Goal: Task Accomplishment & Management: Manage account settings

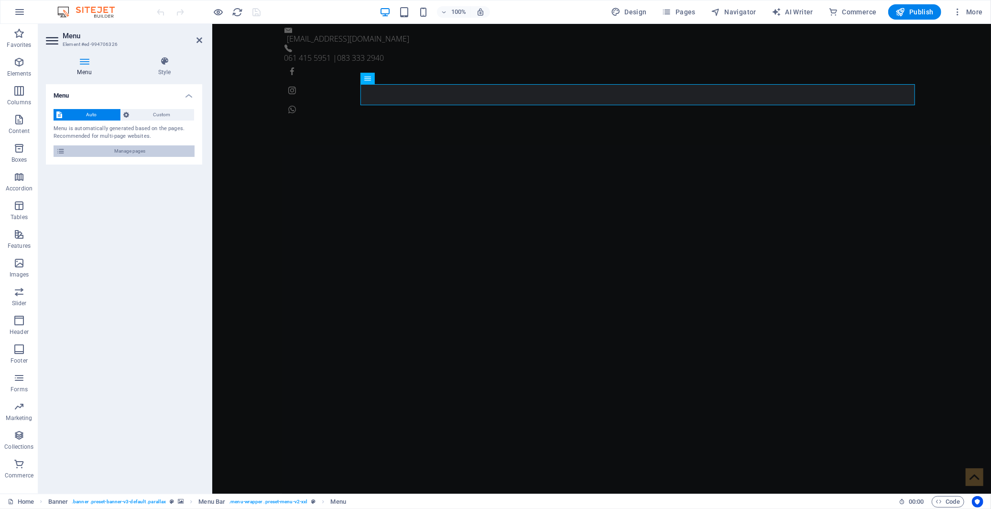
click at [164, 146] on span "Manage pages" at bounding box center [130, 150] width 124 height 11
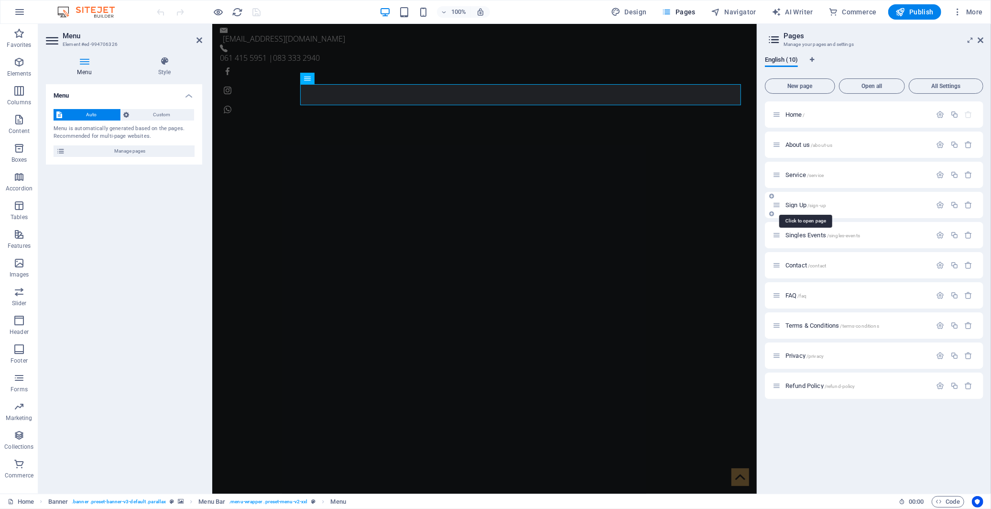
click at [798, 203] on span "Sign Up /sign-up" at bounding box center [806, 204] width 41 height 7
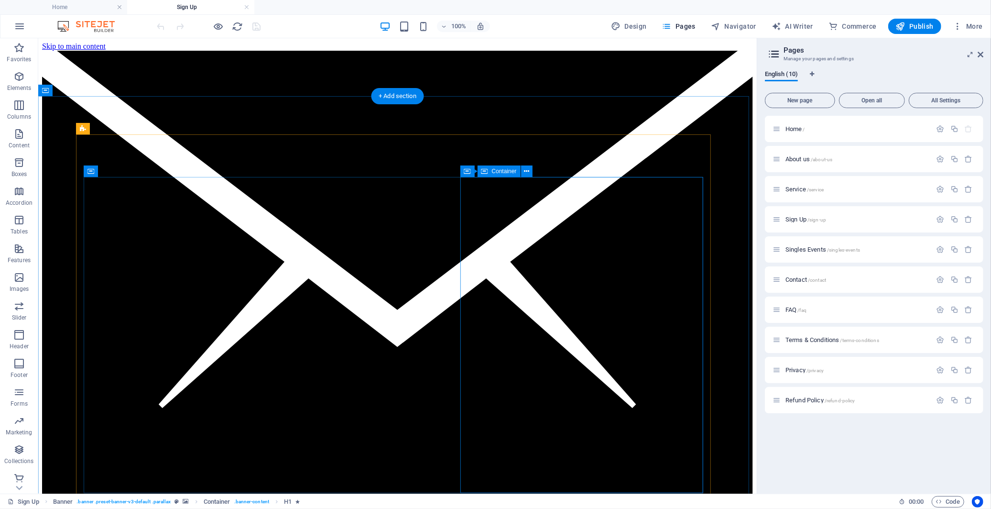
scroll to position [212, 0]
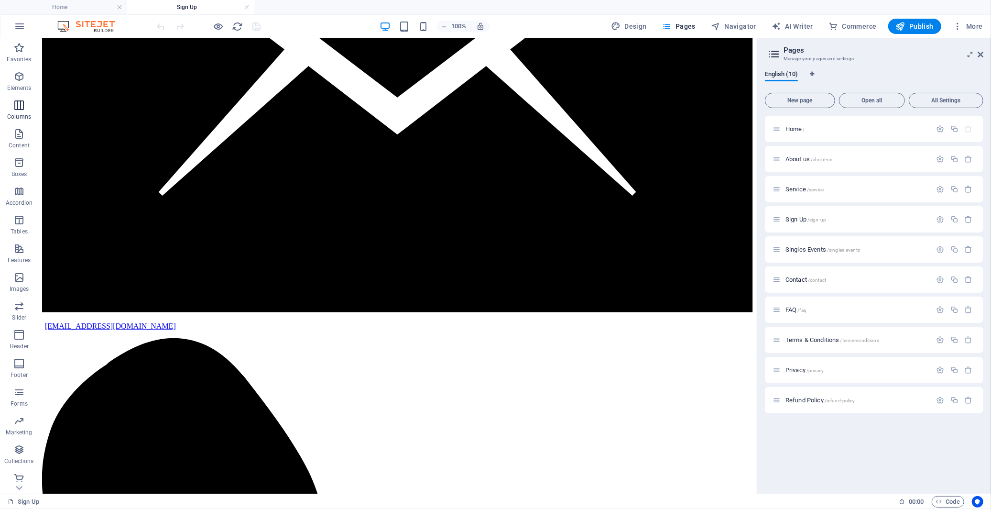
click at [15, 107] on icon "button" at bounding box center [18, 104] width 11 height 11
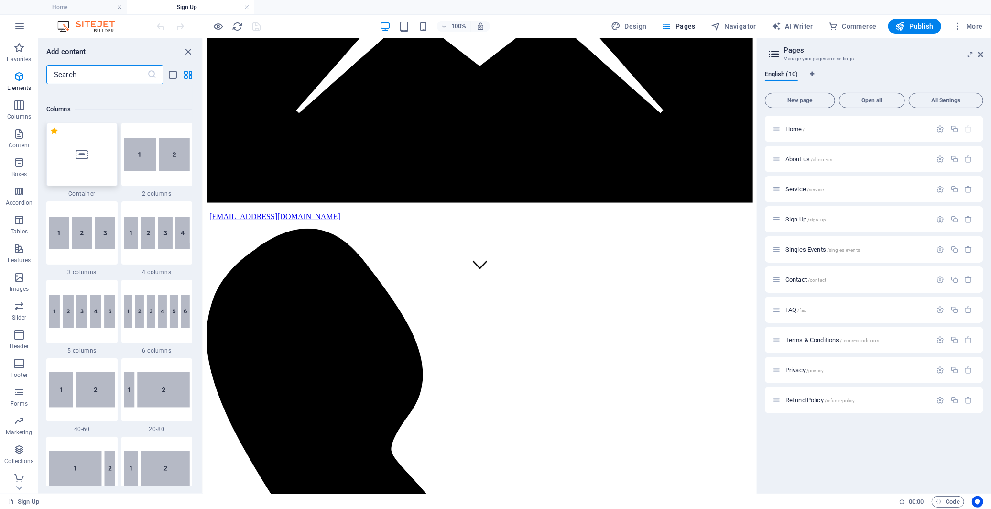
scroll to position [473, 0]
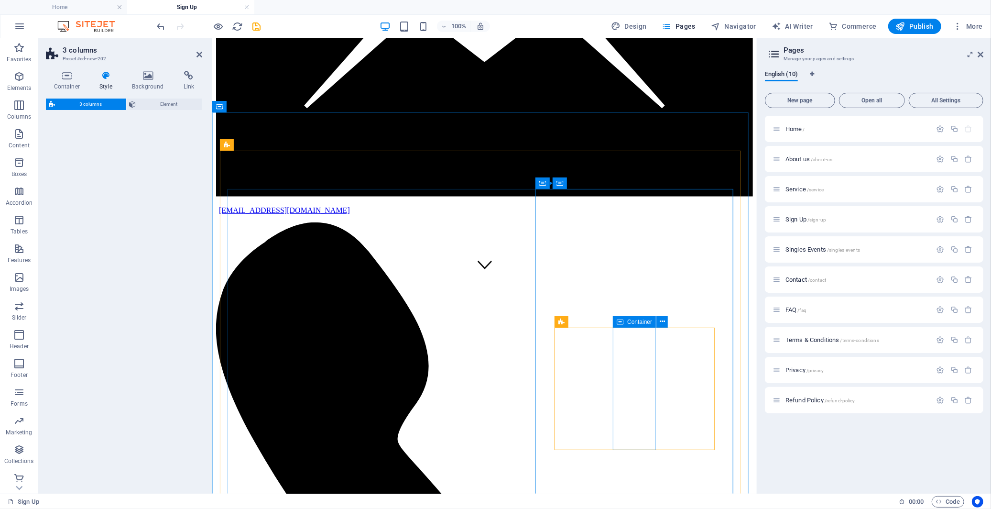
select select "rem"
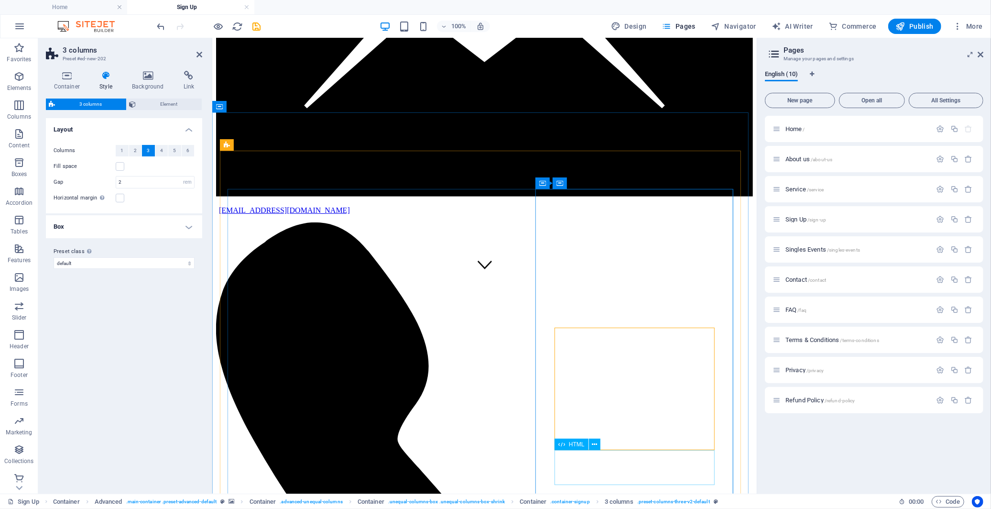
scroll to position [218, 0]
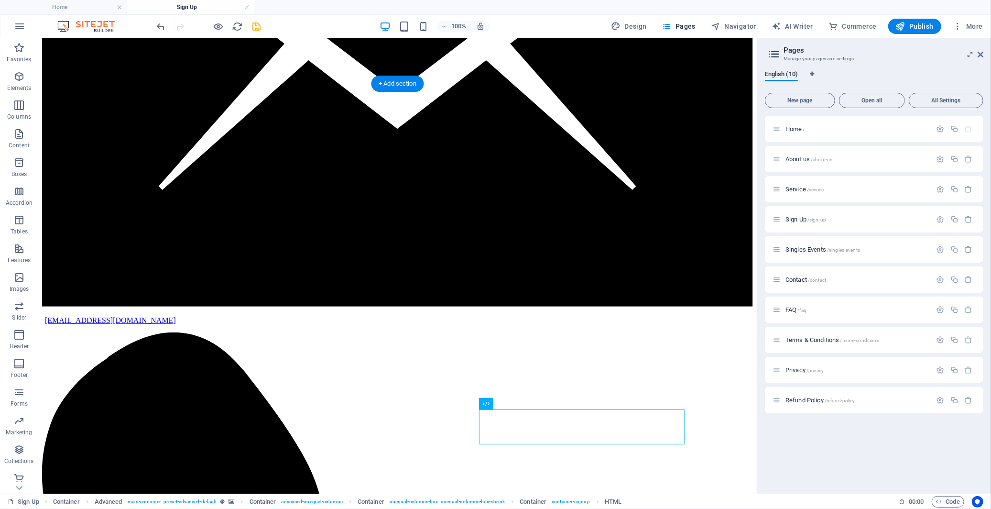
drag, startPoint x: 614, startPoint y: 484, endPoint x: 608, endPoint y: 373, distance: 110.6
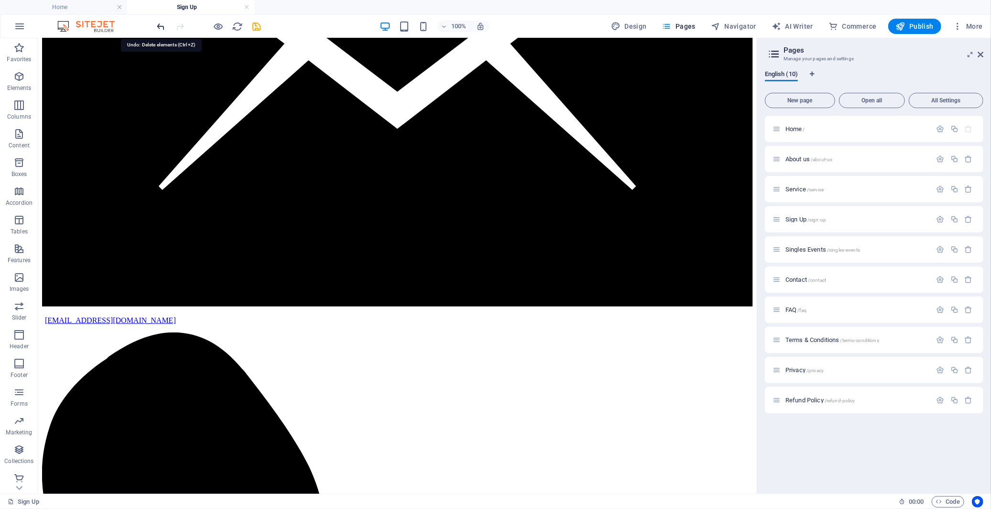
click at [160, 30] on icon "undo" at bounding box center [161, 26] width 11 height 11
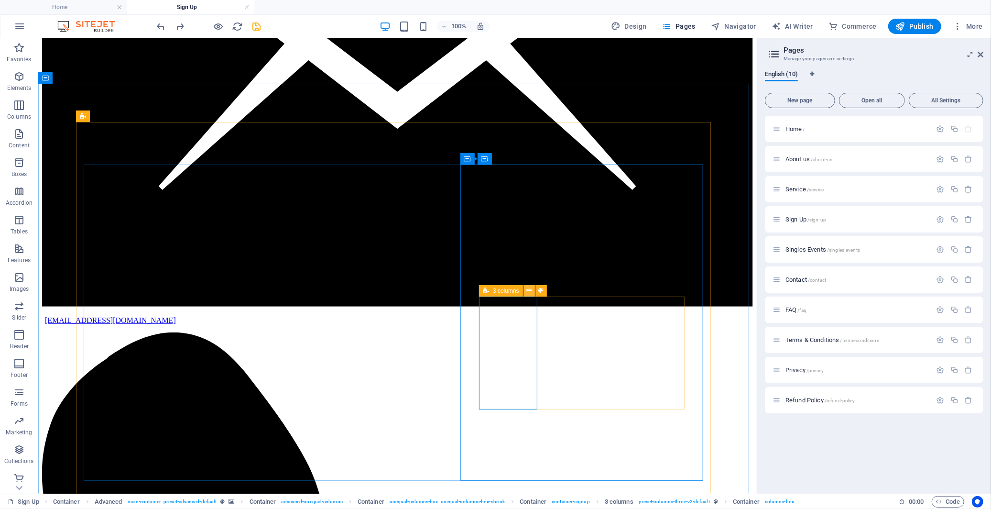
click at [528, 291] on icon at bounding box center [528, 290] width 5 height 10
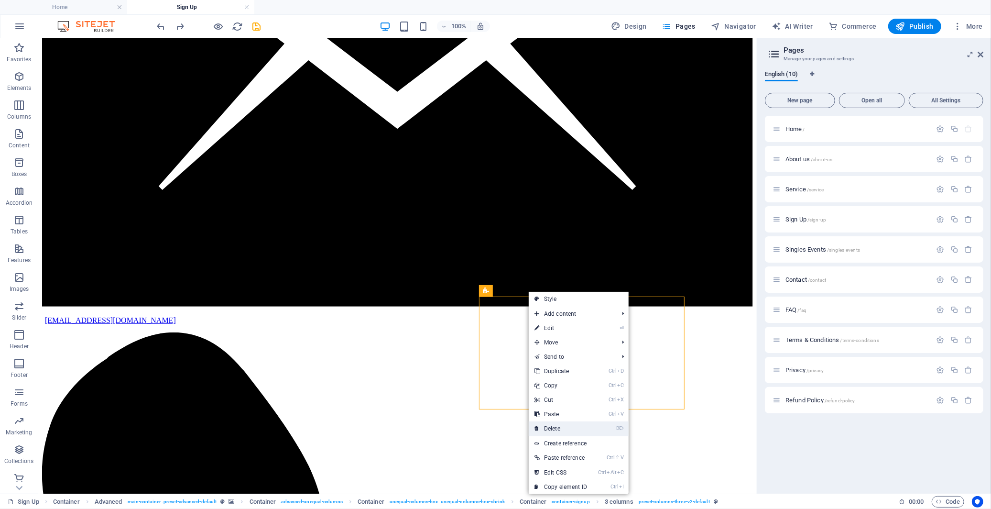
click at [556, 426] on link "⌦ Delete" at bounding box center [561, 428] width 64 height 14
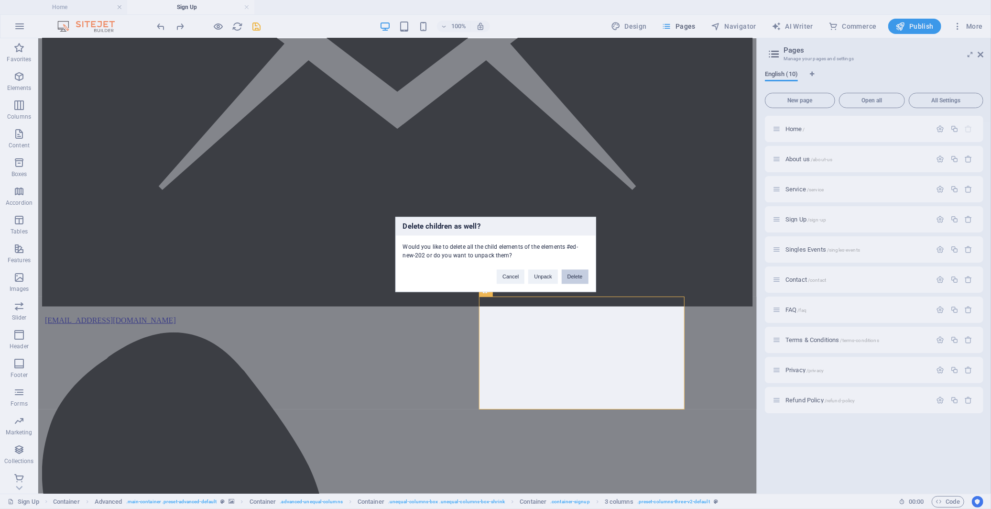
click at [568, 276] on button "Delete" at bounding box center [575, 277] width 27 height 14
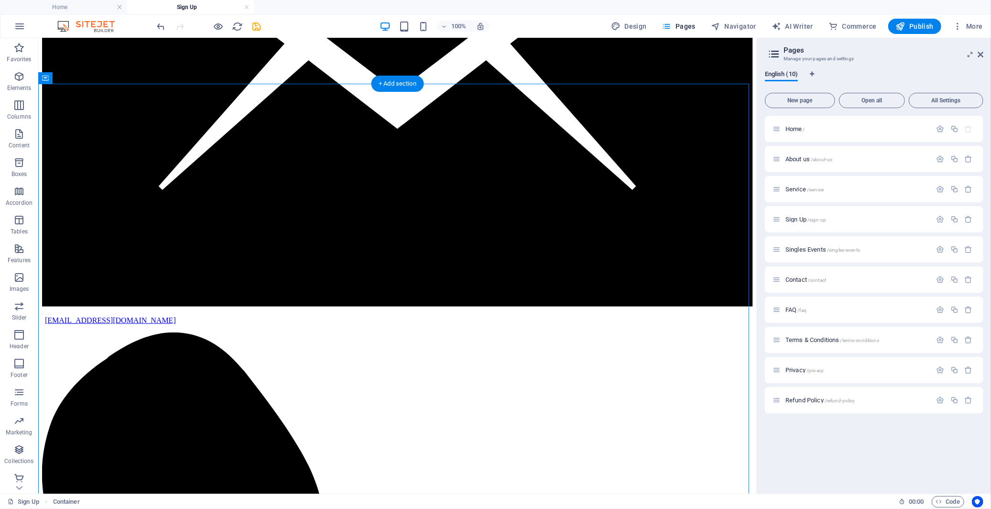
drag, startPoint x: 548, startPoint y: 320, endPoint x: 565, endPoint y: 277, distance: 46.0
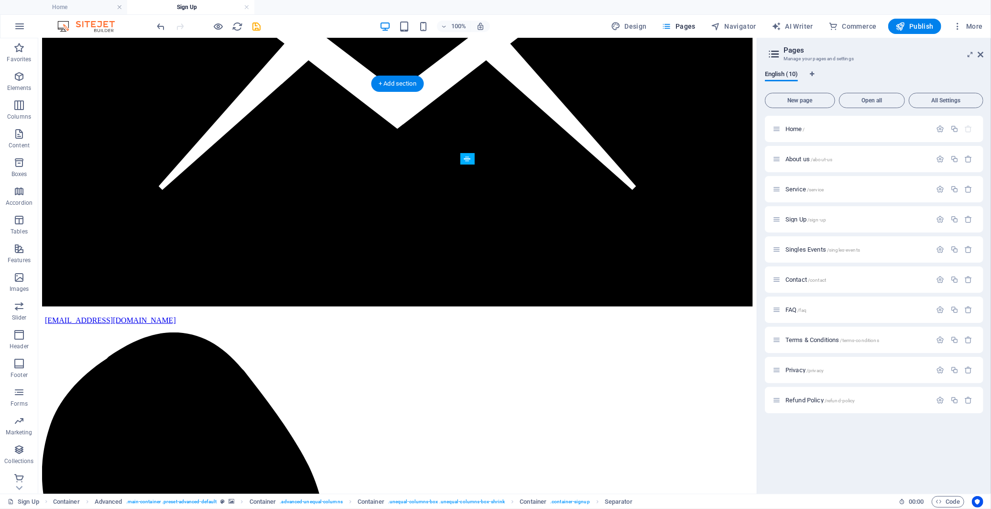
drag, startPoint x: 552, startPoint y: 320, endPoint x: 524, endPoint y: 282, distance: 47.6
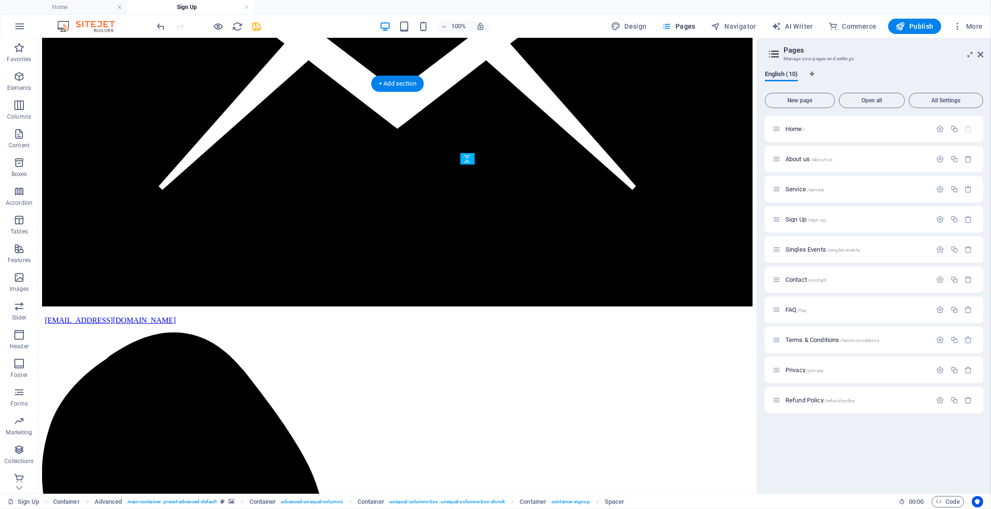
drag, startPoint x: 537, startPoint y: 304, endPoint x: 500, endPoint y: 289, distance: 40.1
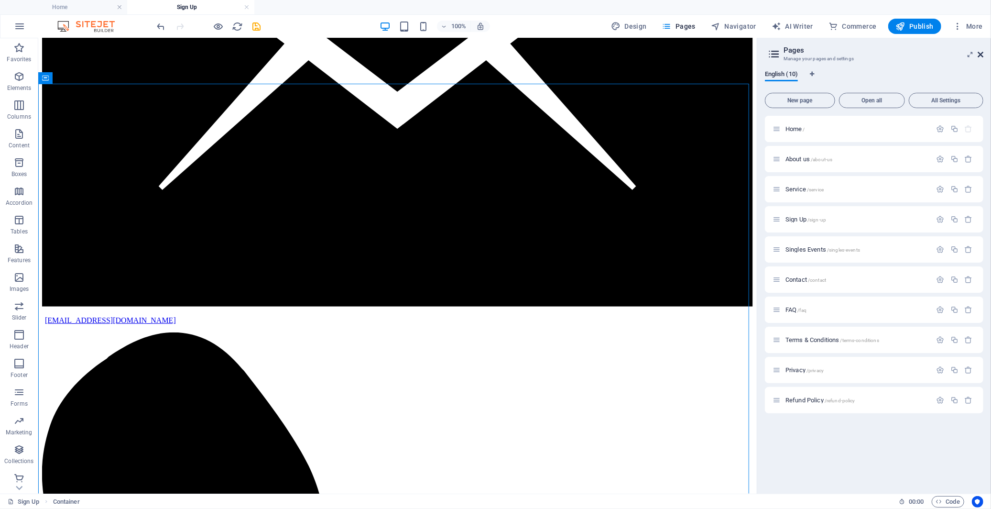
click at [980, 56] on icon at bounding box center [981, 55] width 6 height 8
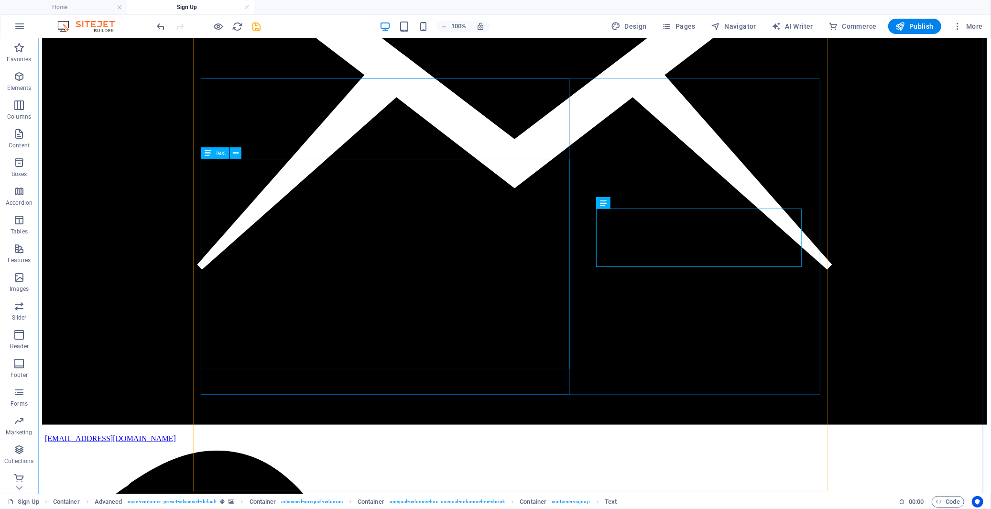
scroll to position [431, 0]
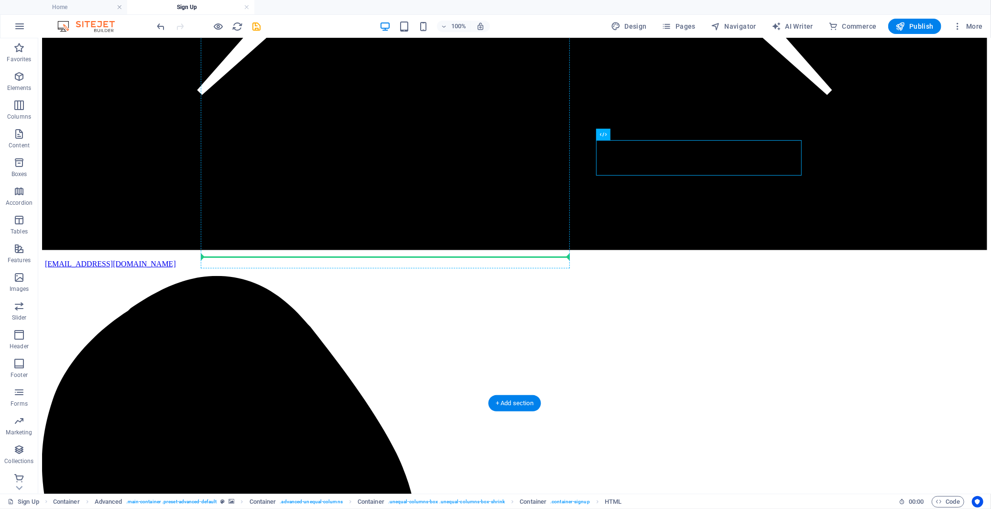
drag, startPoint x: 654, startPoint y: 171, endPoint x: 304, endPoint y: 260, distance: 361.2
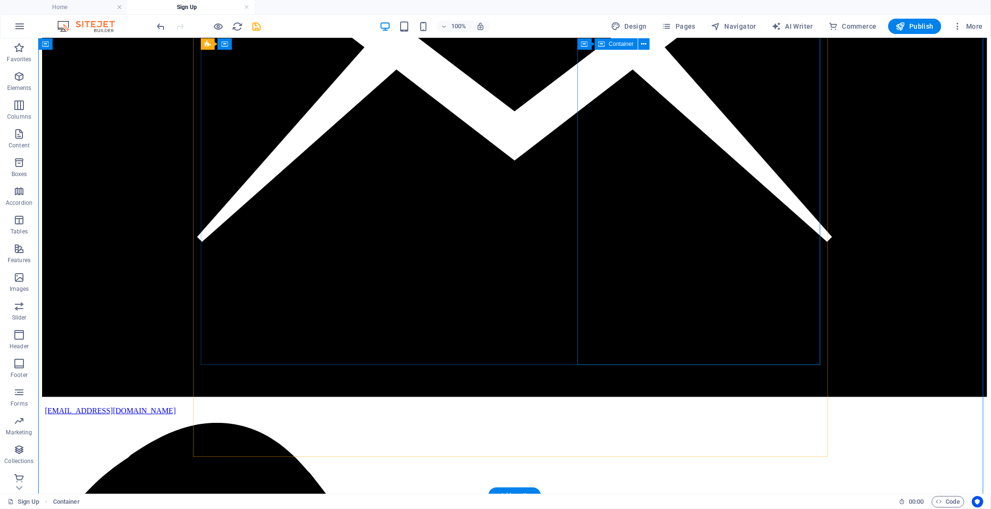
scroll to position [271, 0]
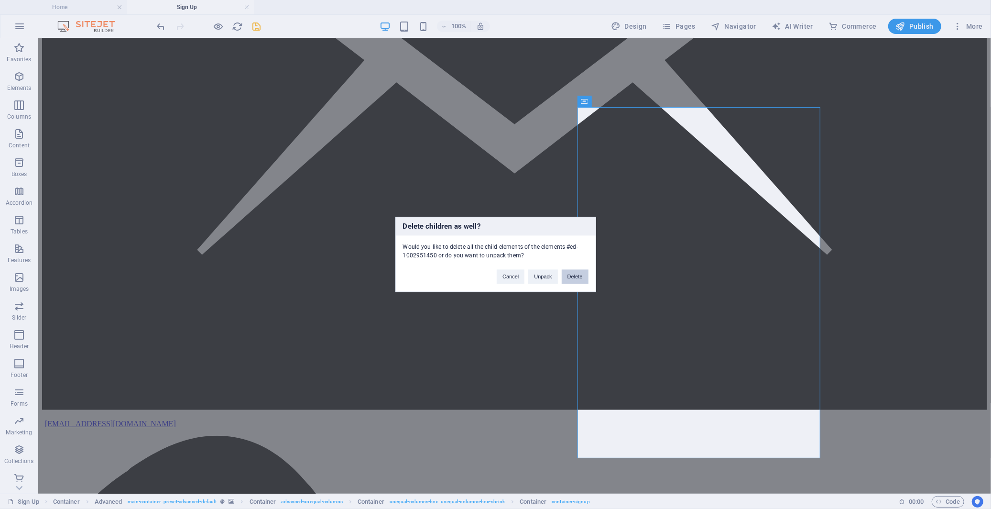
click at [580, 273] on button "Delete" at bounding box center [575, 277] width 27 height 14
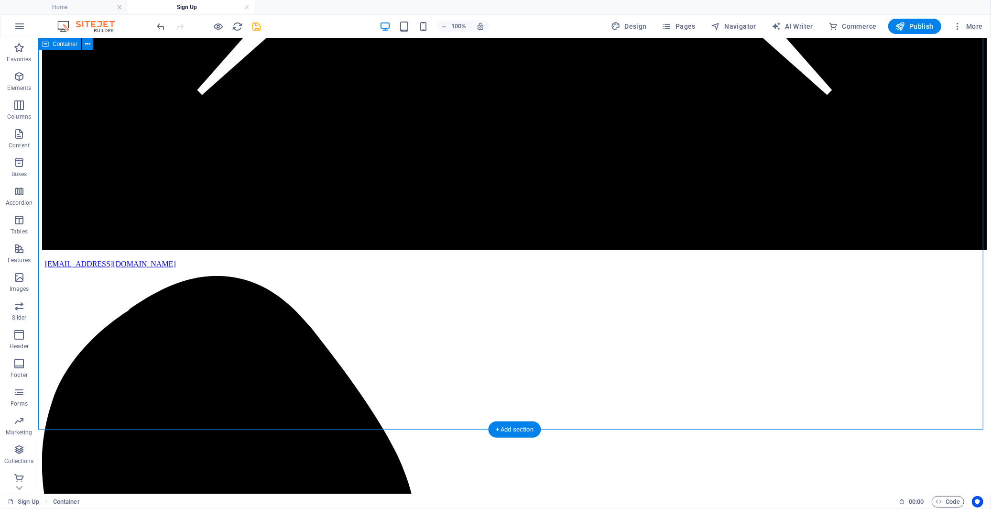
scroll to position [378, 0]
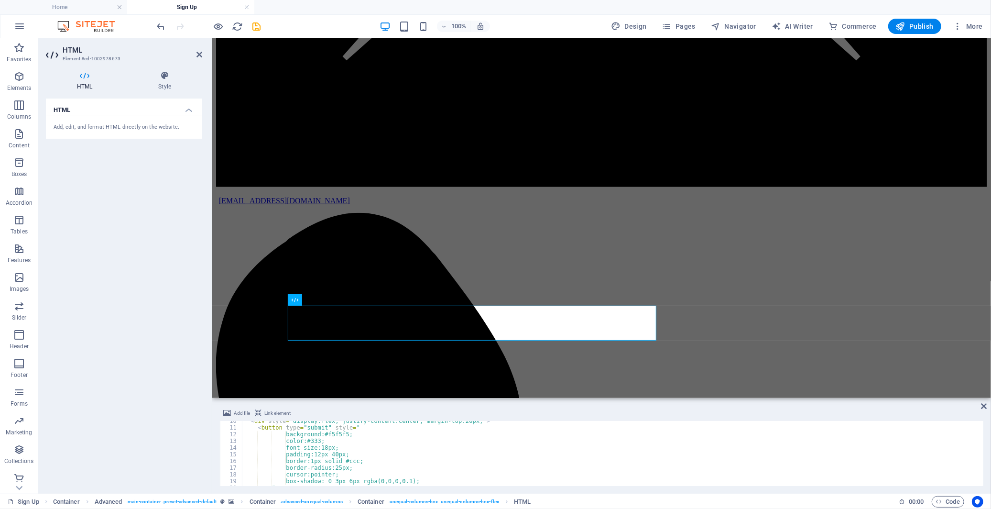
scroll to position [0, 0]
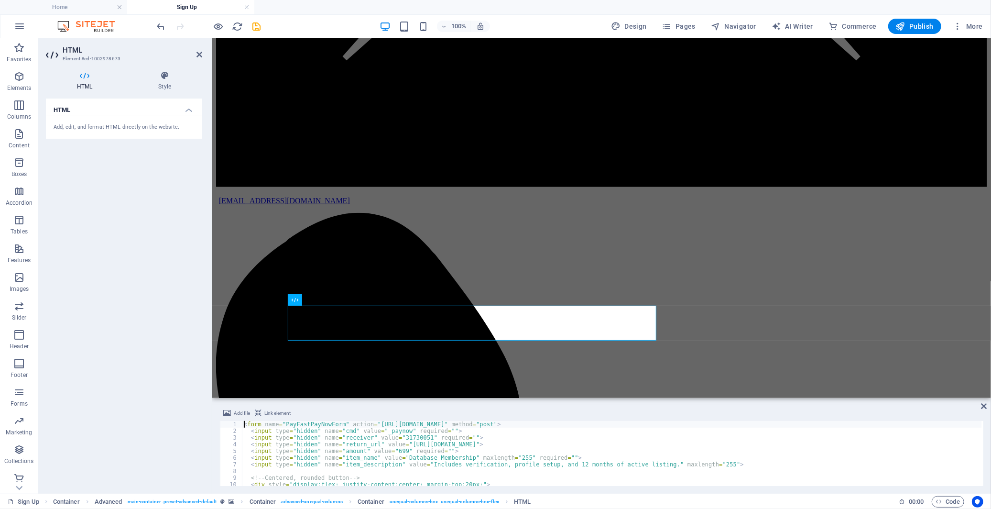
click at [421, 462] on div "< form name = "PayFastPayNowForm" action = "https://payment.payfast.io/eng/proc…" at bounding box center [612, 460] width 740 height 78
type textarea "<input type="hidden" name="item_description" value="Includes verification, prof…"
drag, startPoint x: 418, startPoint y: 463, endPoint x: 643, endPoint y: 465, distance: 224.7
click at [643, 465] on div "< form name = "PayFastPayNowForm" action = "https://payment.payfast.io/eng/proc…" at bounding box center [612, 460] width 740 height 78
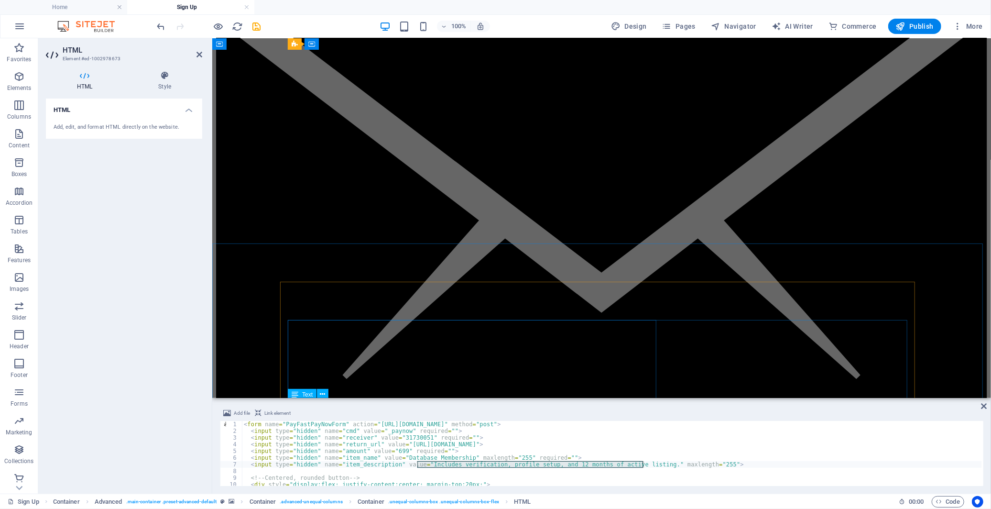
scroll to position [59, 0]
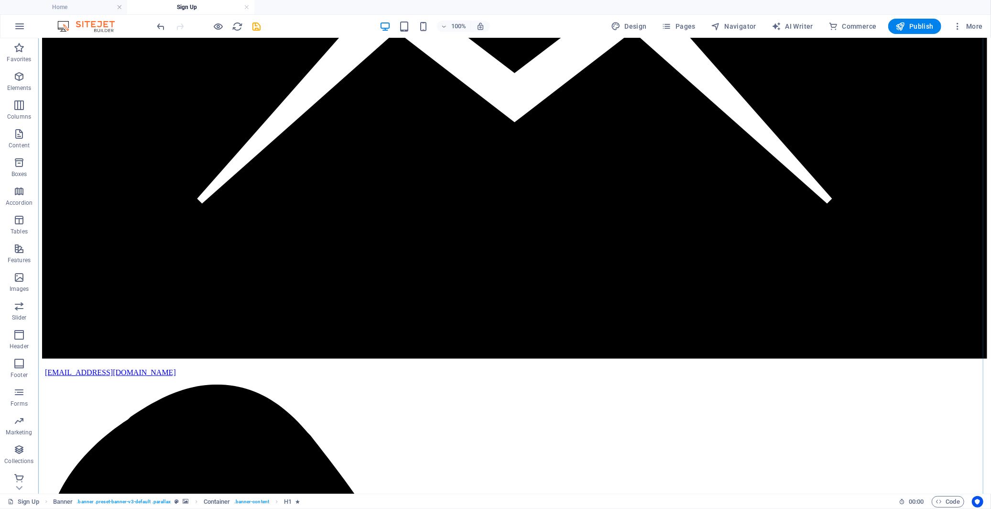
scroll to position [324, 0]
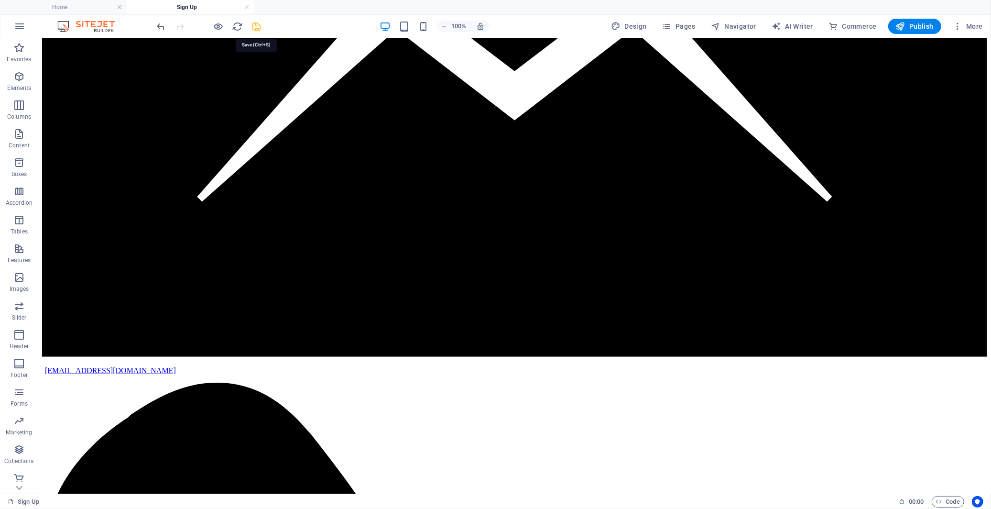
click at [255, 23] on icon "save" at bounding box center [256, 26] width 11 height 11
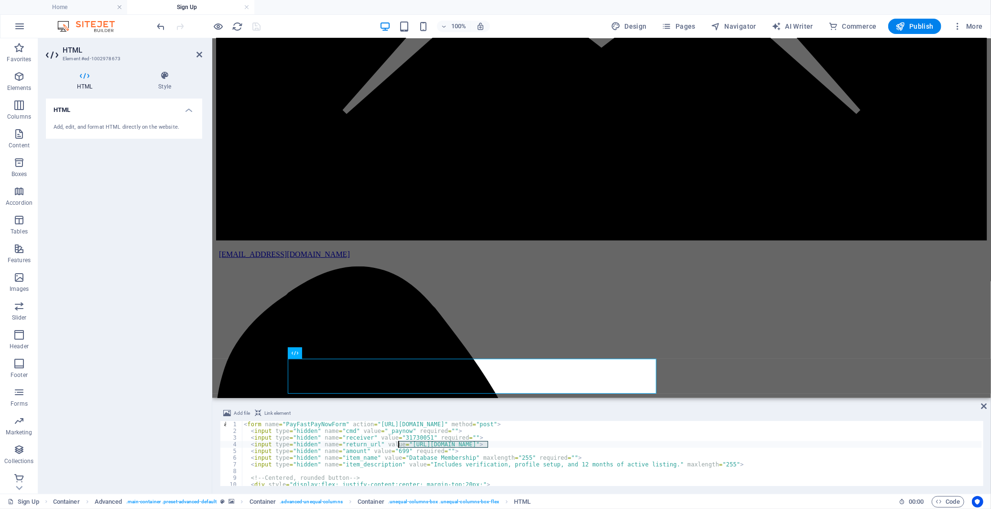
drag, startPoint x: 489, startPoint y: 444, endPoint x: 399, endPoint y: 444, distance: 90.4
click at [399, 444] on div "< form name = "PayFastPayNowForm" action = "https://payment.payfast.io/eng/proc…" at bounding box center [612, 460] width 740 height 78
type textarea "<input type="hidden" name="return_url" value="https://tinyurl.com/2s3tph8c">"
click at [18, 70] on button "Elements" at bounding box center [19, 81] width 38 height 29
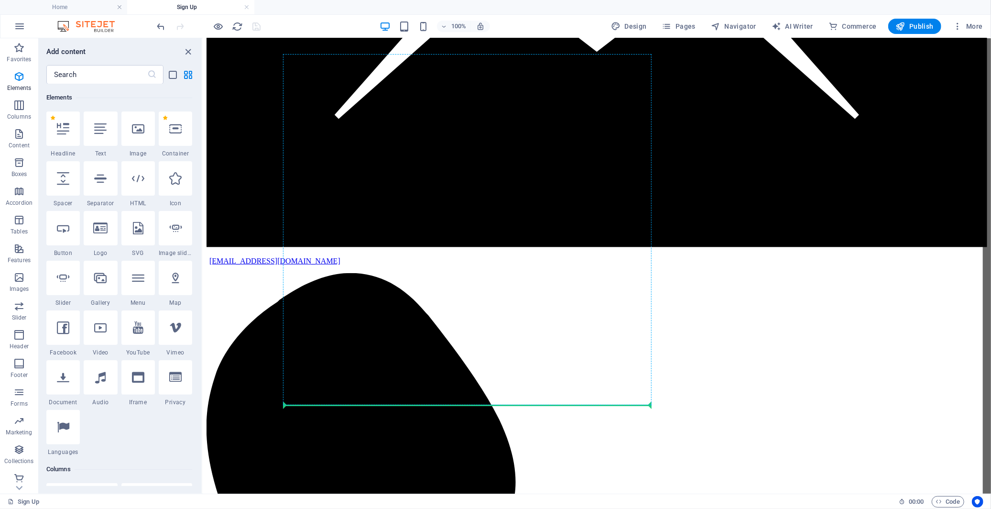
scroll to position [511, 0]
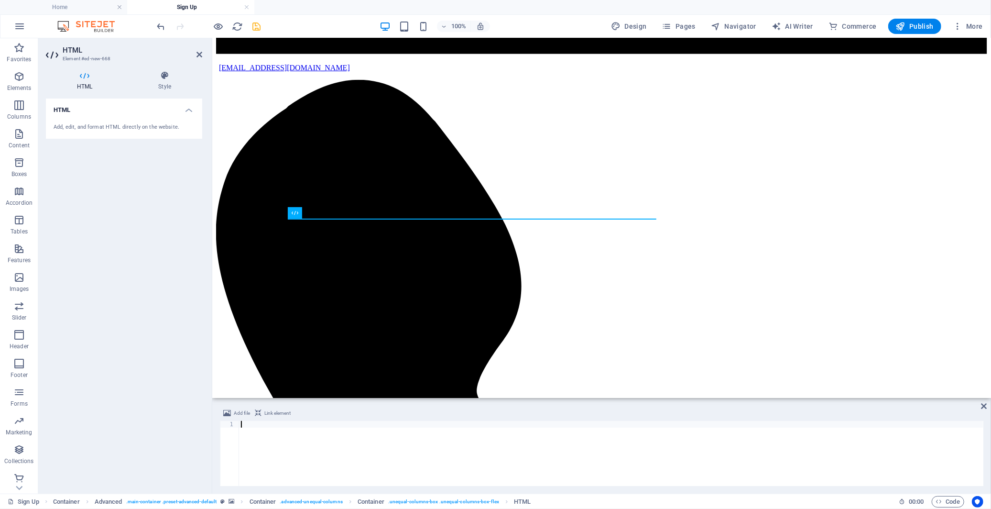
type textarea "</form>"
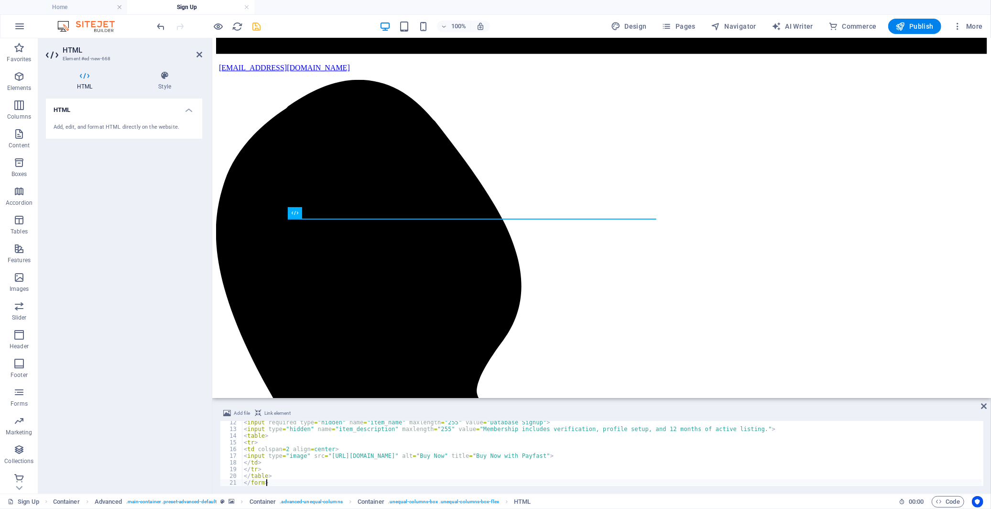
scroll to position [75, 0]
click at [257, 26] on icon "save" at bounding box center [256, 26] width 11 height 11
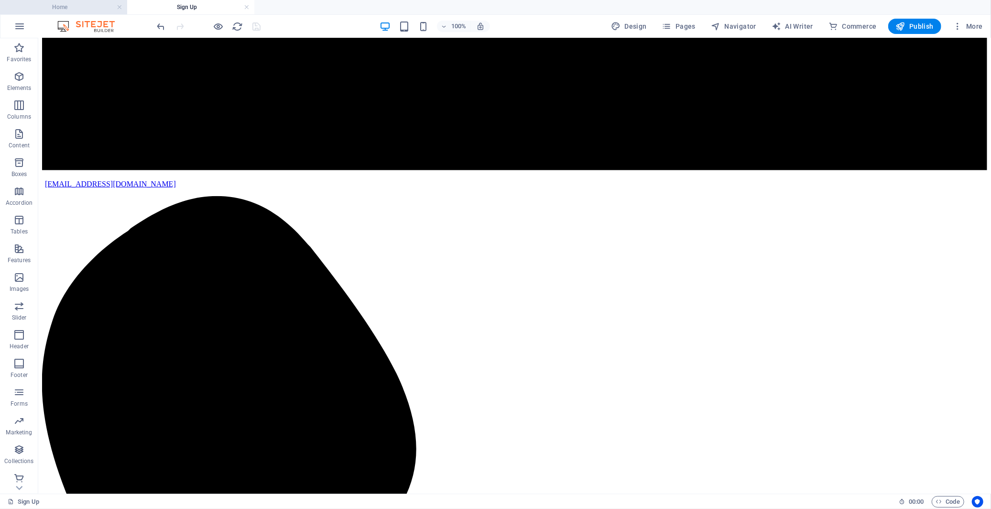
click at [82, 3] on h4 "Home" at bounding box center [63, 7] width 127 height 11
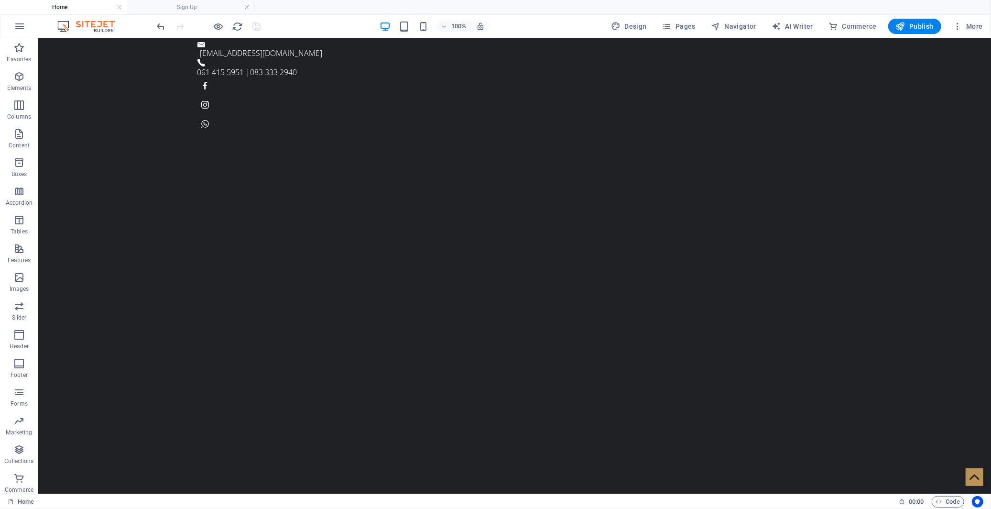
scroll to position [0, 0]
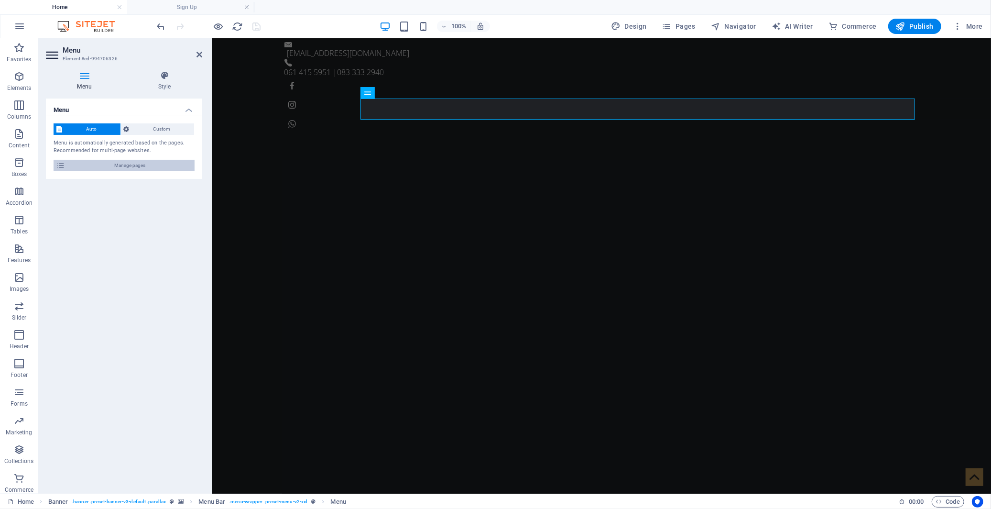
click at [140, 164] on span "Manage pages" at bounding box center [130, 165] width 124 height 11
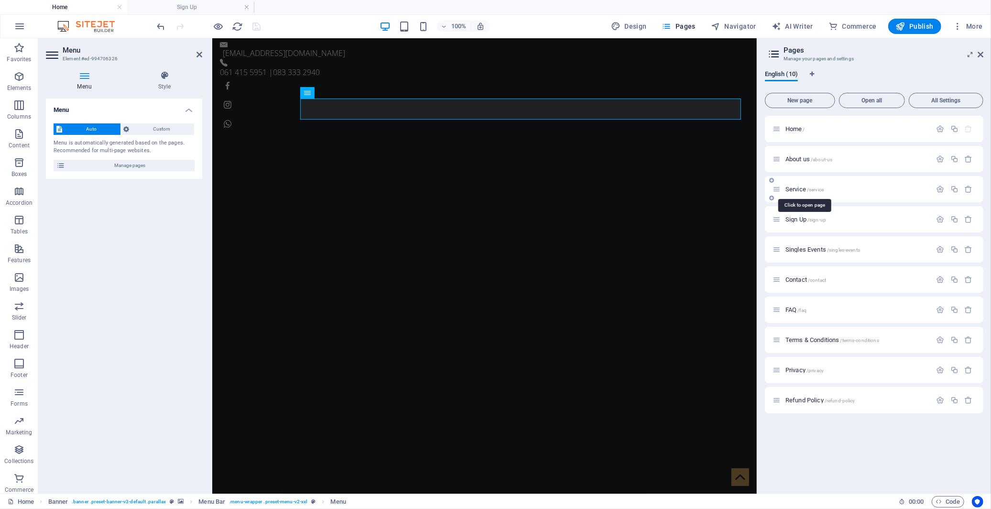
click at [797, 188] on span "Service /service" at bounding box center [805, 189] width 38 height 7
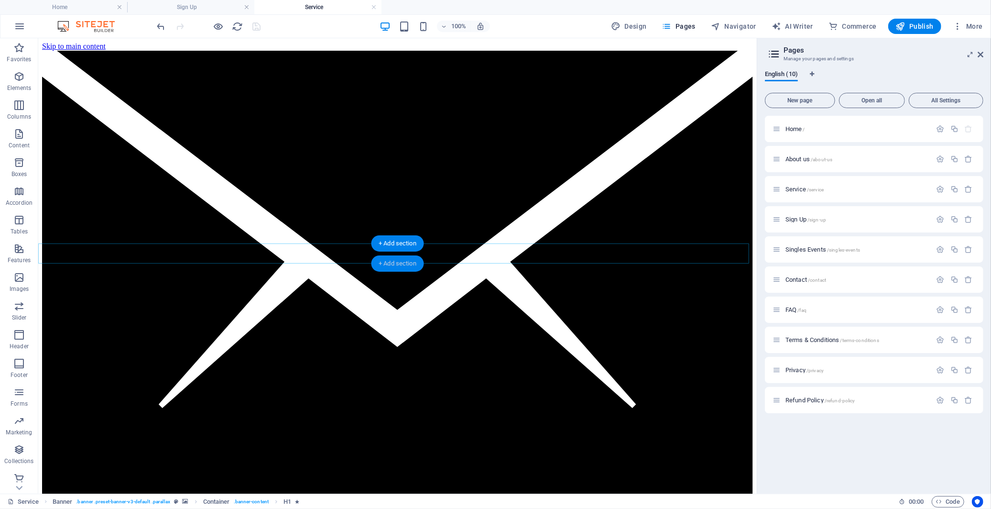
scroll to position [425, 0]
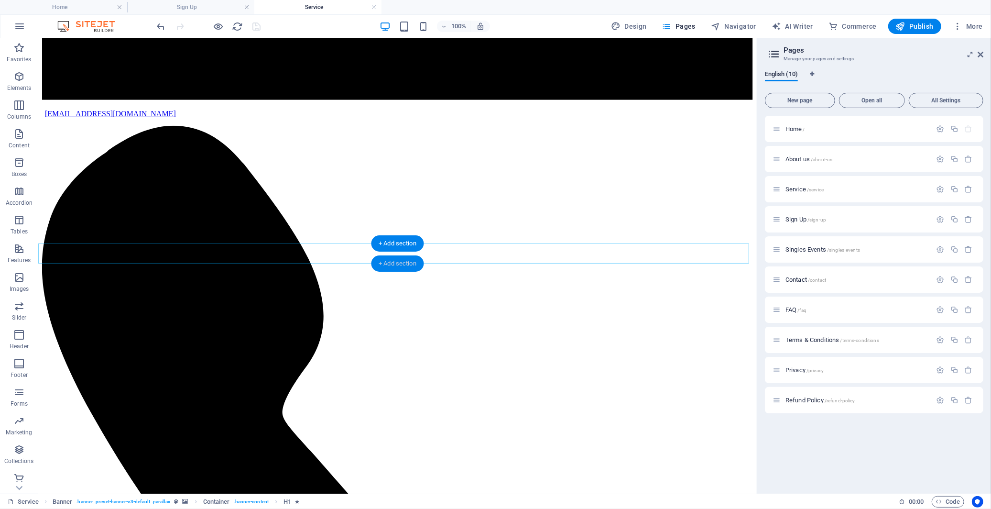
click at [391, 258] on div "+ Add section" at bounding box center [397, 263] width 53 height 16
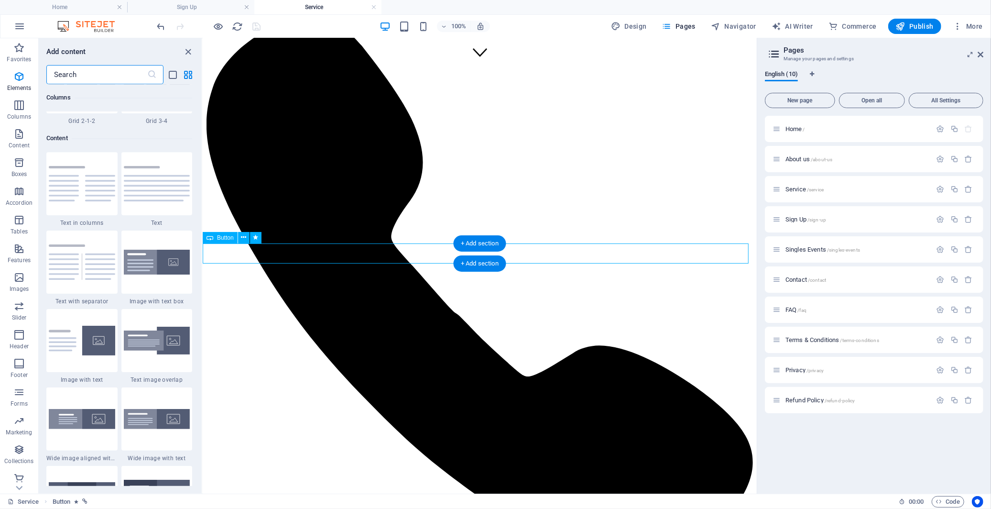
scroll to position [1672, 0]
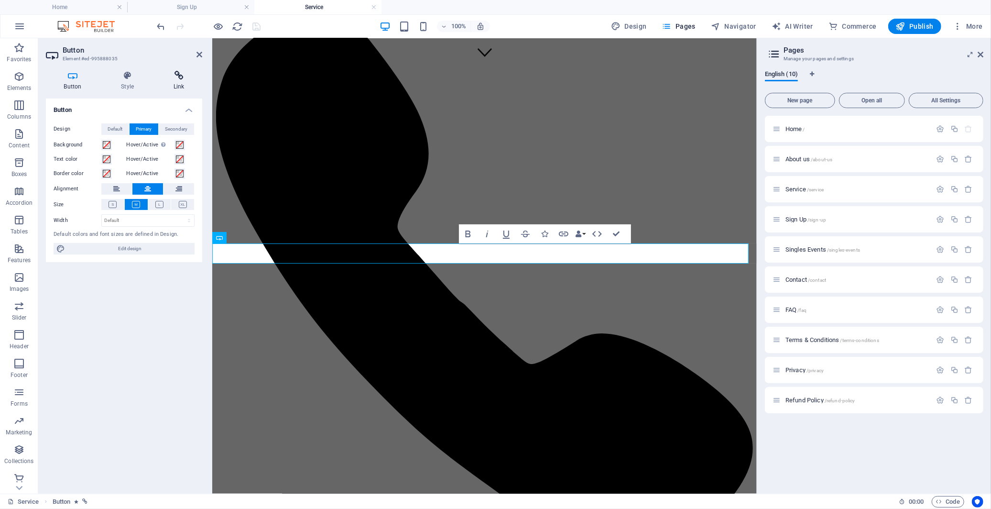
click at [181, 82] on h4 "Link" at bounding box center [178, 81] width 47 height 20
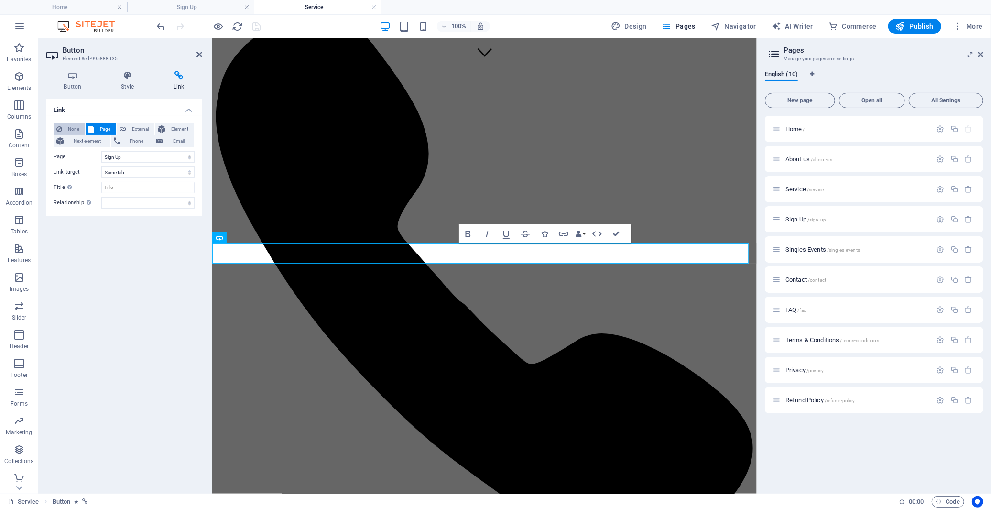
click at [68, 131] on span "None" at bounding box center [73, 128] width 17 height 11
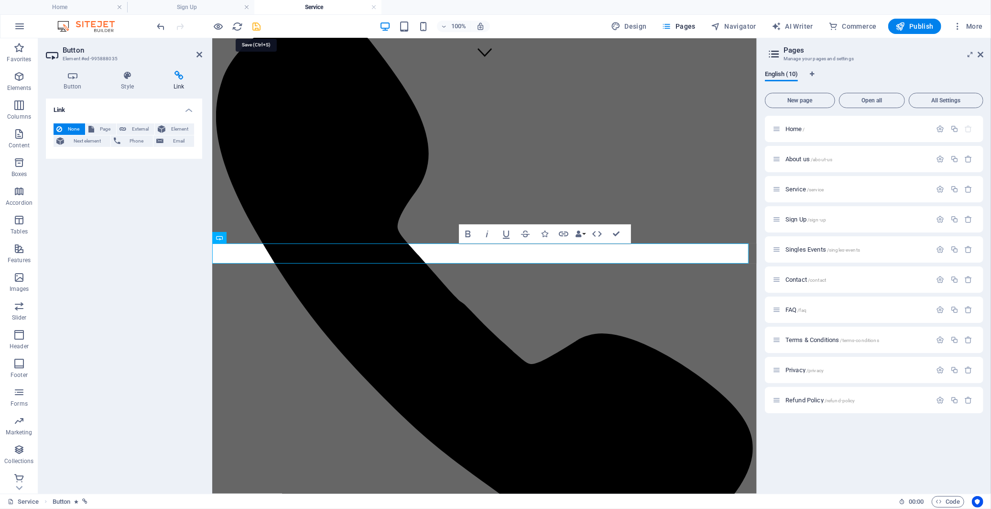
click at [255, 25] on icon "save" at bounding box center [256, 26] width 11 height 11
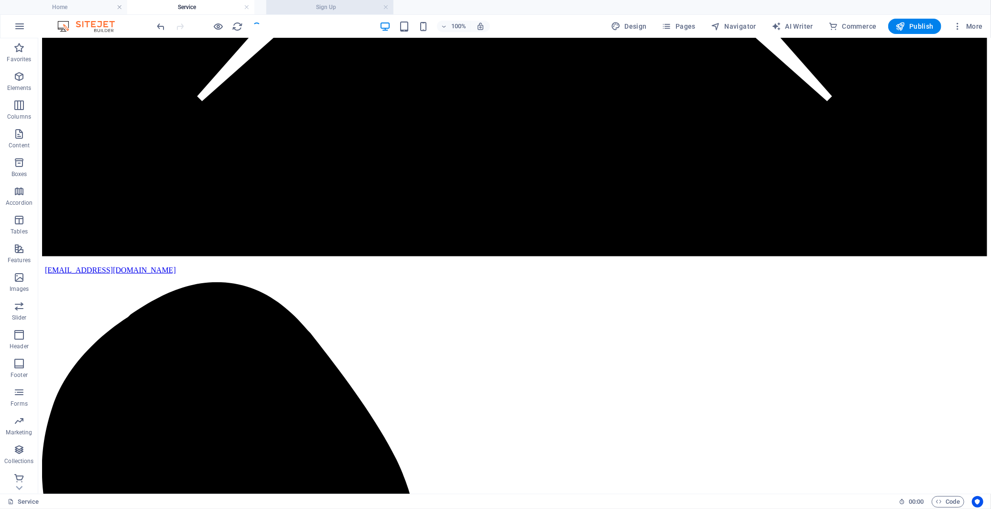
drag, startPoint x: 202, startPoint y: 7, endPoint x: 341, endPoint y: 9, distance: 139.1
click at [900, 26] on icon "button" at bounding box center [901, 27] width 10 height 10
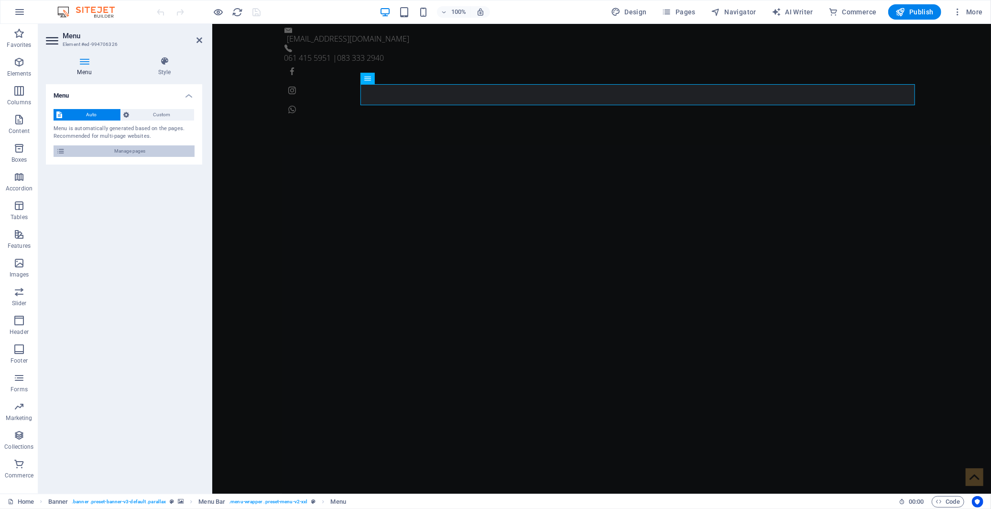
click at [128, 150] on span "Manage pages" at bounding box center [130, 150] width 124 height 11
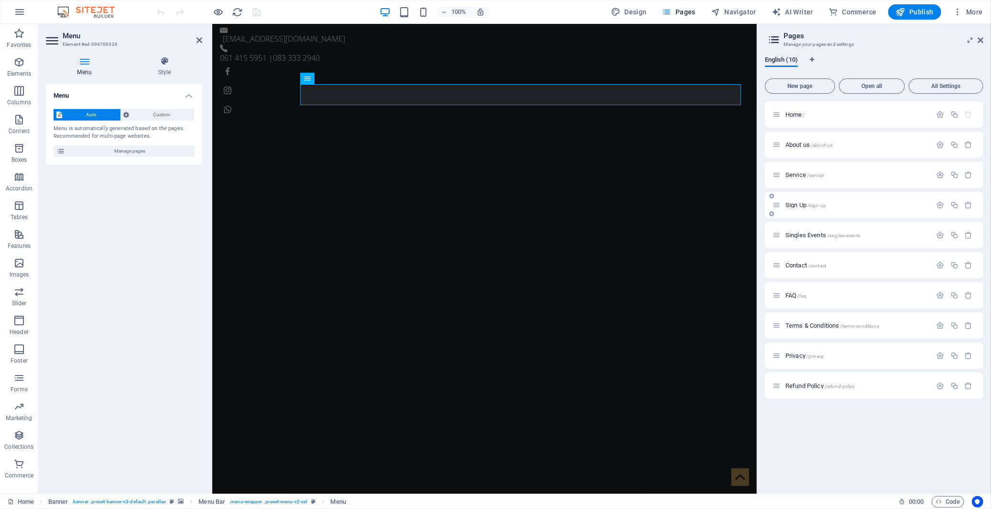
click at [796, 204] on span "Sign Up /sign-up" at bounding box center [806, 204] width 41 height 7
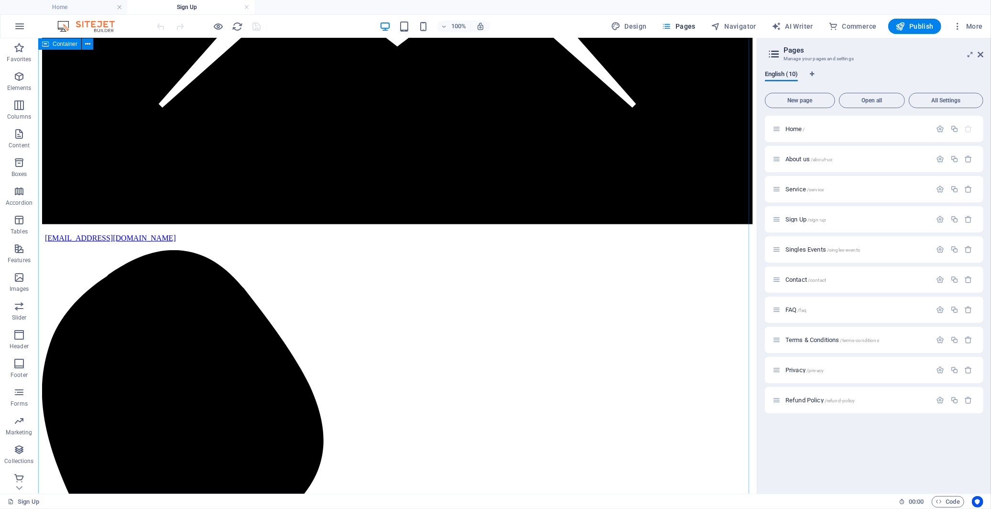
scroll to position [371, 0]
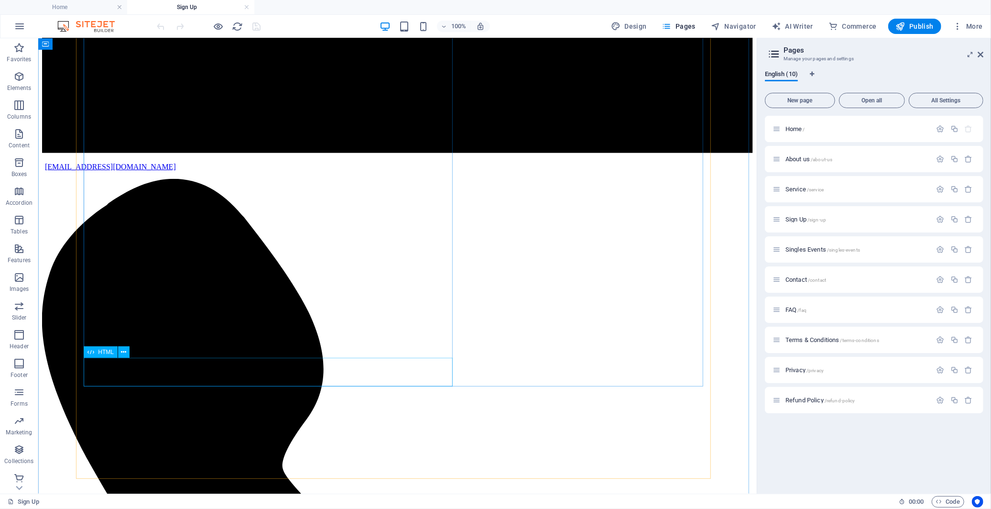
click at [123, 352] on icon at bounding box center [123, 352] width 5 height 10
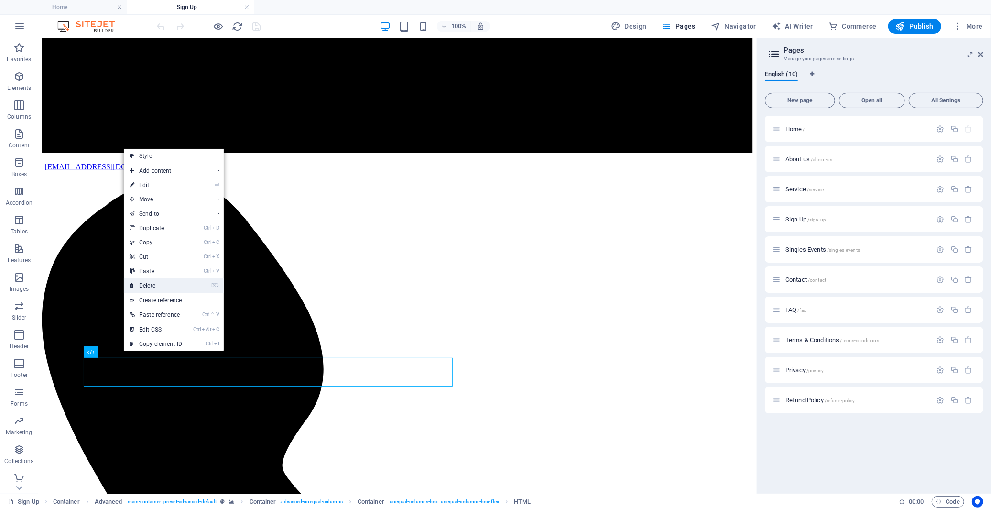
click at [172, 288] on link "⌦ Delete" at bounding box center [156, 285] width 64 height 14
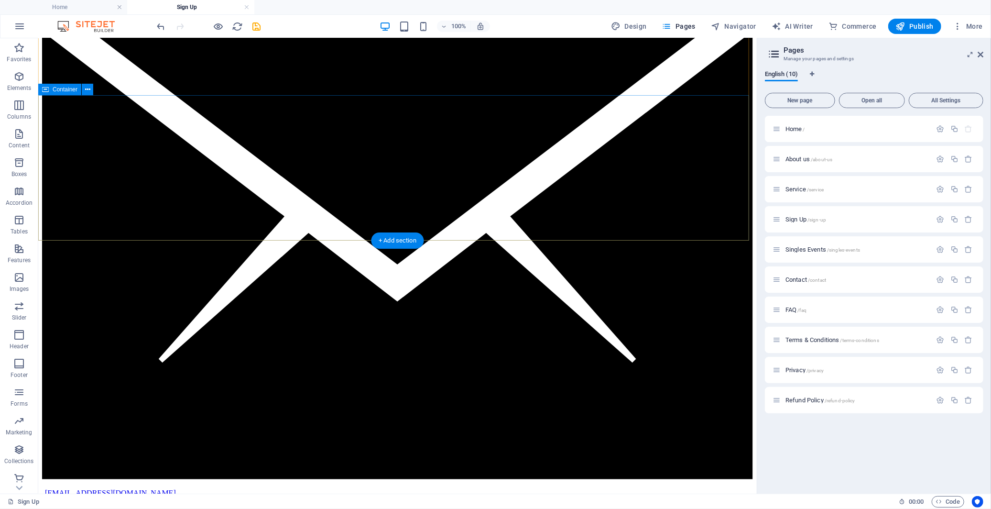
scroll to position [212, 0]
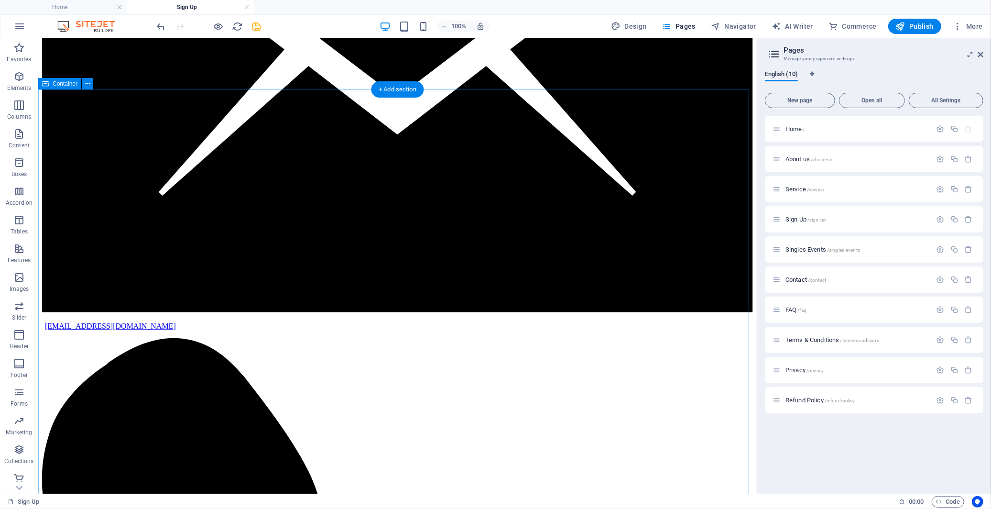
select select "%"
select select "vh"
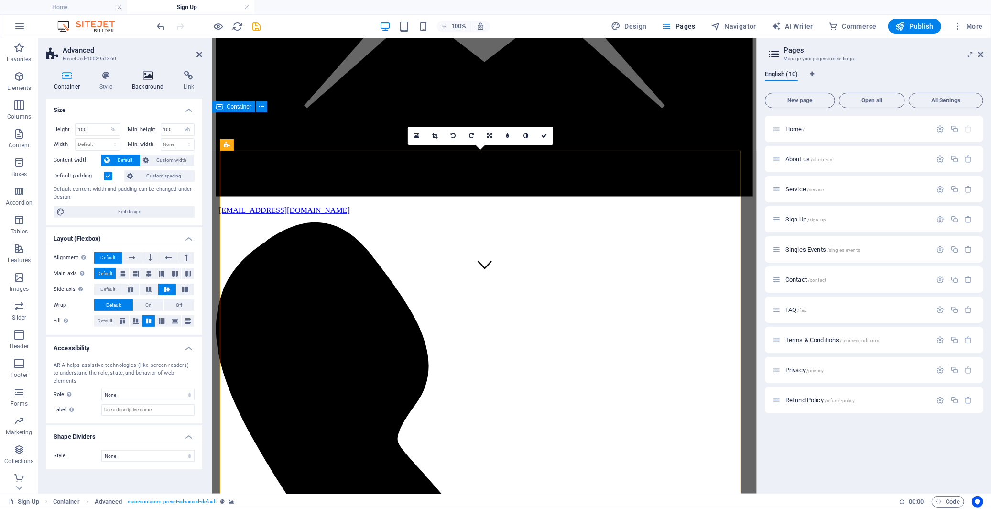
click at [143, 77] on icon at bounding box center [148, 76] width 48 height 10
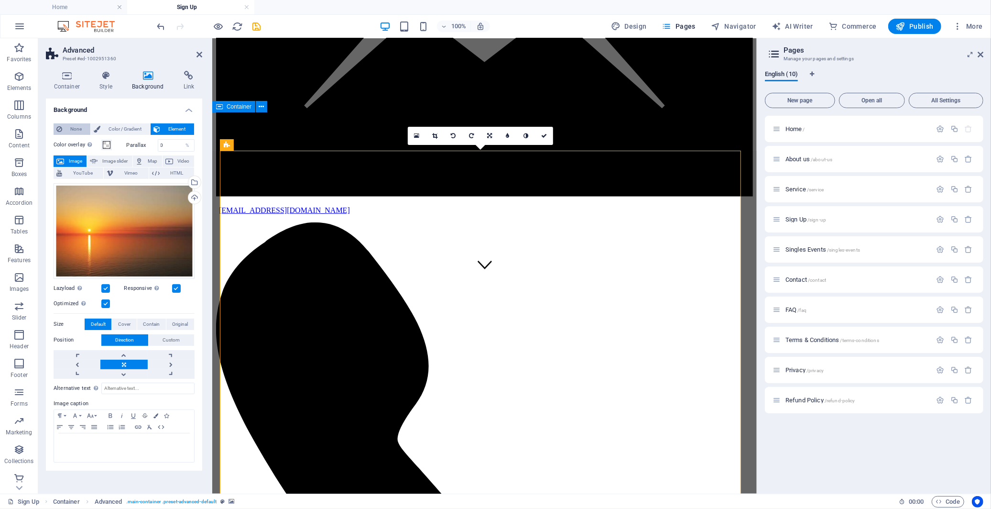
click at [78, 131] on span "None" at bounding box center [76, 128] width 22 height 11
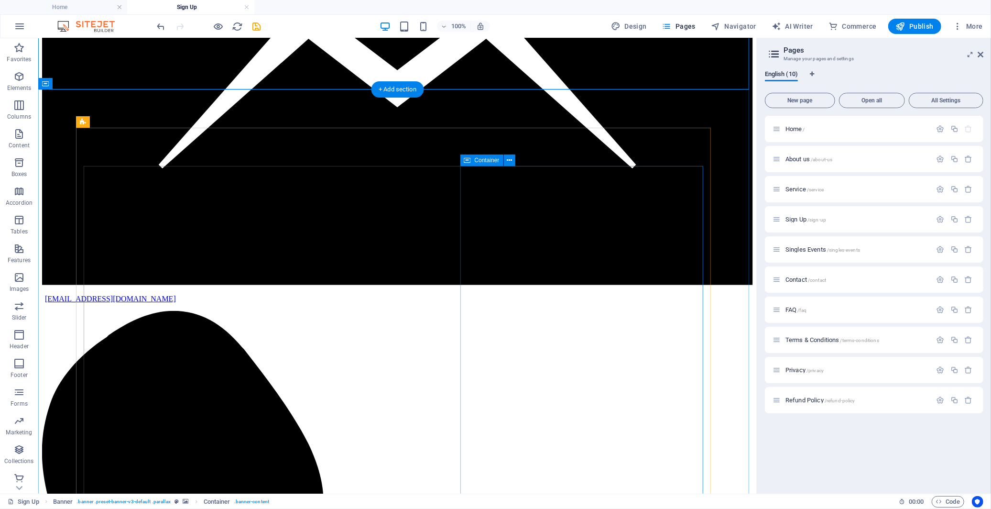
scroll to position [265, 0]
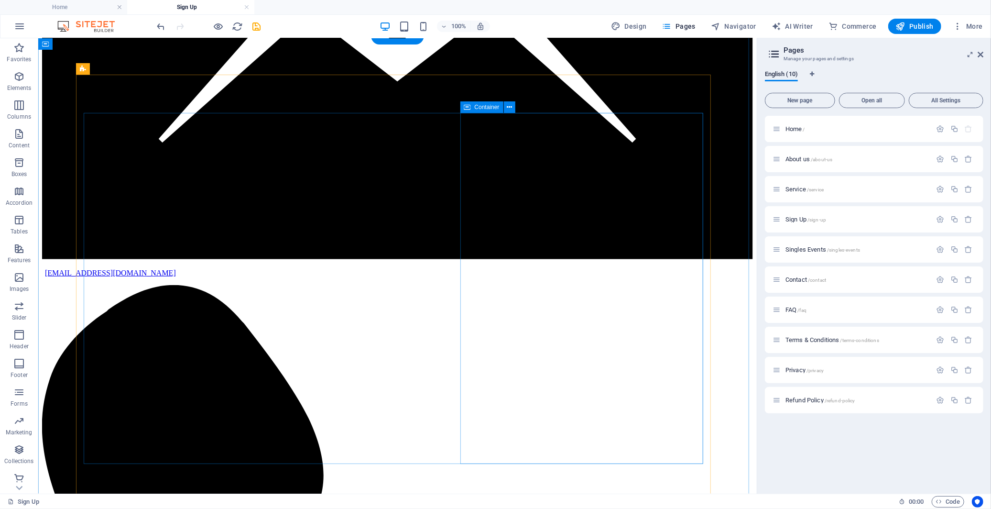
click at [509, 106] on icon at bounding box center [509, 107] width 5 height 10
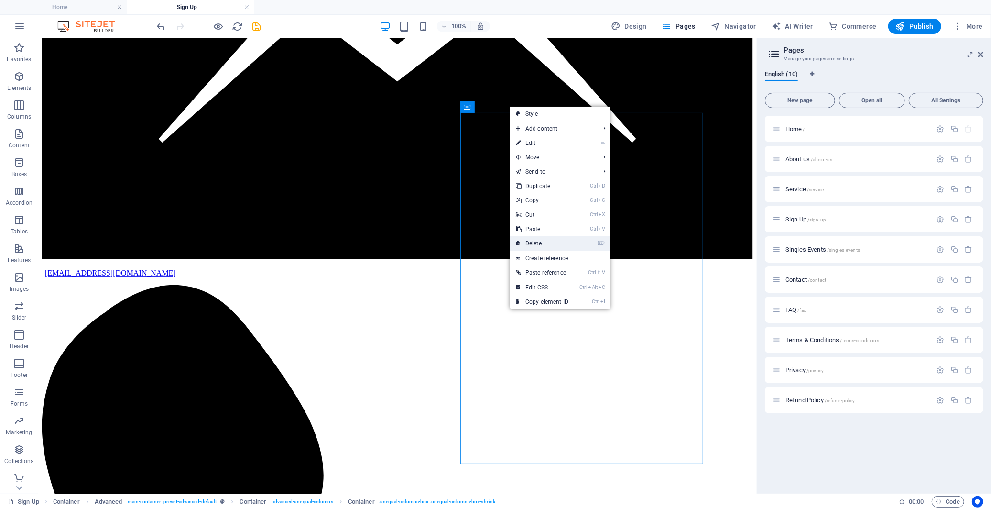
click at [548, 243] on link "⌦ Delete" at bounding box center [542, 243] width 64 height 14
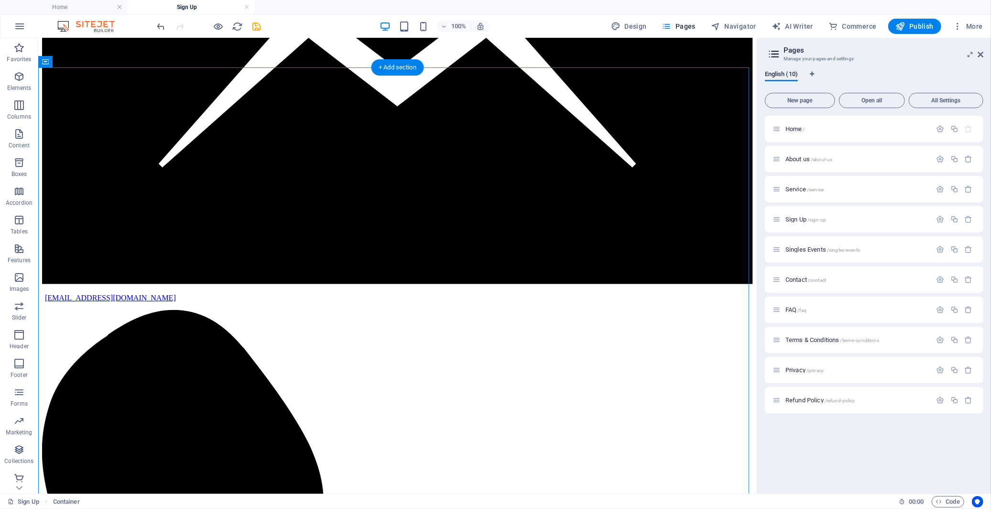
scroll to position [235, 0]
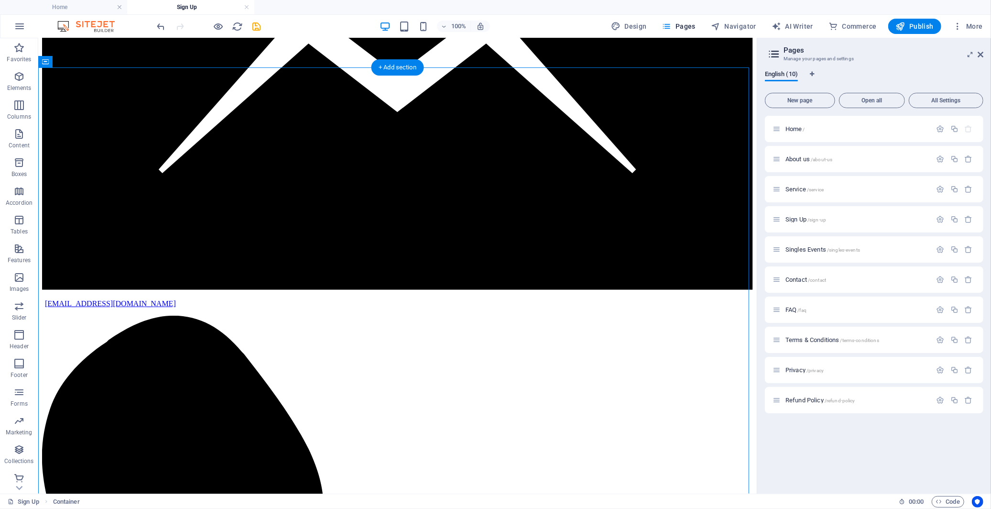
drag, startPoint x: 135, startPoint y: 164, endPoint x: 192, endPoint y: 189, distance: 61.9
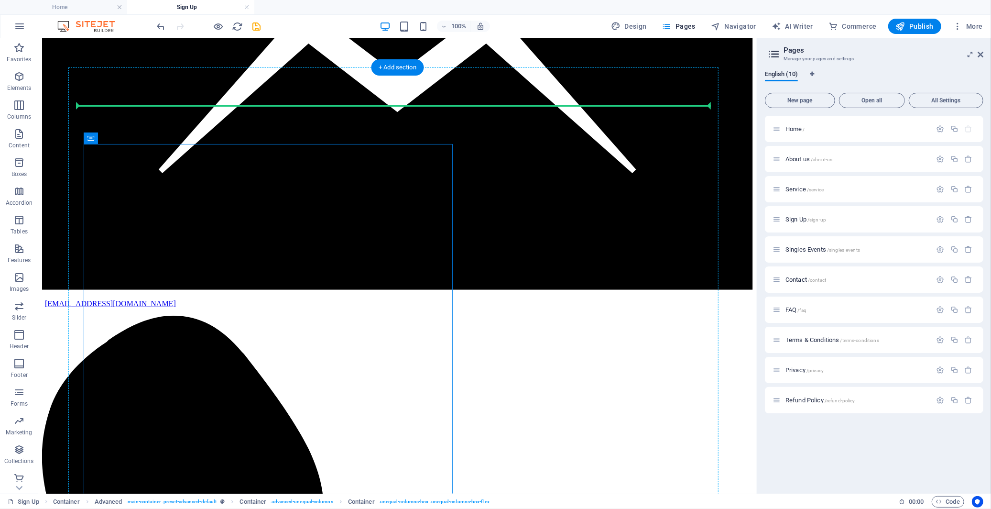
drag, startPoint x: 150, startPoint y: 175, endPoint x: 173, endPoint y: 174, distance: 23.5
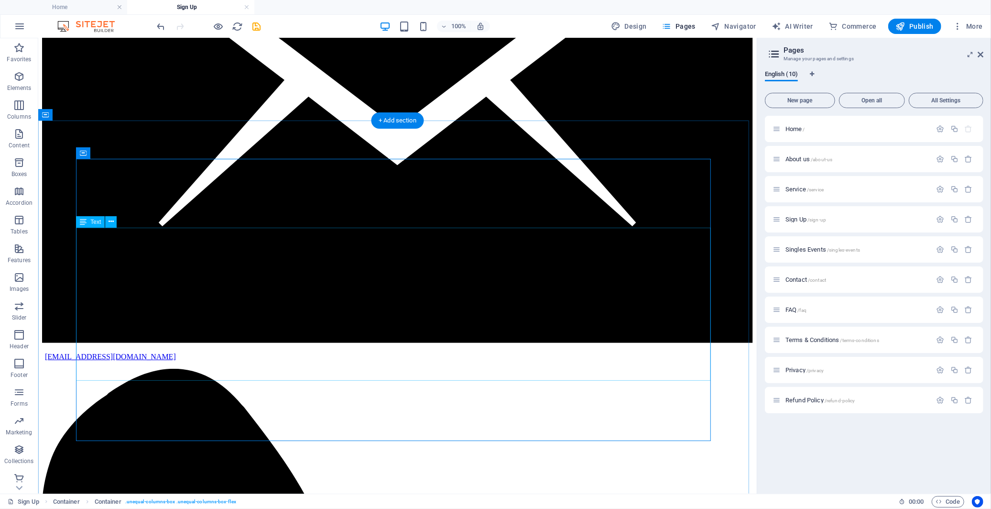
scroll to position [288, 0]
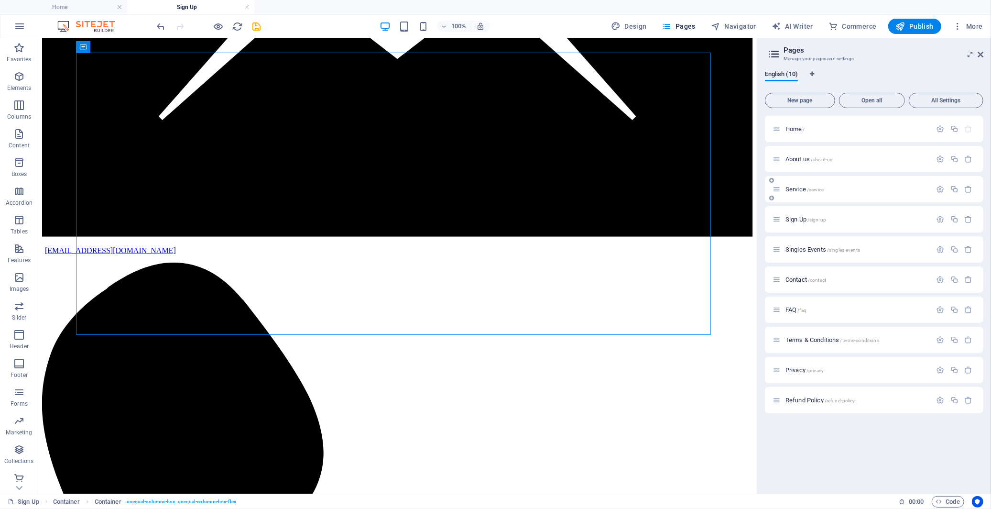
click at [800, 189] on span "Service /service" at bounding box center [805, 189] width 38 height 7
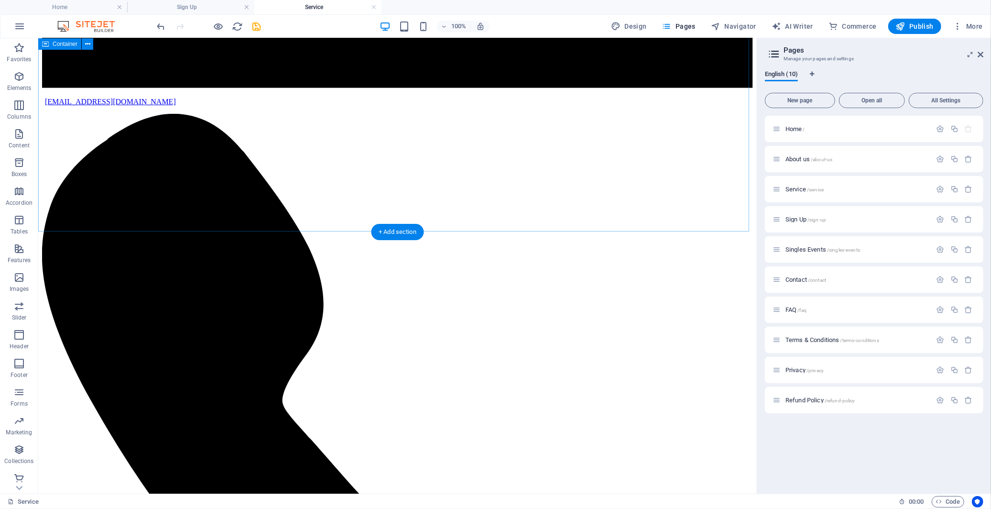
scroll to position [478, 0]
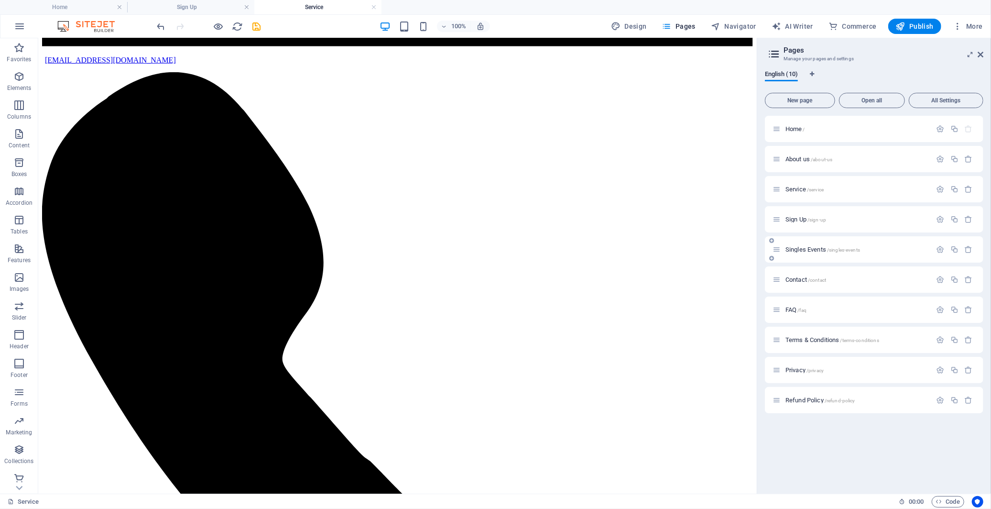
click at [815, 247] on span "Singles Events /singles-events" at bounding box center [823, 249] width 75 height 7
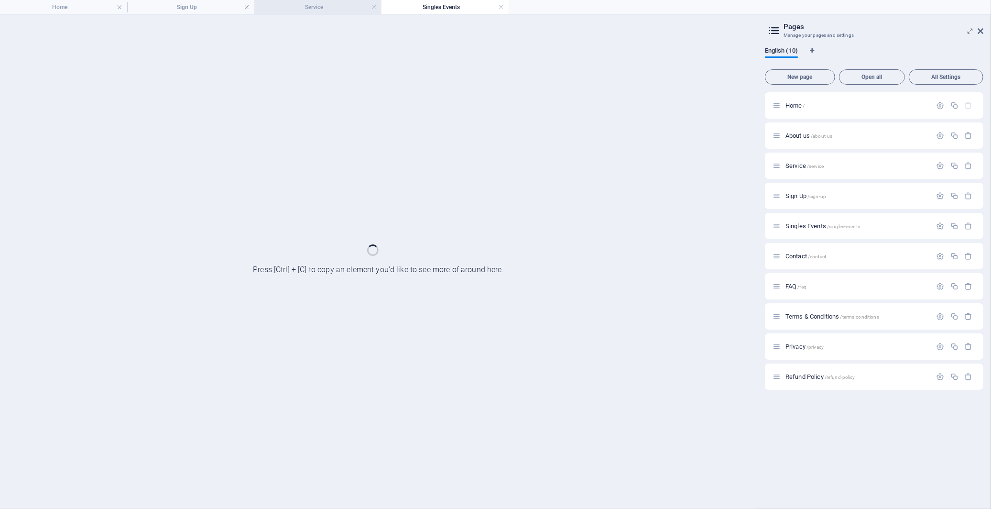
click at [317, 9] on h4 "Service" at bounding box center [317, 7] width 127 height 11
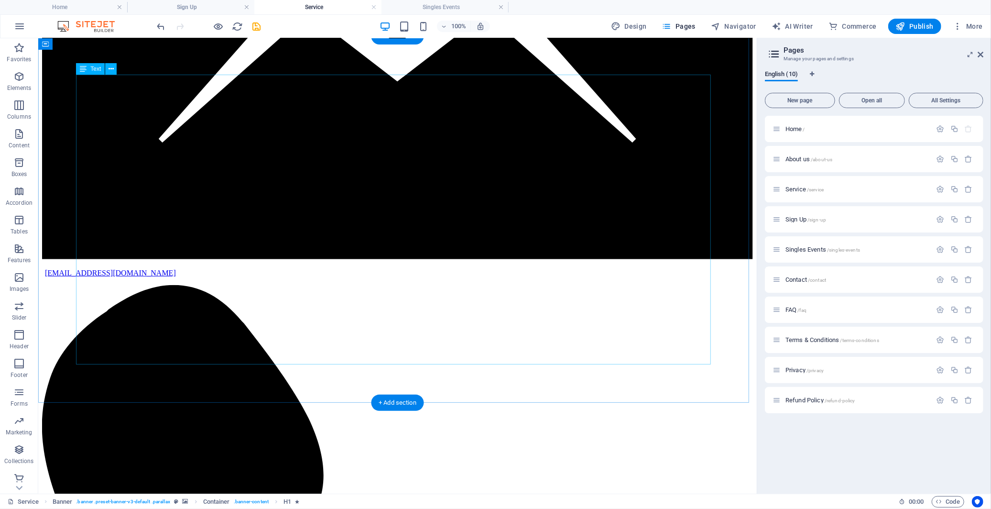
scroll to position [425, 0]
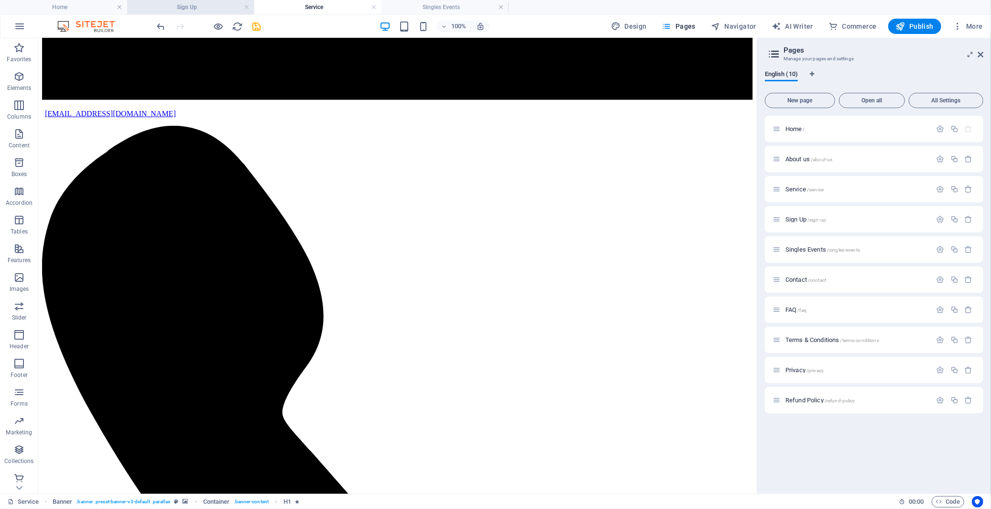
click at [202, 6] on h4 "Sign Up" at bounding box center [190, 7] width 127 height 11
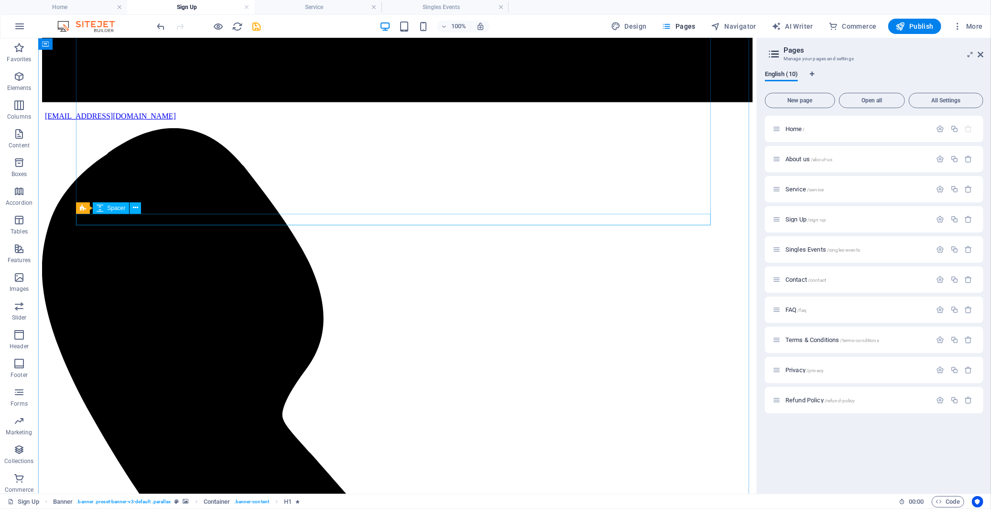
scroll to position [447, 0]
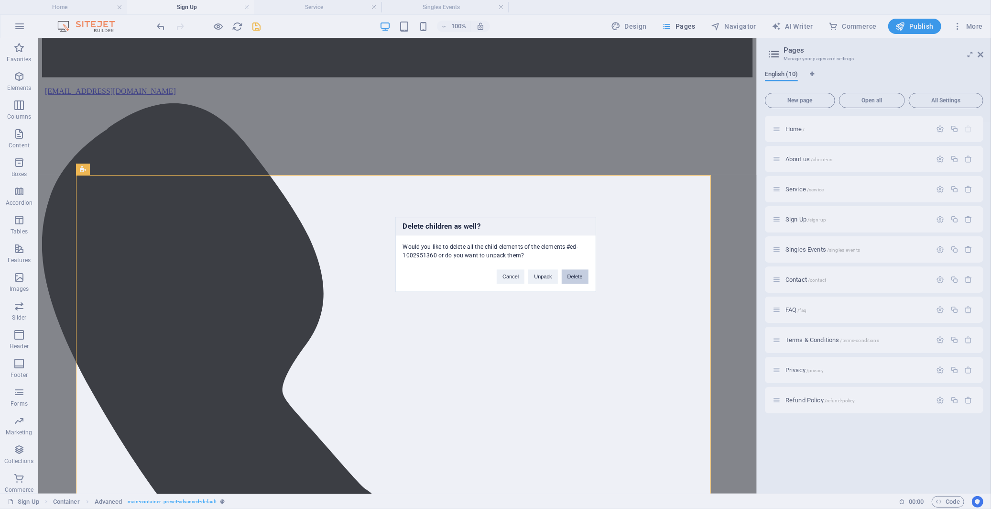
drag, startPoint x: 574, startPoint y: 273, endPoint x: 530, endPoint y: 242, distance: 54.1
click at [574, 273] on button "Delete" at bounding box center [575, 277] width 27 height 14
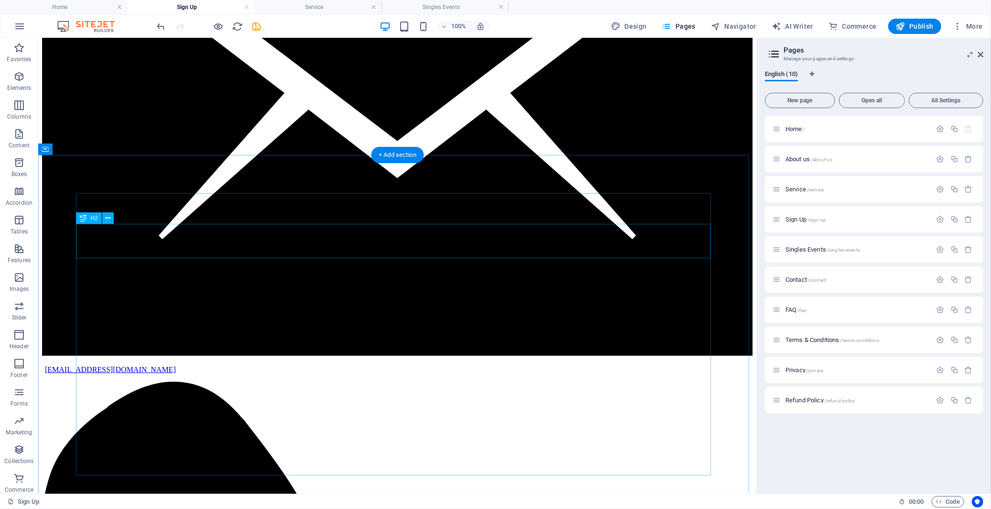
scroll to position [188, 0]
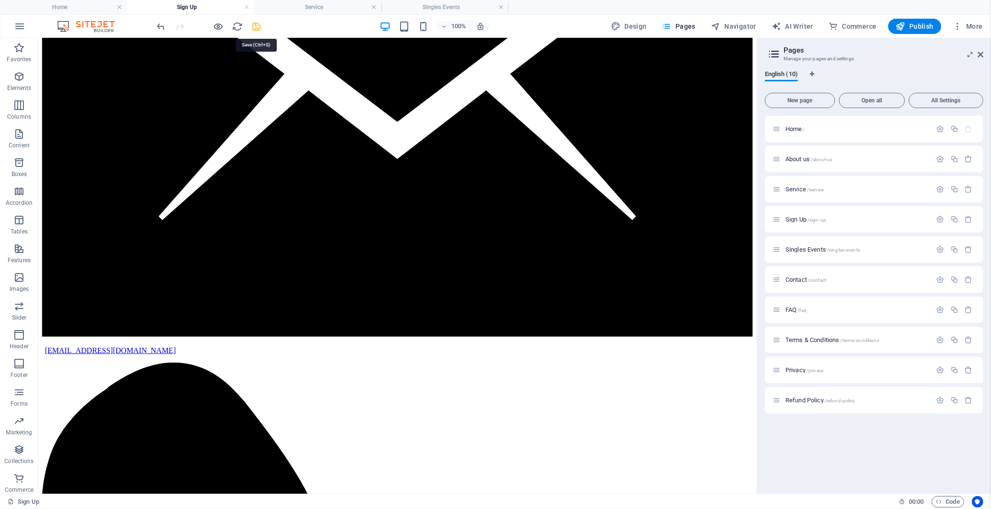
click at [257, 28] on icon "save" at bounding box center [256, 26] width 11 height 11
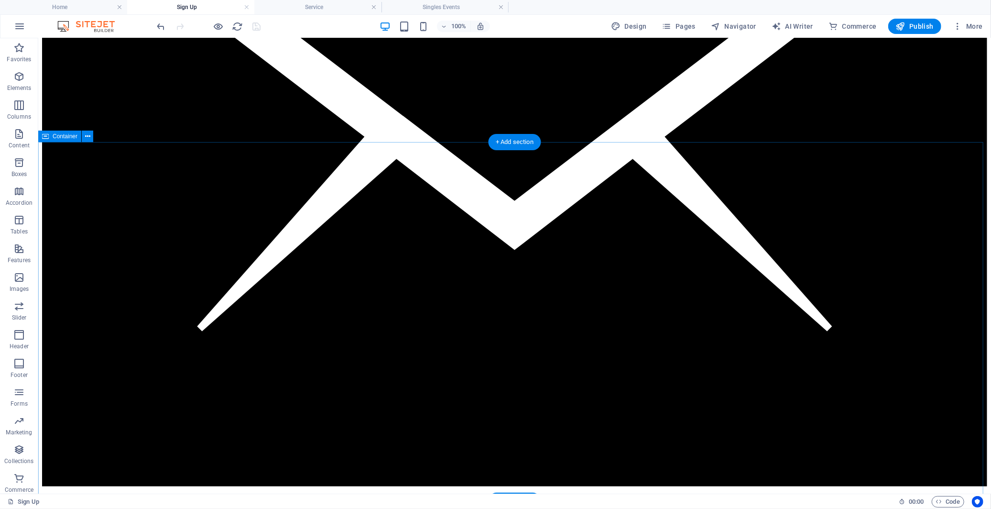
scroll to position [212, 0]
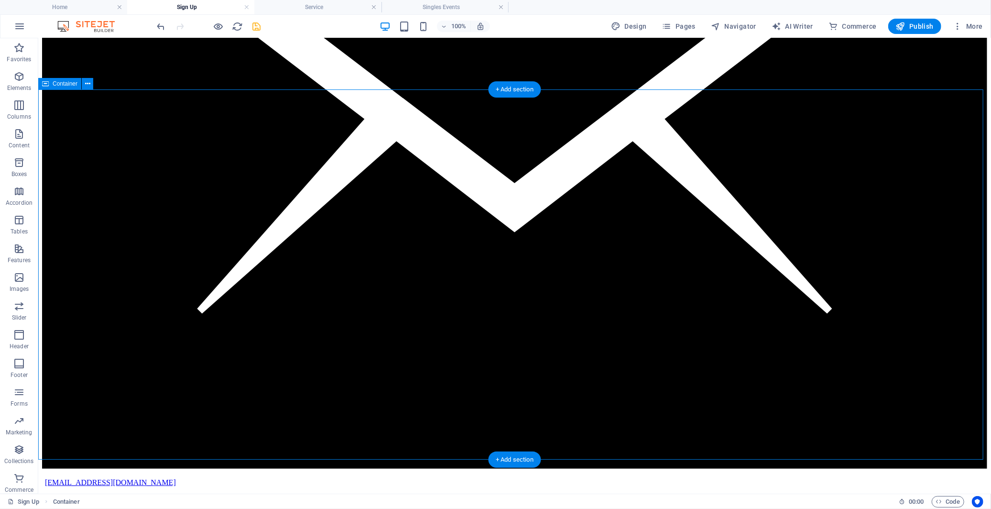
scroll to position [159, 0]
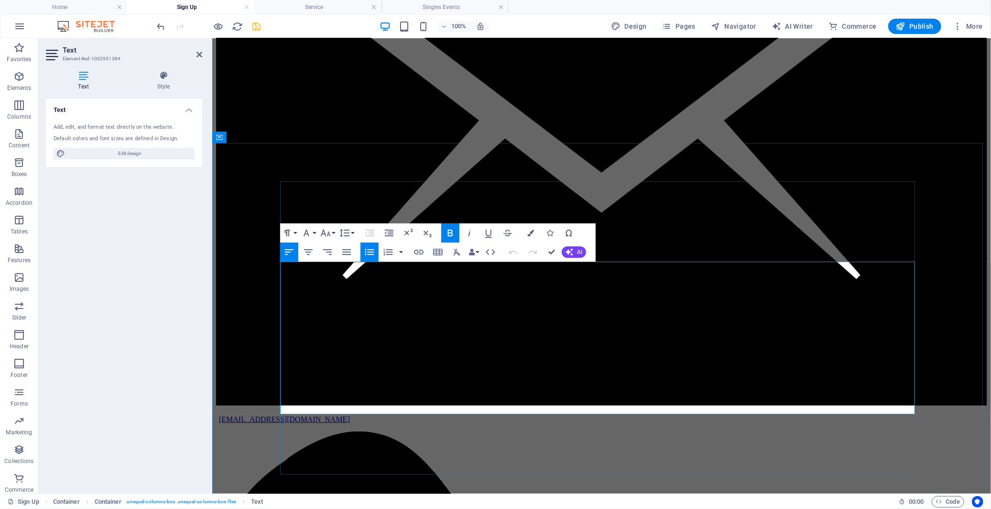
click at [314, 6] on h4 "Service" at bounding box center [317, 7] width 127 height 11
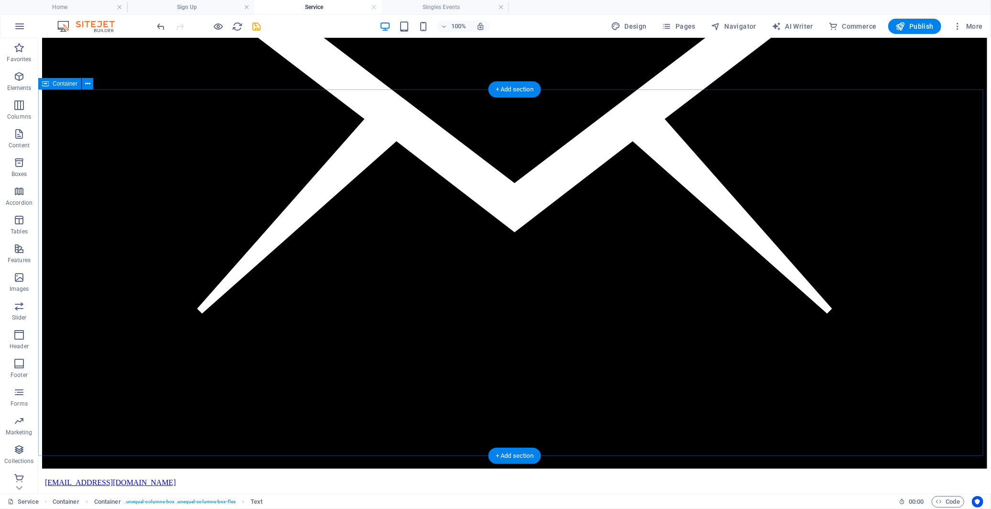
scroll to position [265, 0]
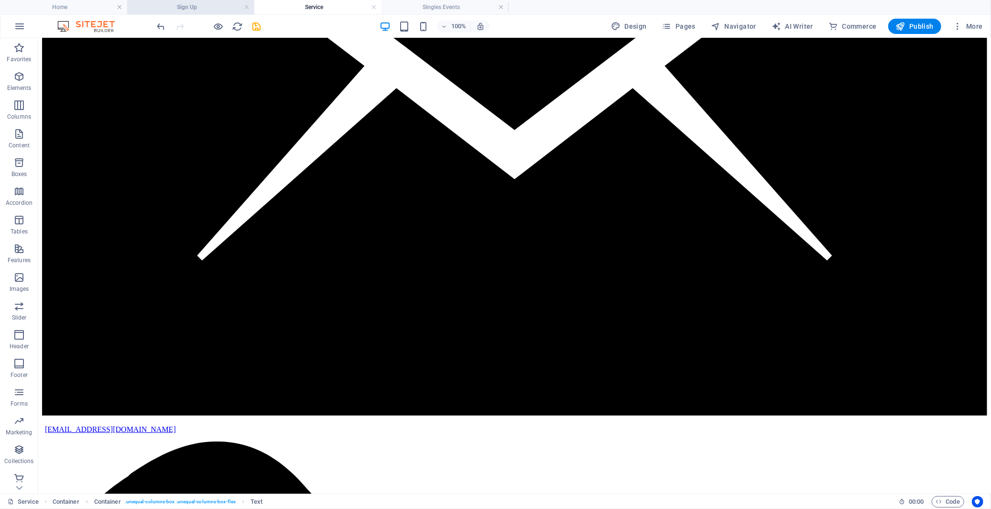
click at [198, 9] on h4 "Sign Up" at bounding box center [190, 7] width 127 height 11
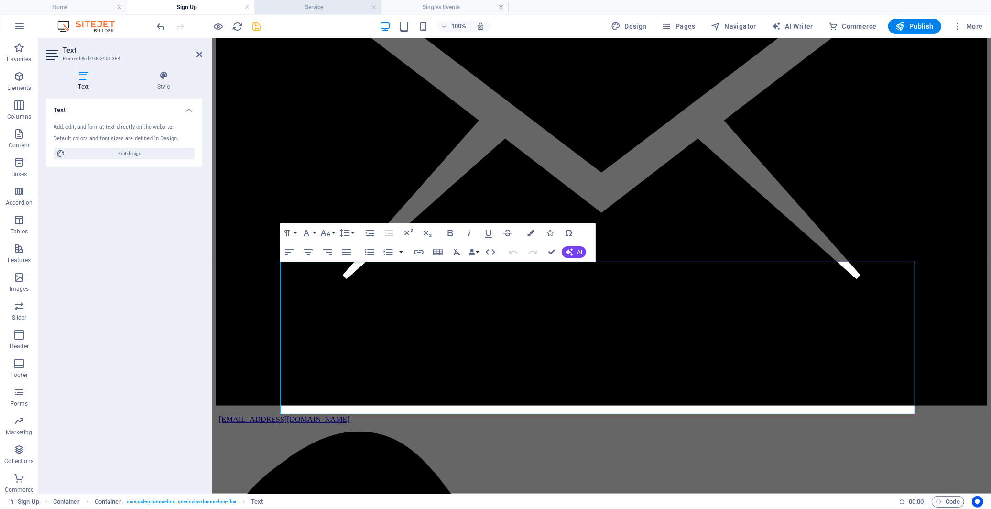
click at [287, 5] on h4 "Service" at bounding box center [317, 7] width 127 height 11
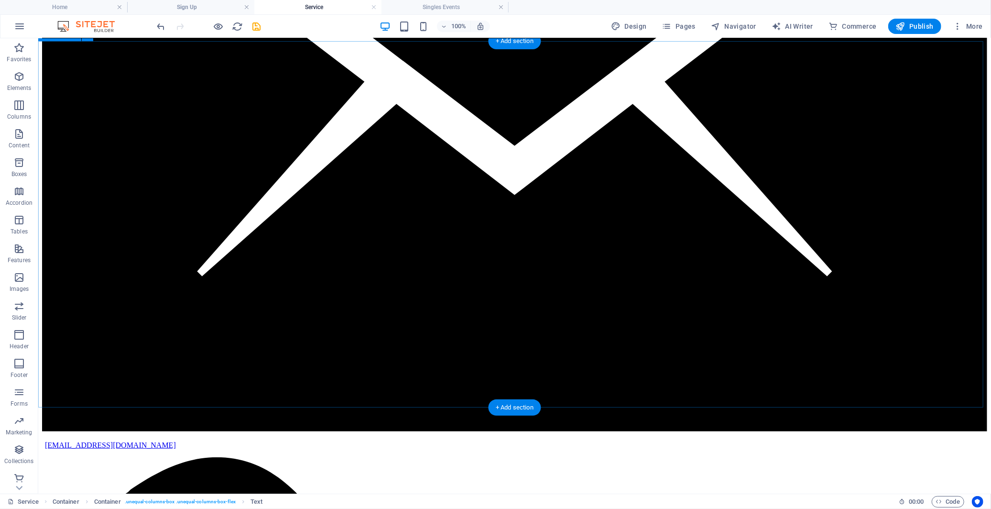
scroll to position [265, 0]
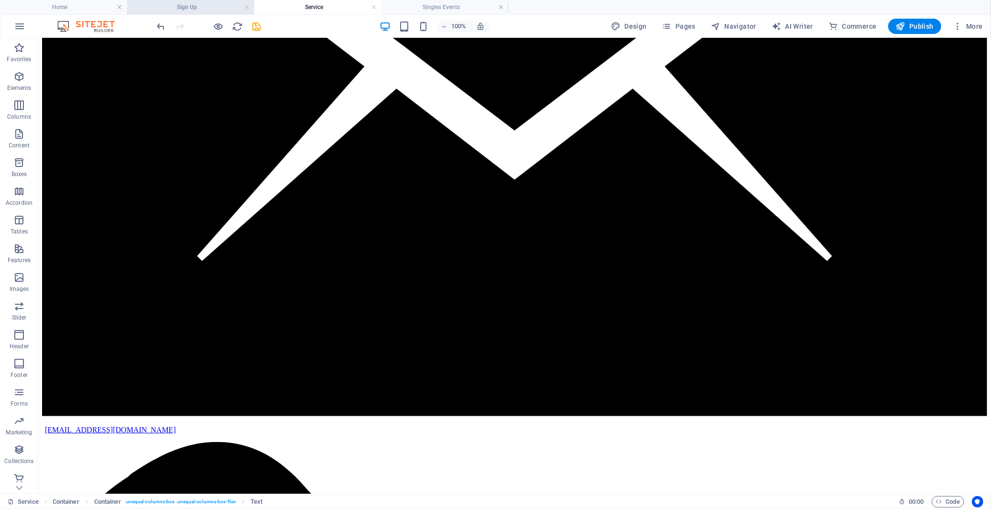
click at [199, 11] on h4 "Sign Up" at bounding box center [190, 7] width 127 height 11
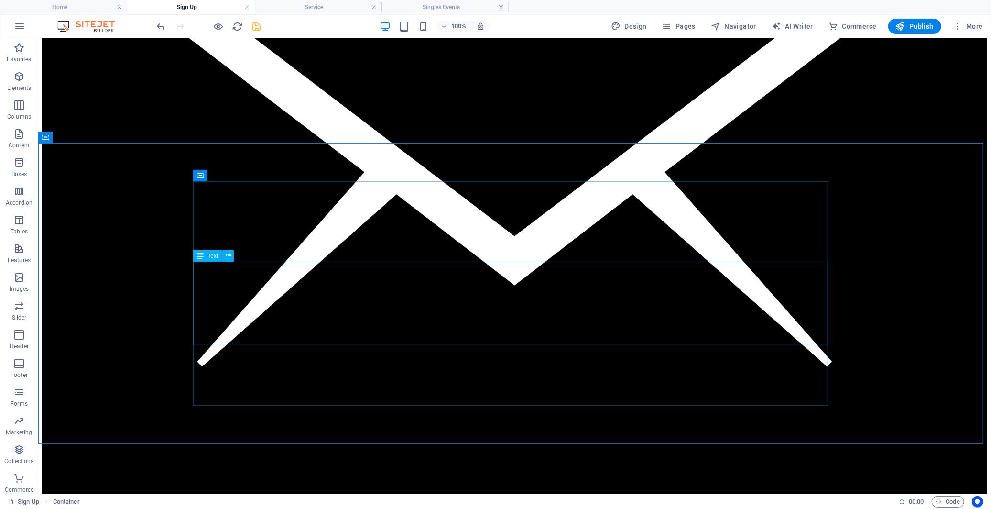
click at [211, 257] on span "Text" at bounding box center [212, 256] width 11 height 6
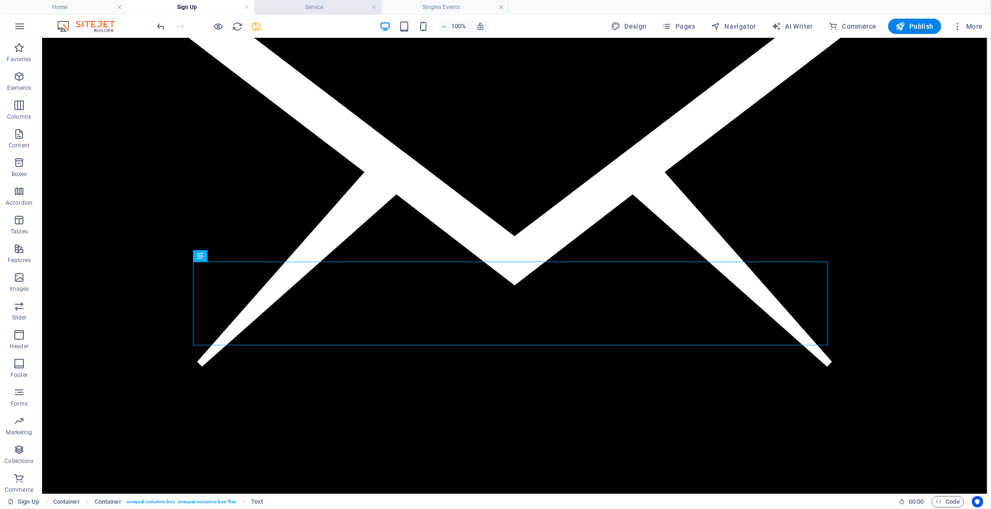
click at [305, 10] on h4 "Service" at bounding box center [317, 7] width 127 height 11
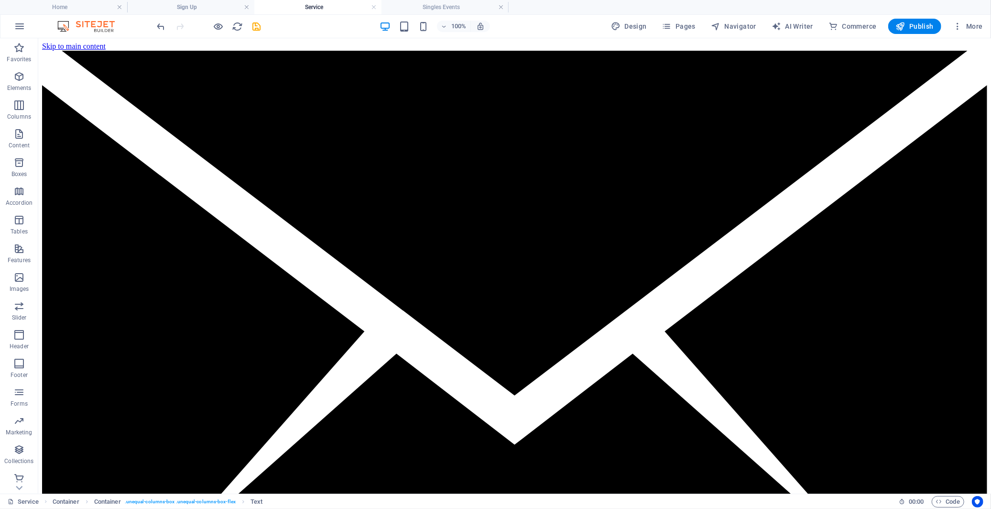
scroll to position [265, 0]
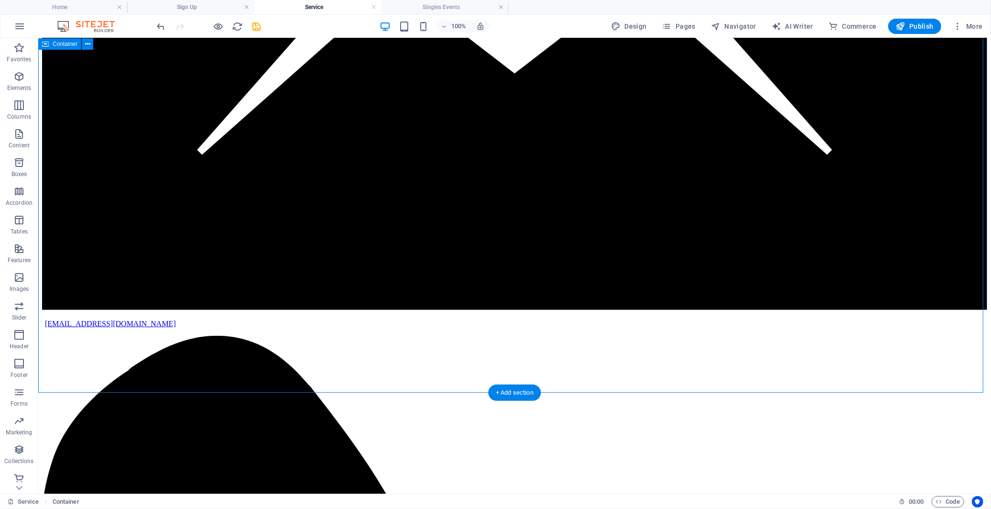
scroll to position [424, 0]
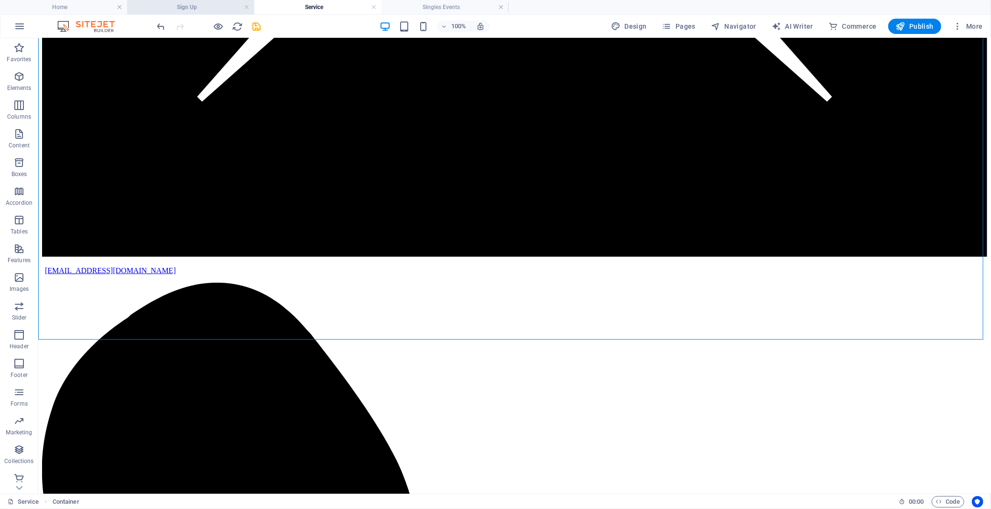
click at [203, 7] on h4 "Sign Up" at bounding box center [190, 7] width 127 height 11
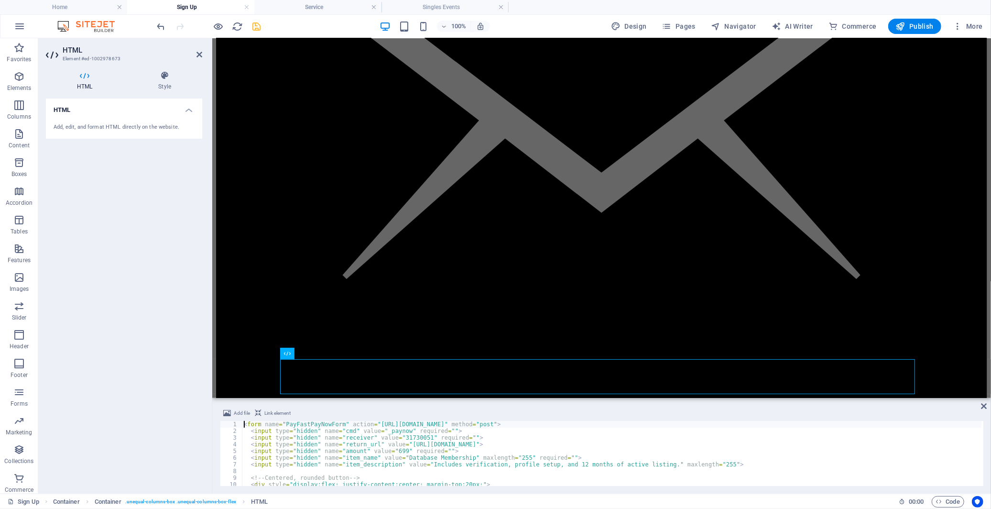
click at [402, 448] on div "< form name = "PayFastPayNowForm" action = "https://payment.payfast.io/eng/proc…" at bounding box center [612, 460] width 740 height 78
type textarea "</form>"
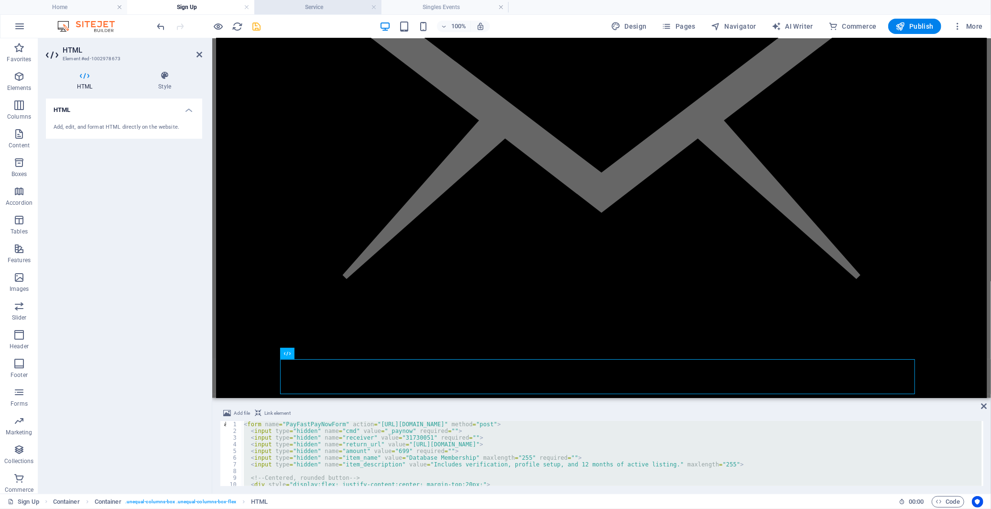
click at [305, 8] on h4 "Service" at bounding box center [317, 7] width 127 height 11
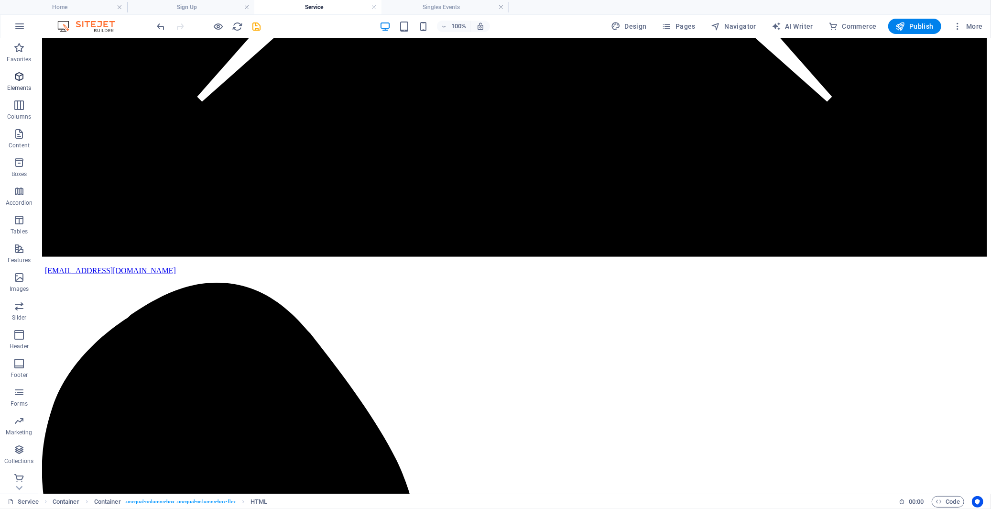
click at [16, 77] on icon "button" at bounding box center [18, 76] width 11 height 11
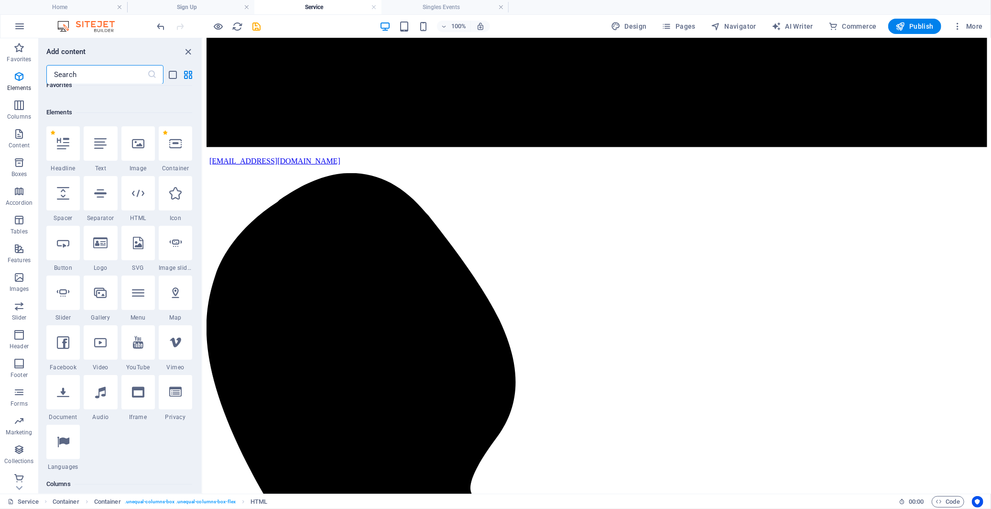
scroll to position [102, 0]
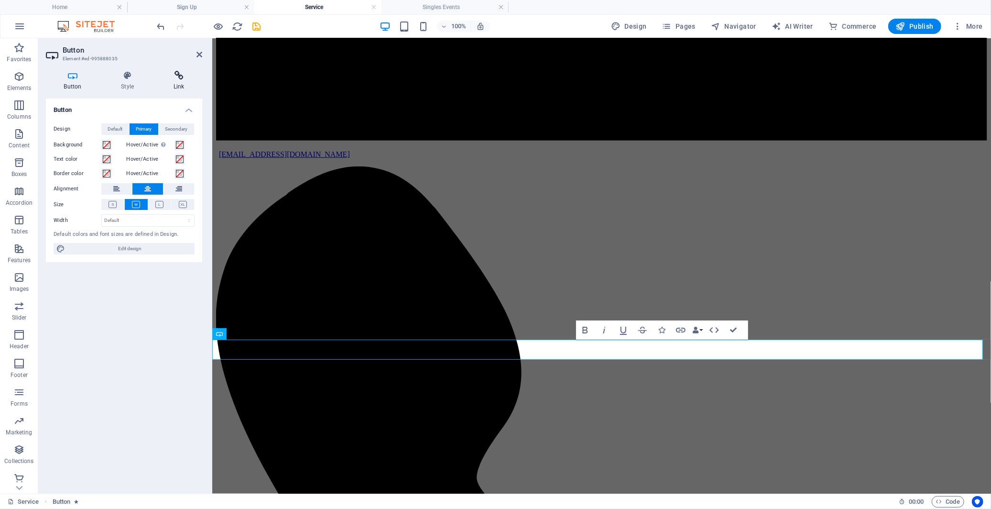
click at [182, 78] on icon at bounding box center [178, 76] width 47 height 10
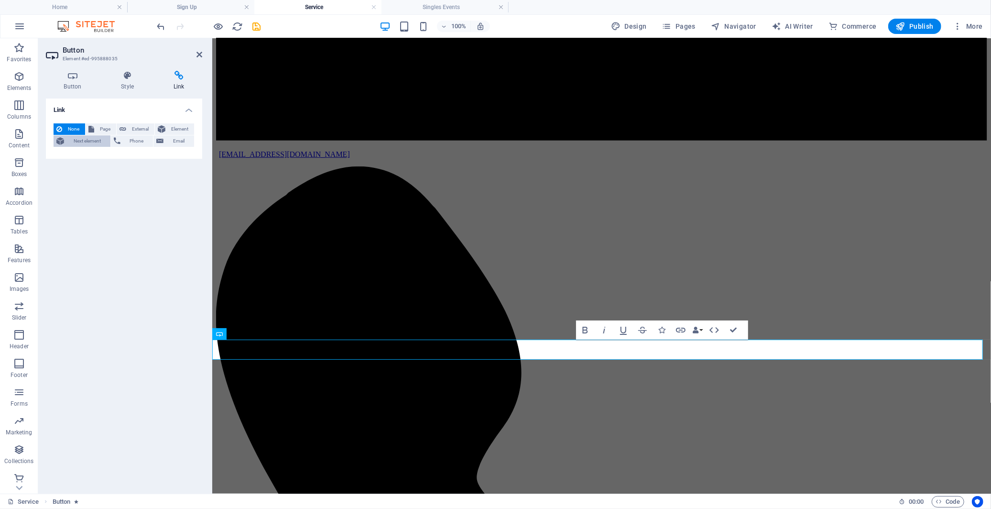
click at [88, 137] on span "Next element" at bounding box center [87, 140] width 41 height 11
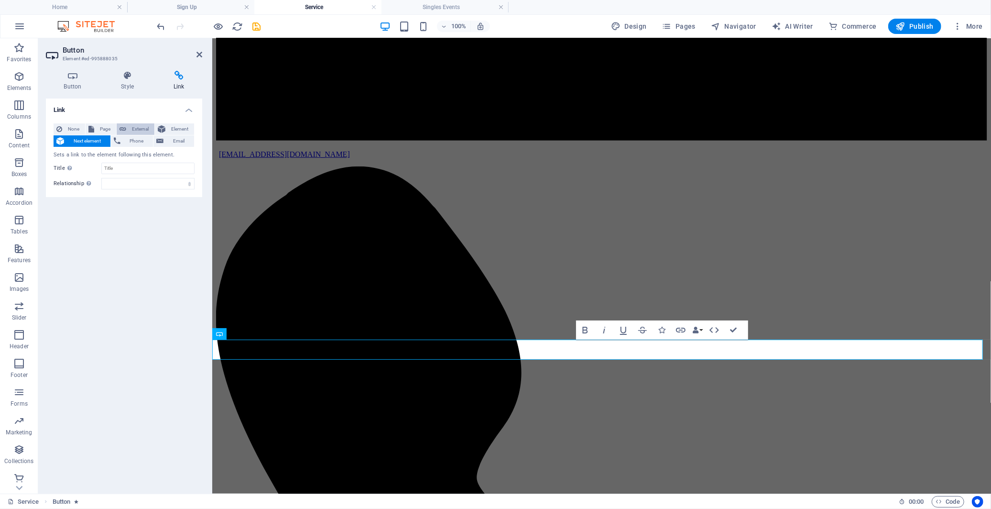
click at [135, 132] on span "External" at bounding box center [140, 128] width 22 height 11
select select "blank"
paste input "<form name="PayFastPayNowForm" action="https://payment.payfast.io/eng/process" …"
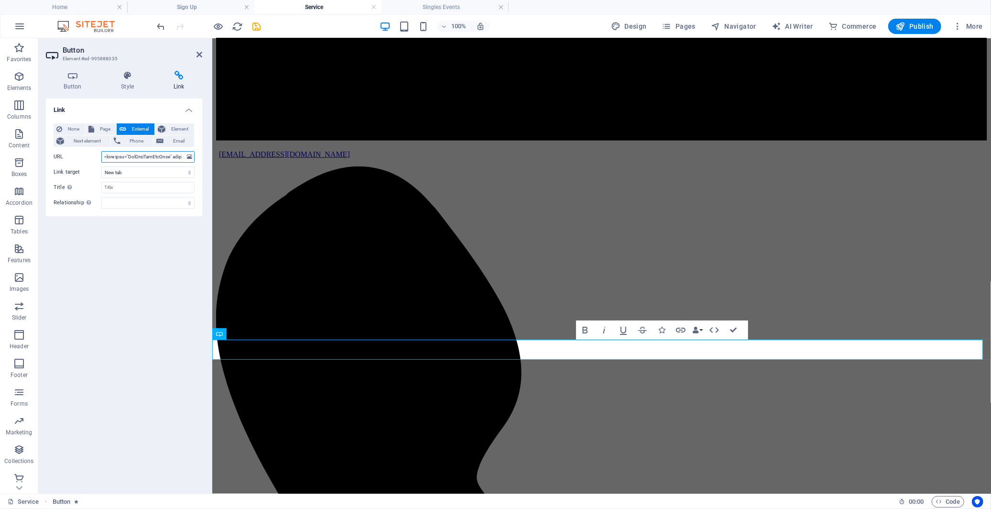
scroll to position [0, 2116]
type input "<form name="PayFastPayNowForm" action="https://payment.payfast.io/eng/process" …"
click at [174, 127] on span "Element" at bounding box center [179, 128] width 23 height 11
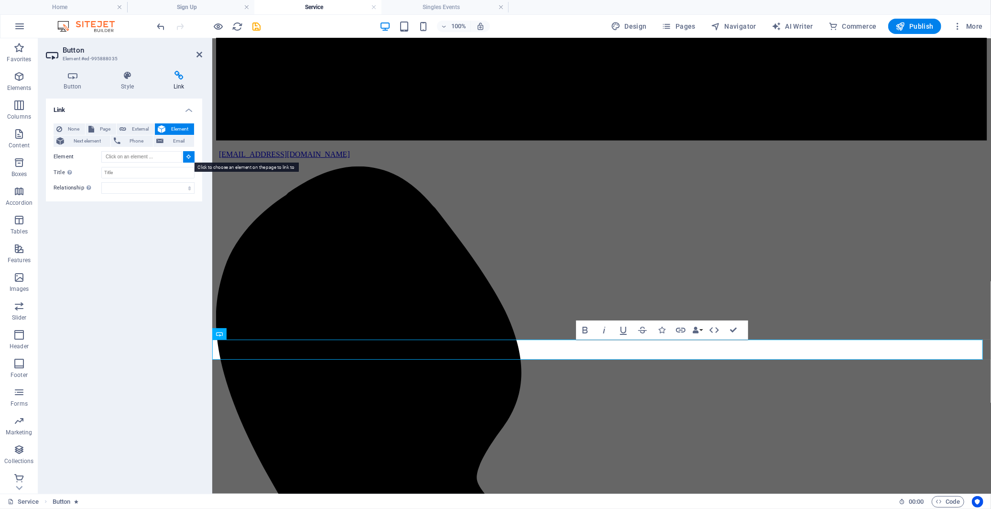
click at [189, 156] on icon at bounding box center [189, 156] width 4 height 5
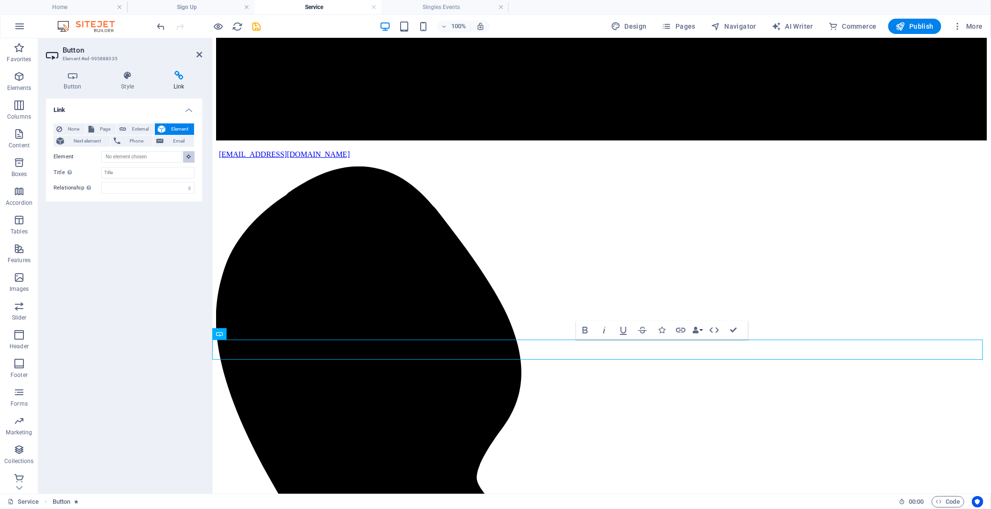
click at [189, 156] on icon at bounding box center [189, 156] width 4 height 5
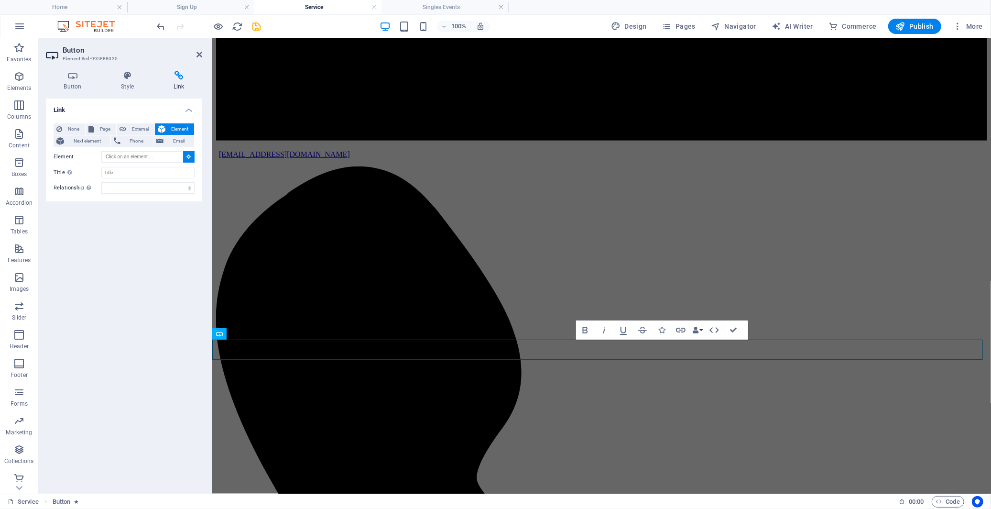
click at [185, 156] on button at bounding box center [188, 156] width 11 height 11
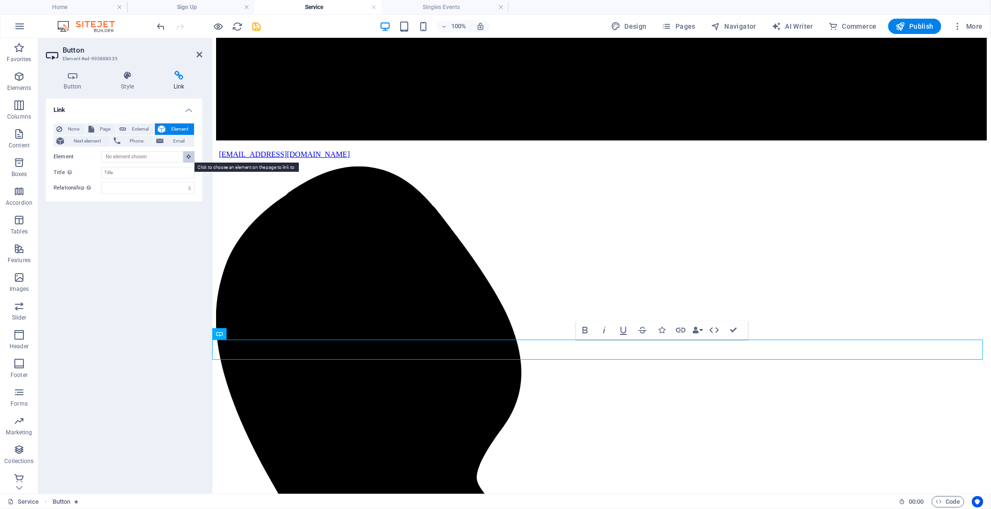
click at [189, 155] on icon at bounding box center [189, 156] width 4 height 5
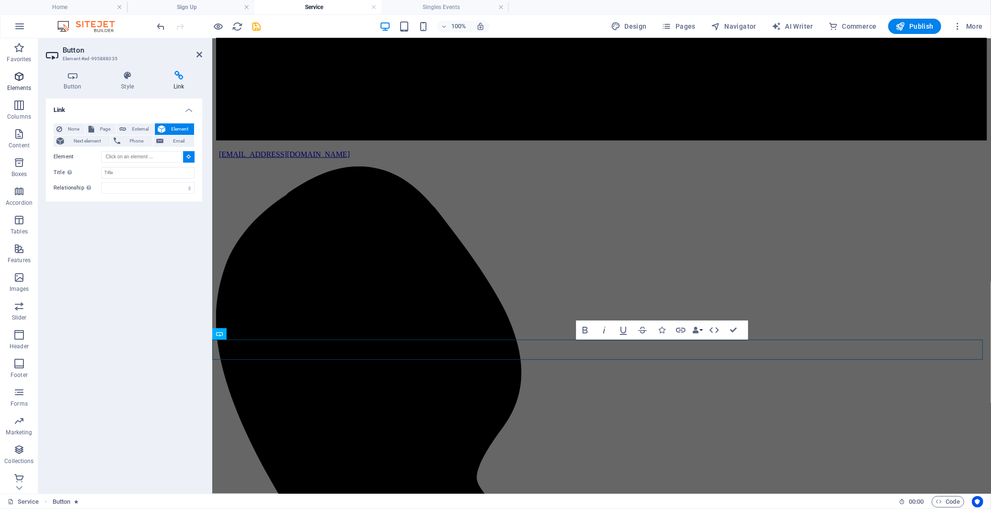
click at [20, 75] on icon "button" at bounding box center [18, 76] width 11 height 11
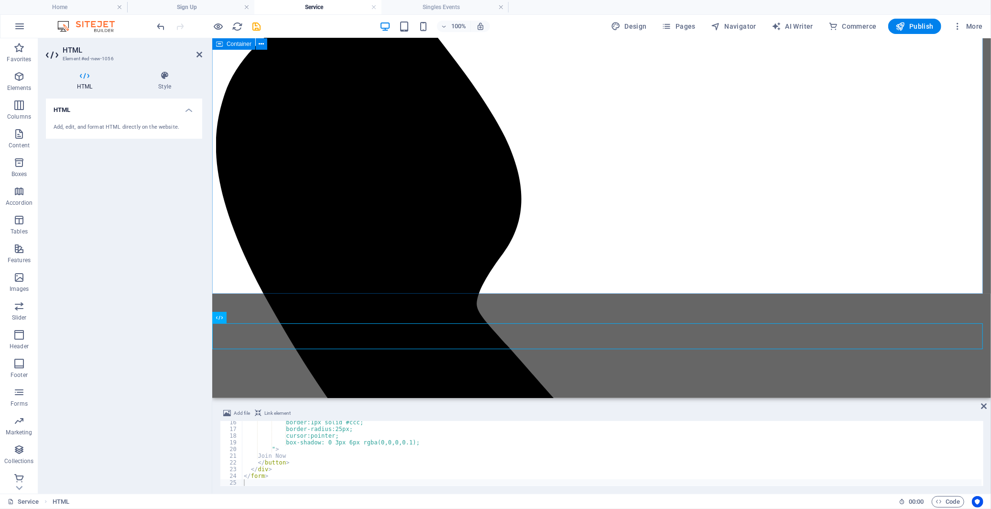
scroll to position [637, 0]
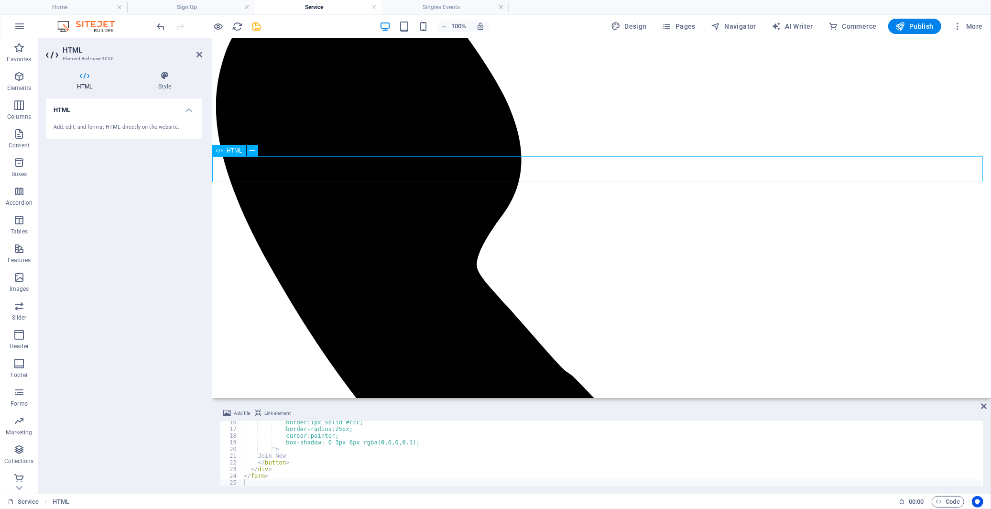
click at [254, 152] on icon at bounding box center [252, 151] width 5 height 10
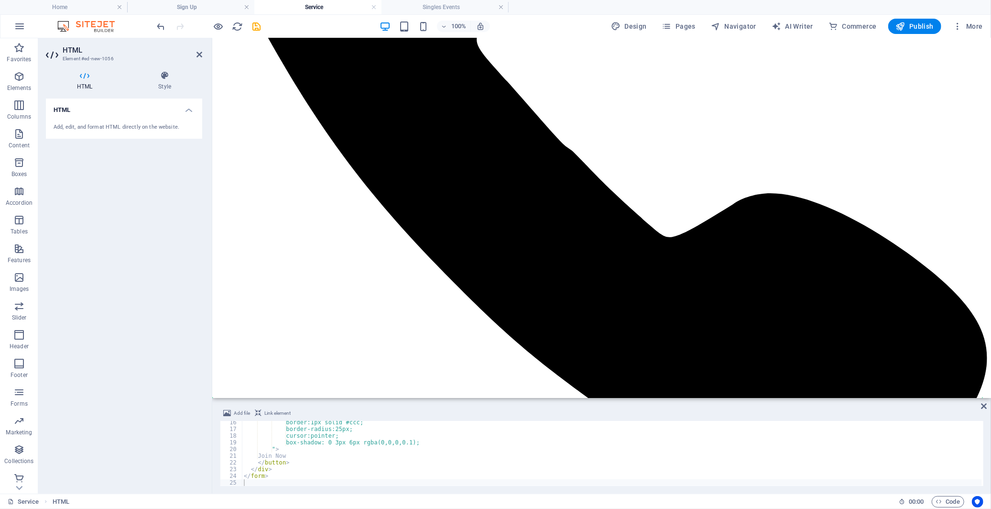
scroll to position [896, 0]
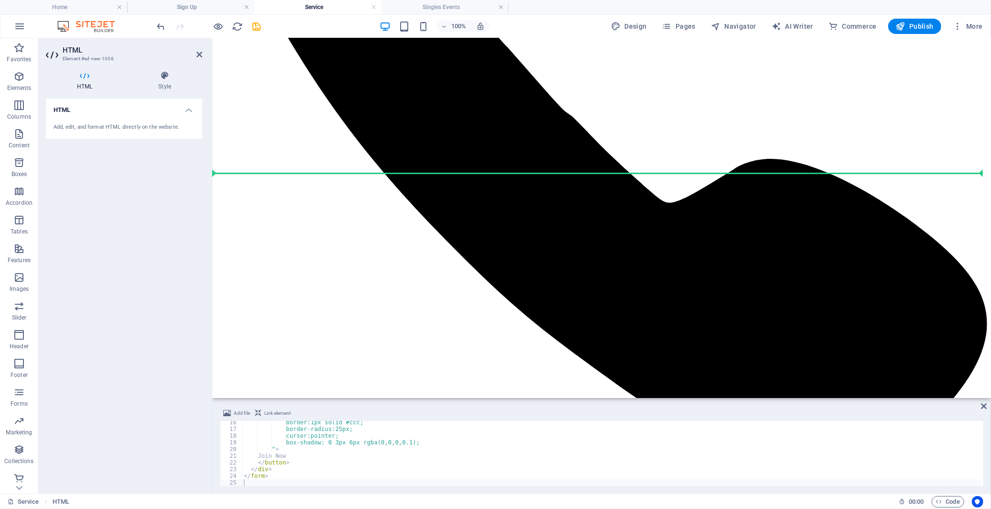
drag, startPoint x: 447, startPoint y: 244, endPoint x: 283, endPoint y: 168, distance: 181.2
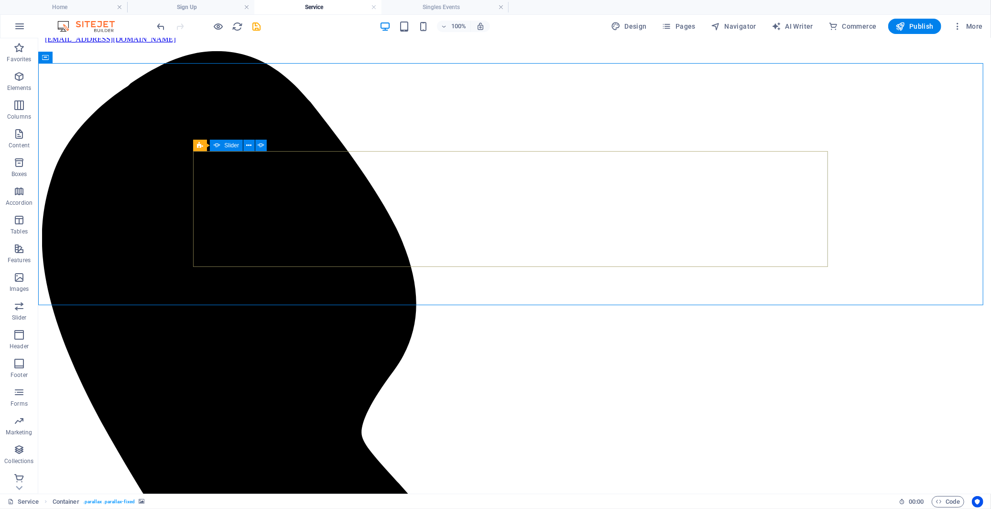
scroll to position [641, 0]
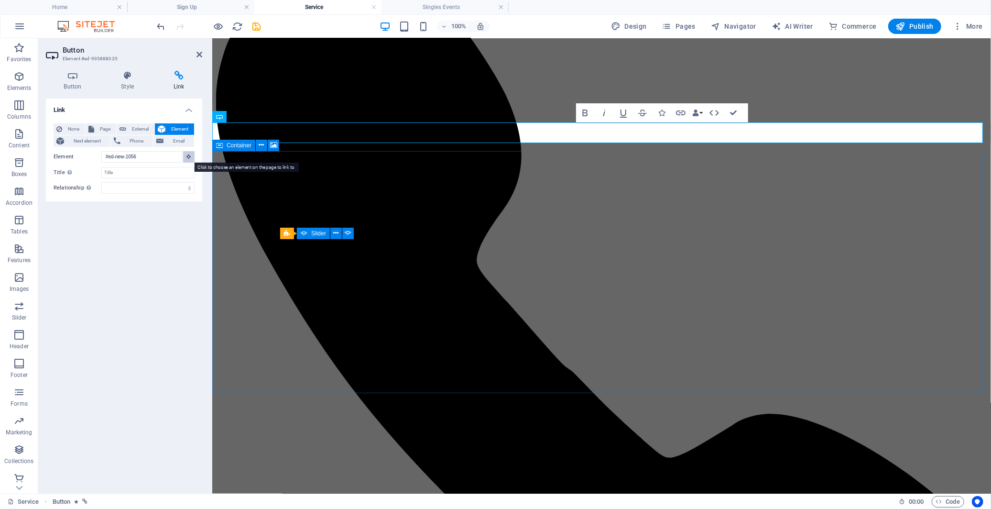
click at [189, 156] on icon at bounding box center [189, 156] width 4 height 5
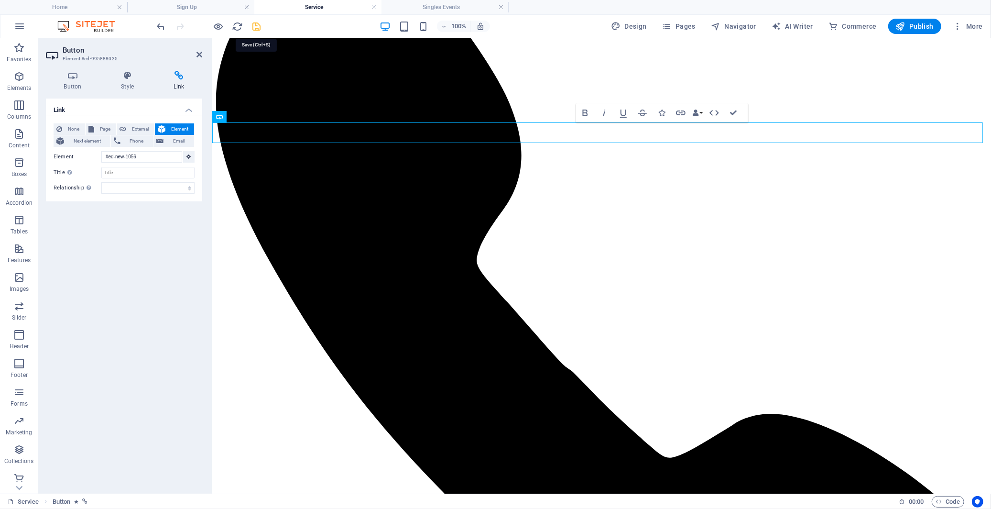
click at [259, 26] on icon "save" at bounding box center [256, 26] width 11 height 11
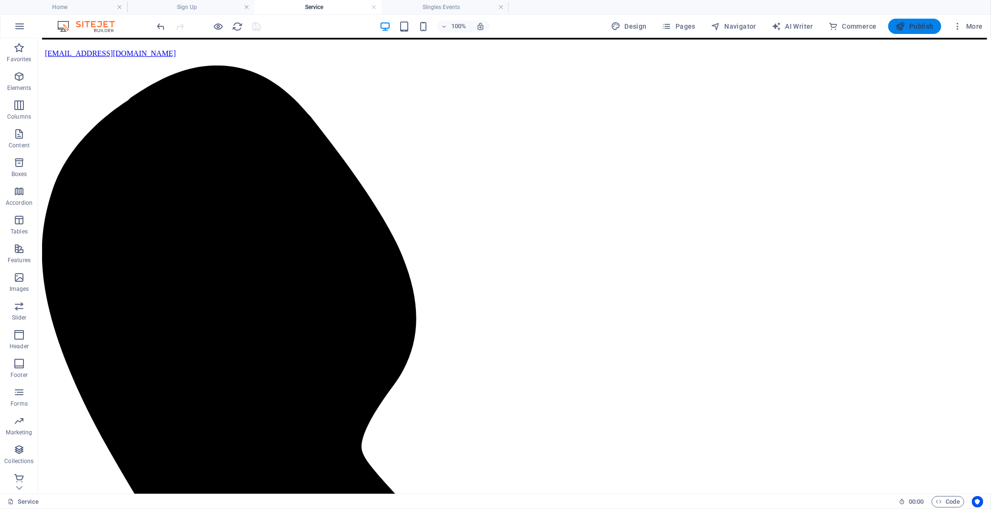
click at [914, 29] on span "Publish" at bounding box center [915, 27] width 38 height 10
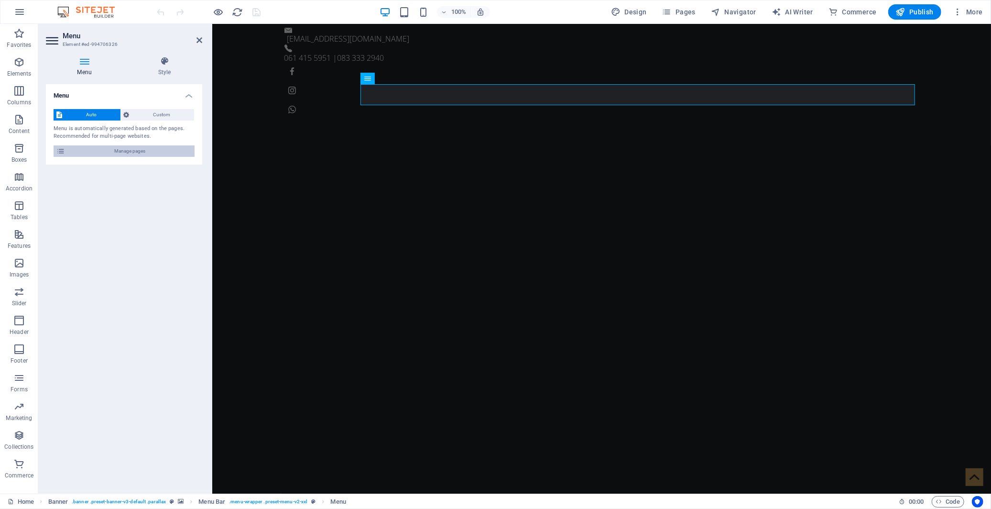
click at [163, 153] on span "Manage pages" at bounding box center [130, 150] width 124 height 11
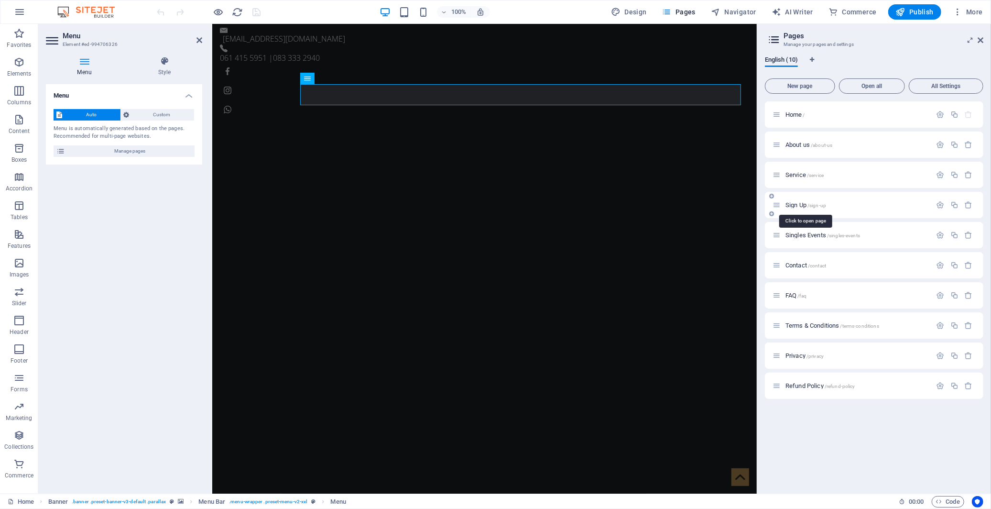
click at [798, 203] on span "Sign Up /sign-up" at bounding box center [806, 204] width 41 height 7
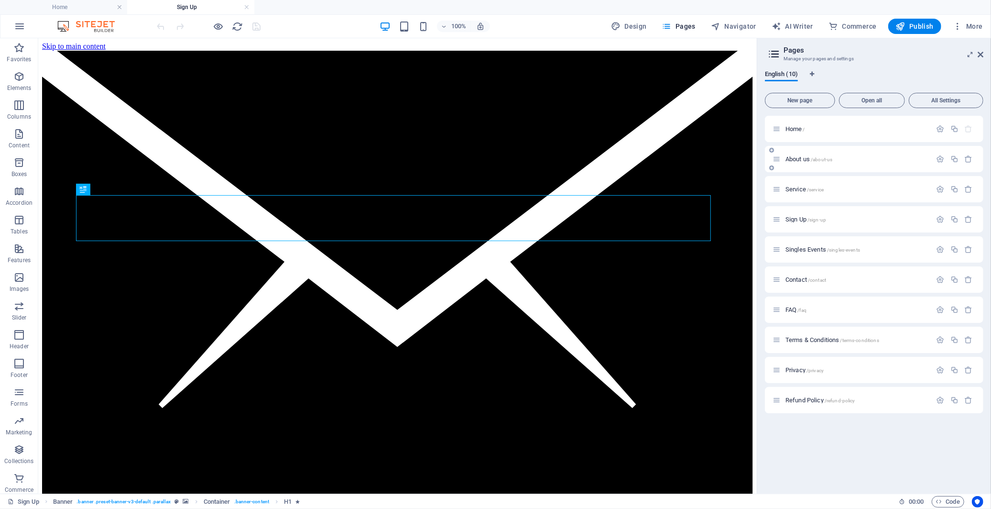
click at [796, 162] on div "About us /about-us" at bounding box center [852, 158] width 159 height 11
click at [797, 192] on span "Service /service" at bounding box center [805, 189] width 38 height 7
click at [229, 6] on h4 "Sign Up" at bounding box center [190, 7] width 127 height 11
click at [246, 6] on link at bounding box center [247, 7] width 6 height 9
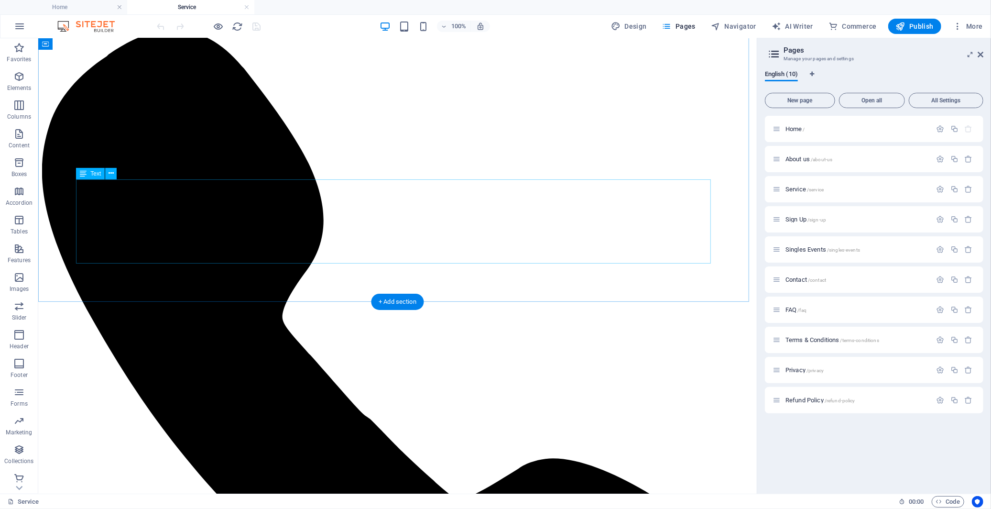
scroll to position [584, 0]
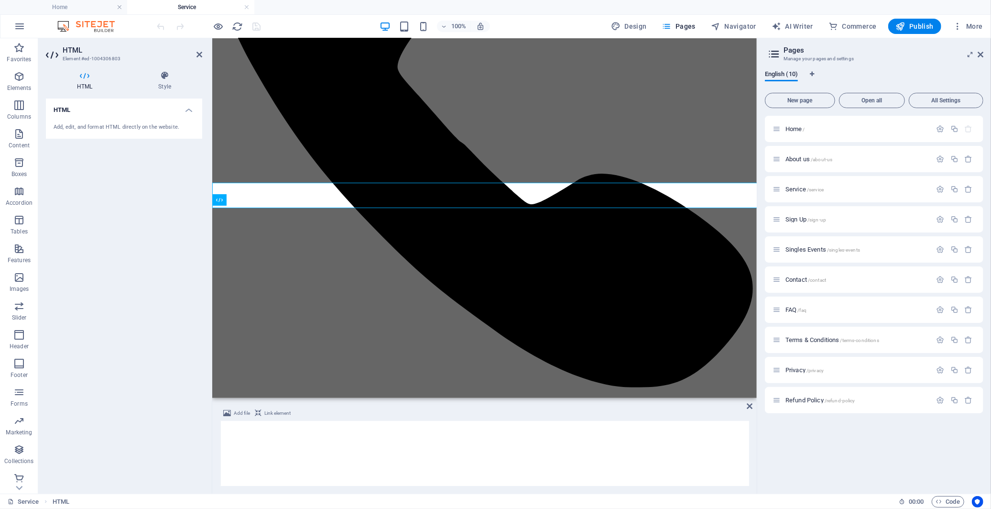
scroll to position [861, 0]
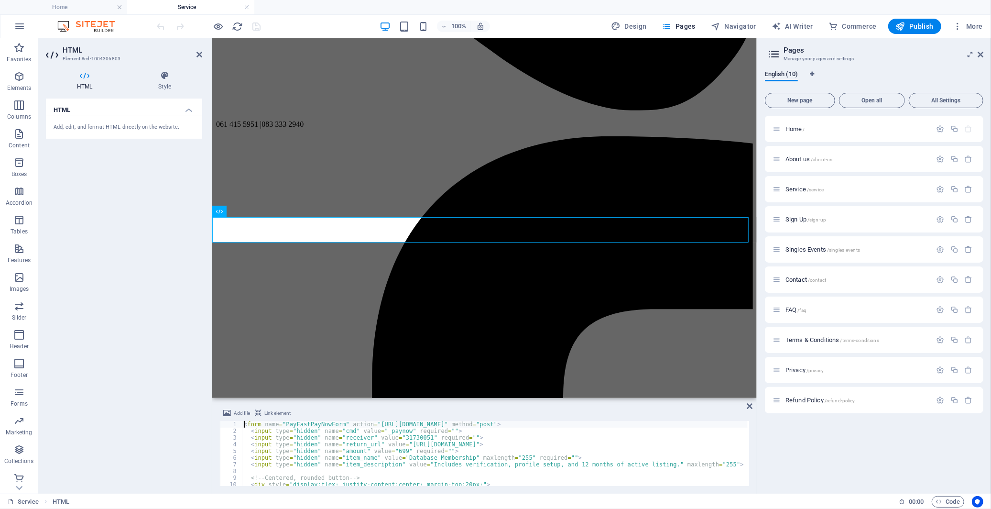
click at [342, 450] on div "< form name = "PayFastPayNowForm" action = "https://payment.payfast.io/eng/proc…" at bounding box center [495, 460] width 506 height 78
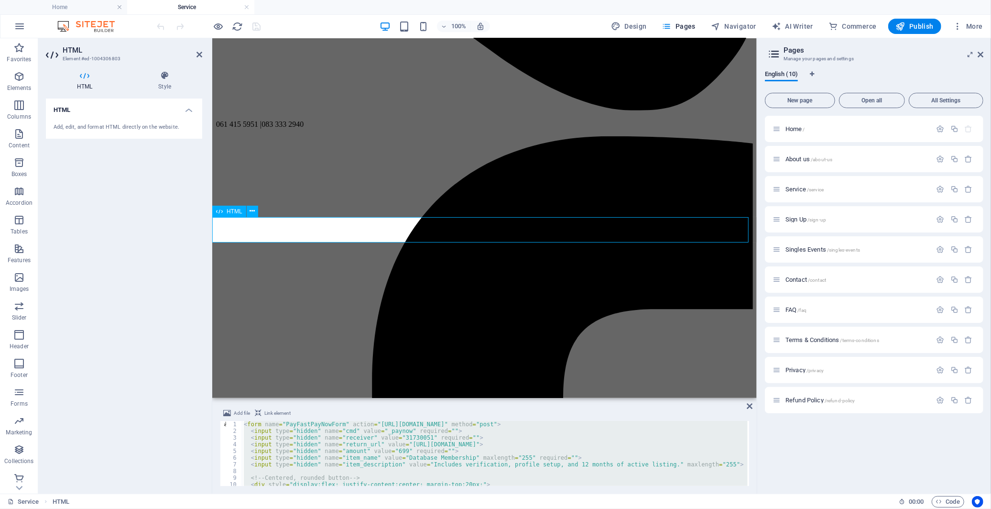
click at [365, 437] on div "< form name = "PayFastPayNowForm" action = "https://payment.payfast.io/eng/proc…" at bounding box center [495, 453] width 506 height 65
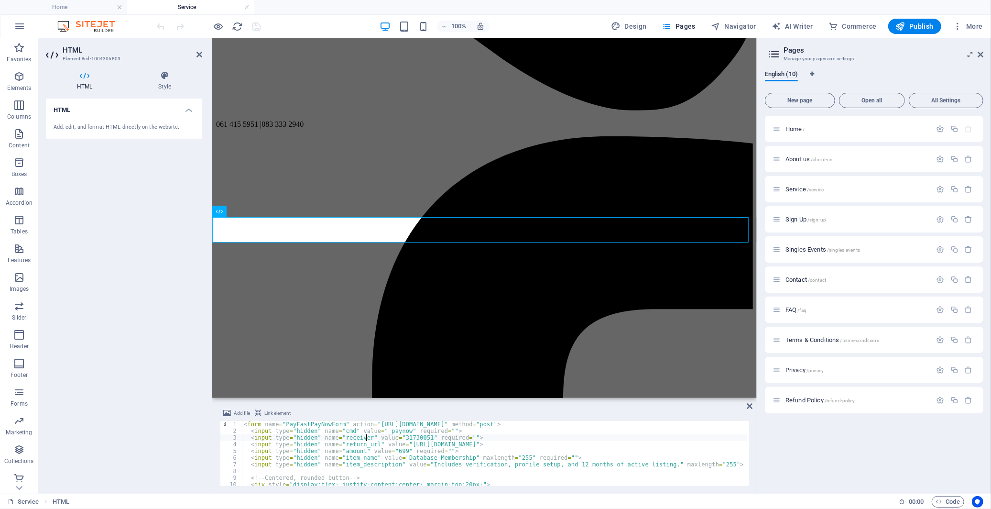
click at [365, 437] on div "< form name = "PayFastPayNowForm" action = "https://payment.payfast.io/eng/proc…" at bounding box center [495, 460] width 506 height 78
type textarea "</form>"
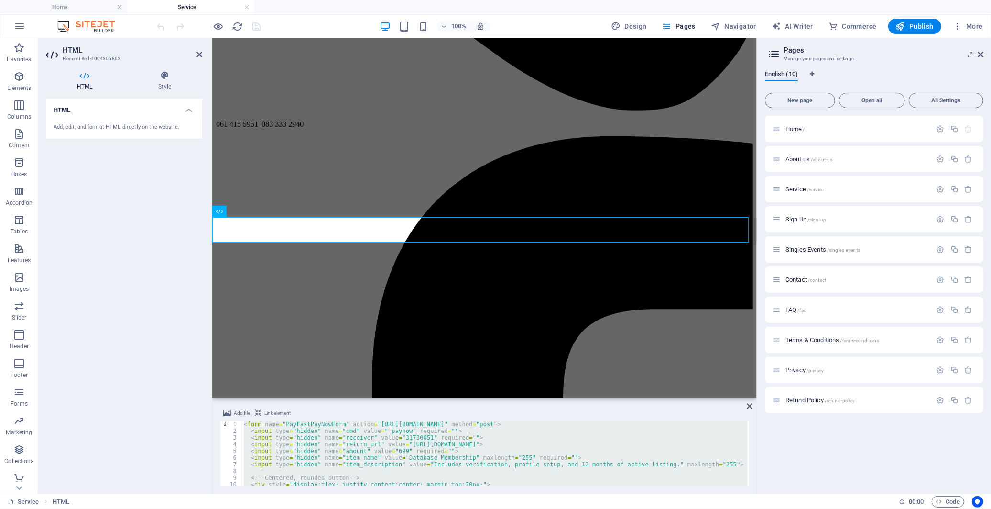
paste textarea
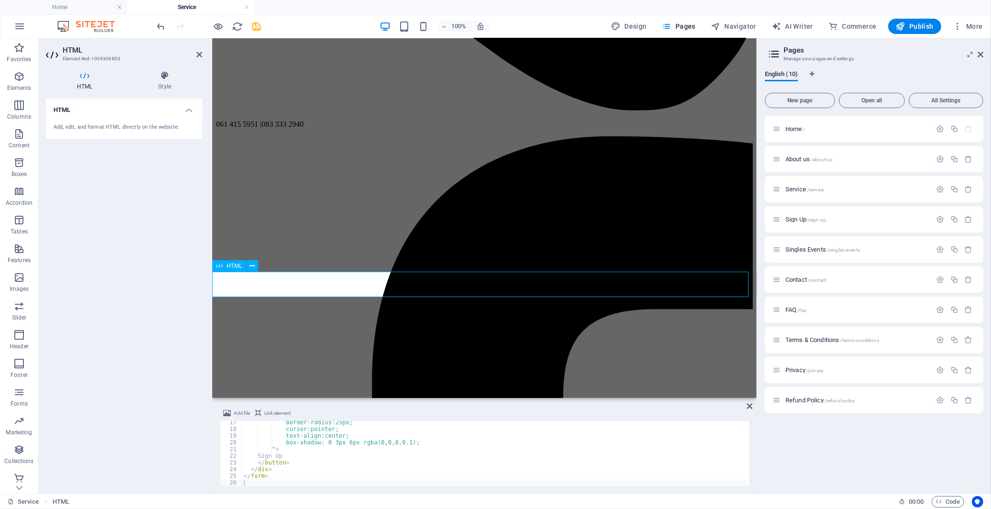
scroll to position [754, 0]
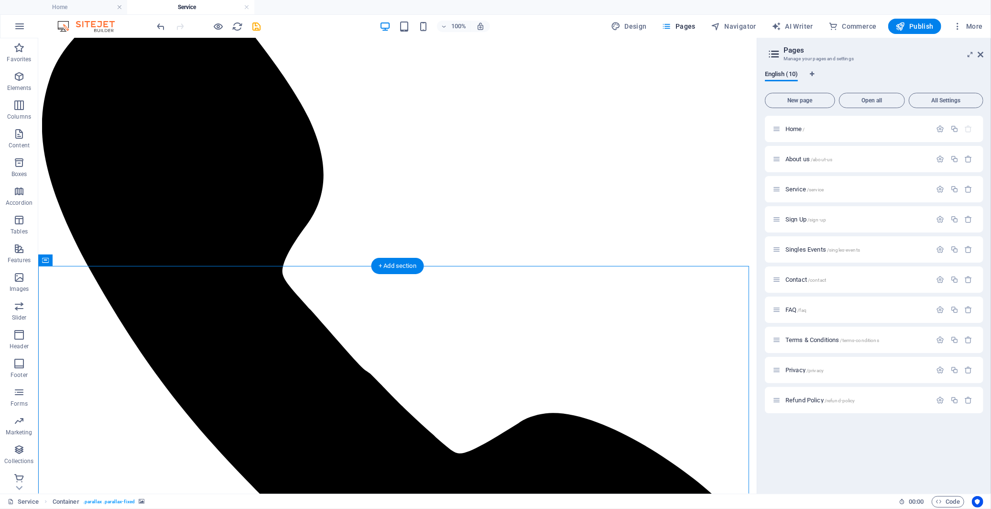
scroll to position [625, 0]
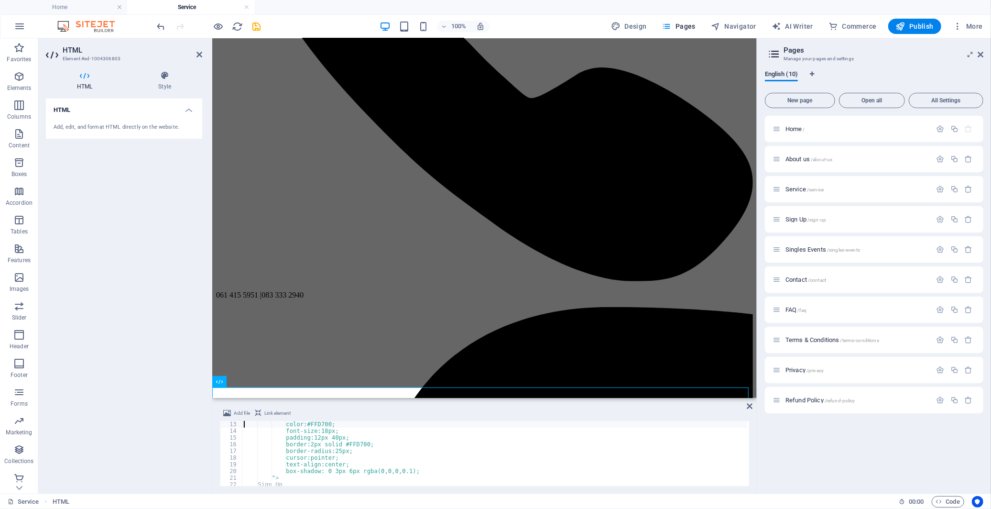
scroll to position [74, 0]
drag, startPoint x: 366, startPoint y: 452, endPoint x: 342, endPoint y: 450, distance: 23.5
click at [342, 450] on div "background:#000000; color:#FFD700; font-size:18px; padding:12px 40px; border:2p…" at bounding box center [495, 460] width 506 height 78
click at [423, 458] on div "background:#000000; color:#FFD700; font-size:18px; padding:12px 40px; border:2p…" at bounding box center [495, 460] width 506 height 78
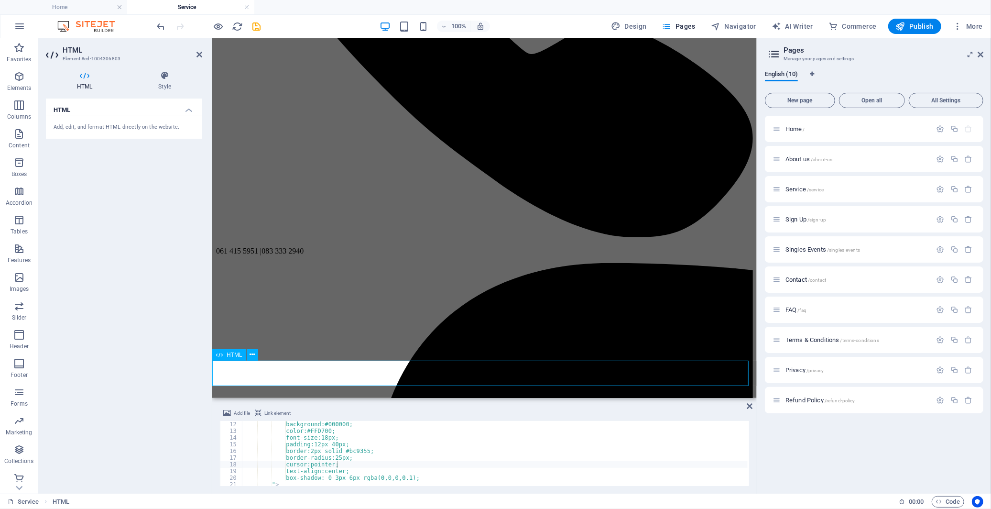
scroll to position [743, 0]
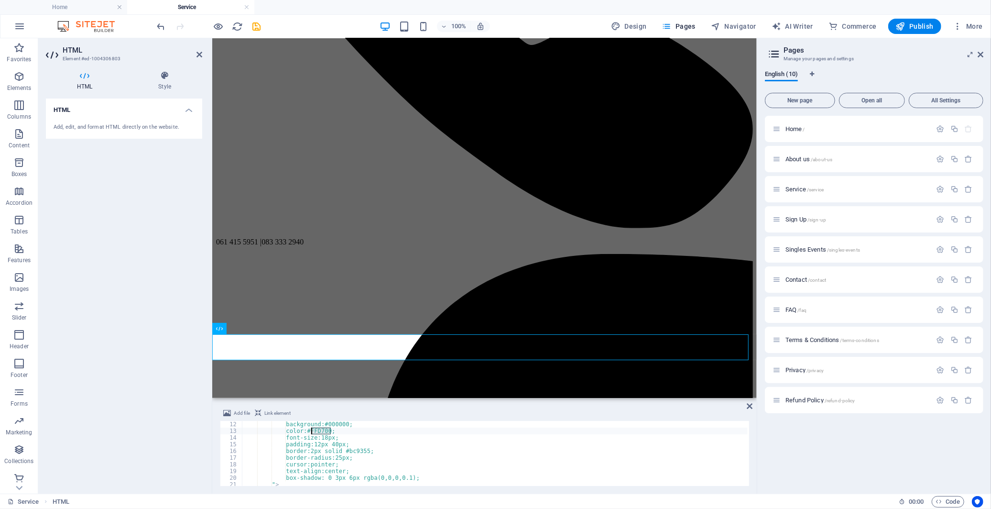
drag, startPoint x: 331, startPoint y: 431, endPoint x: 312, endPoint y: 430, distance: 19.1
click at [312, 430] on div "background:#000000; color:#FFD700; font-size:18px; padding:12px 40px; border:2p…" at bounding box center [495, 460] width 506 height 78
paste textarea "#bc9355"
click at [426, 442] on div "background:#000000; color:##bc9355; font-size:18px; padding:12px 40px; border:2…" at bounding box center [495, 460] width 506 height 78
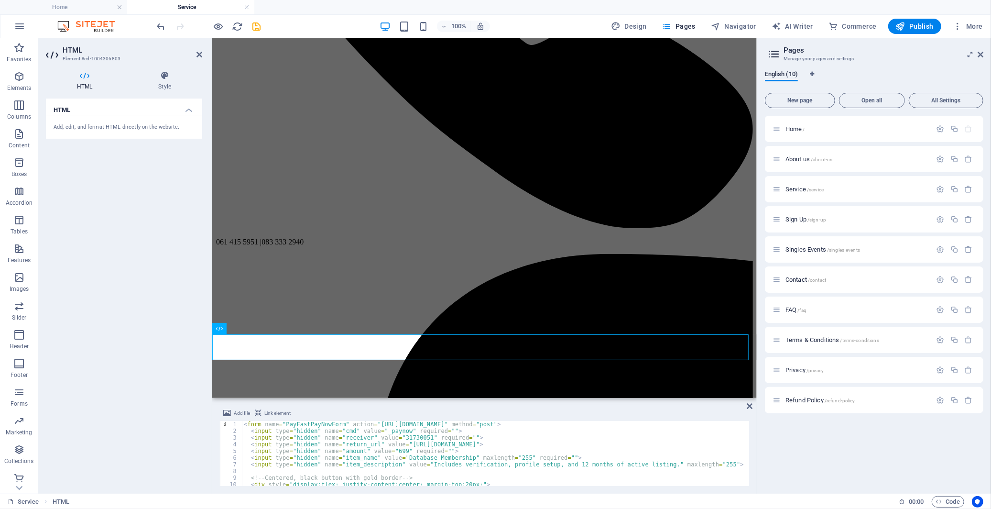
scroll to position [0, 0]
click at [423, 447] on div "< form name = "PayFastPayNowForm" action = "https://payment.payfast.io/eng/proc…" at bounding box center [495, 460] width 506 height 78
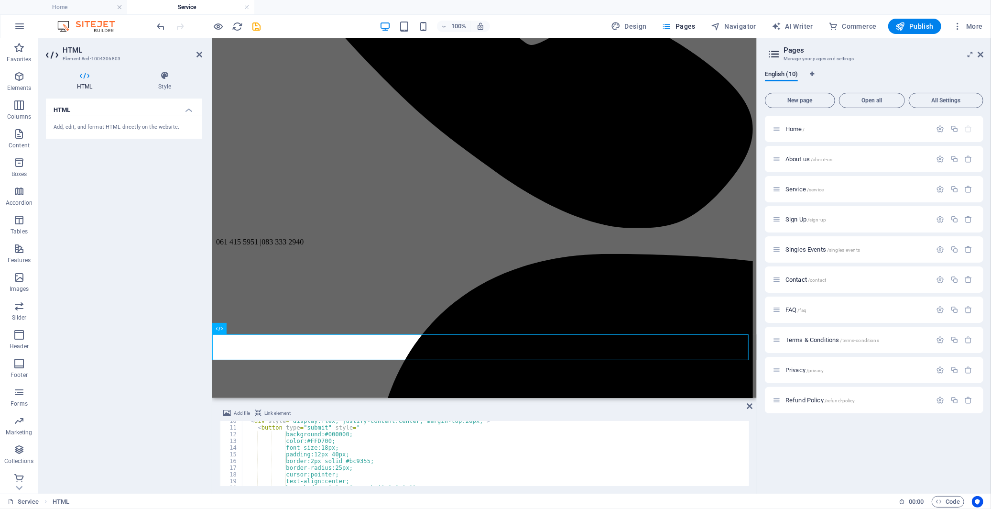
scroll to position [96, 0]
click at [409, 446] on div "padding:12px 40px; border:2px solid #bc9355; border-radius:25px; cursor:pointer…" at bounding box center [495, 458] width 506 height 78
click at [321, 438] on div "< div style = "display:flex; justify-content:center; margin-top:20px;" > < butt…" at bounding box center [495, 456] width 506 height 78
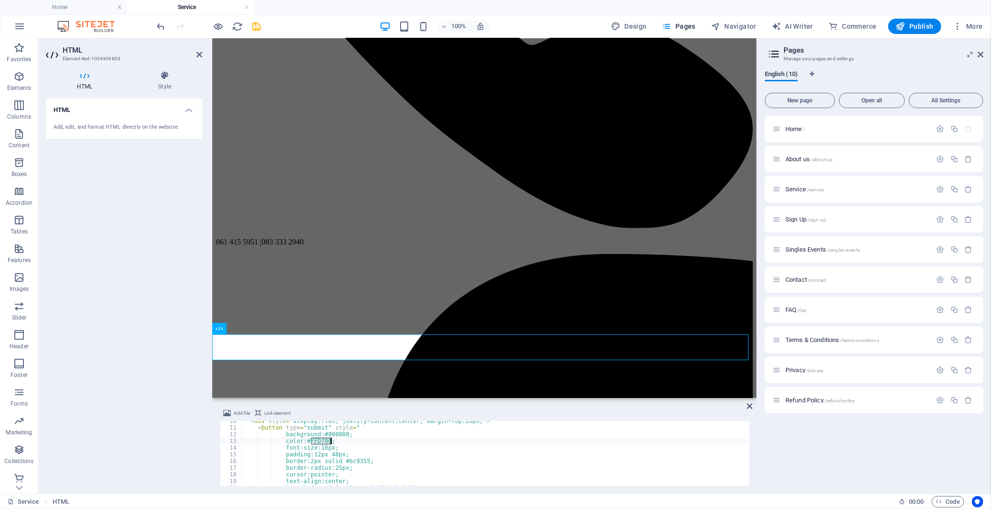
click at [378, 451] on div "< div style = "display:flex; justify-content:center; margin-top:20px;" > < butt…" at bounding box center [495, 456] width 506 height 78
click at [503, 456] on div "padding:12px 40px; border:2px solid #bc9355; border-radius:25px; cursor:pointer…" at bounding box center [495, 458] width 506 height 78
type textarea "</form>"
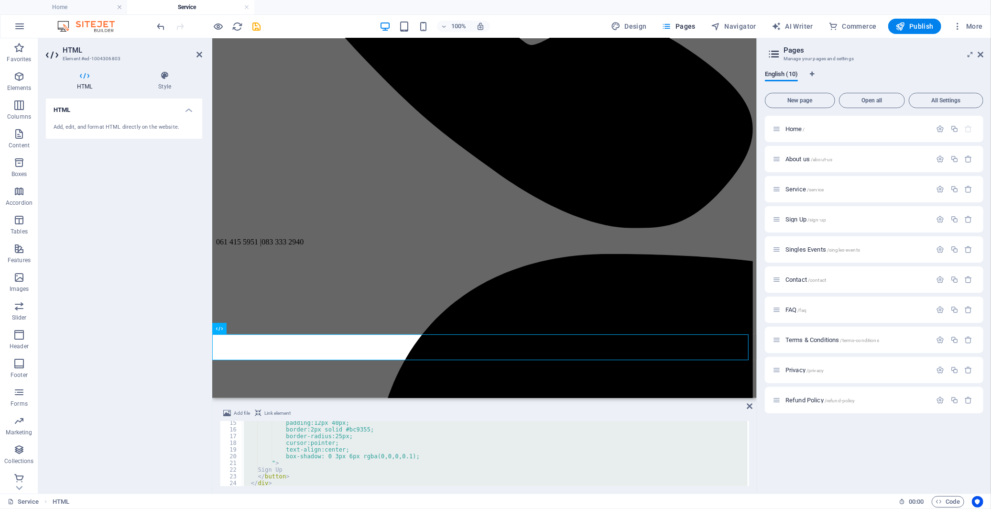
paste textarea
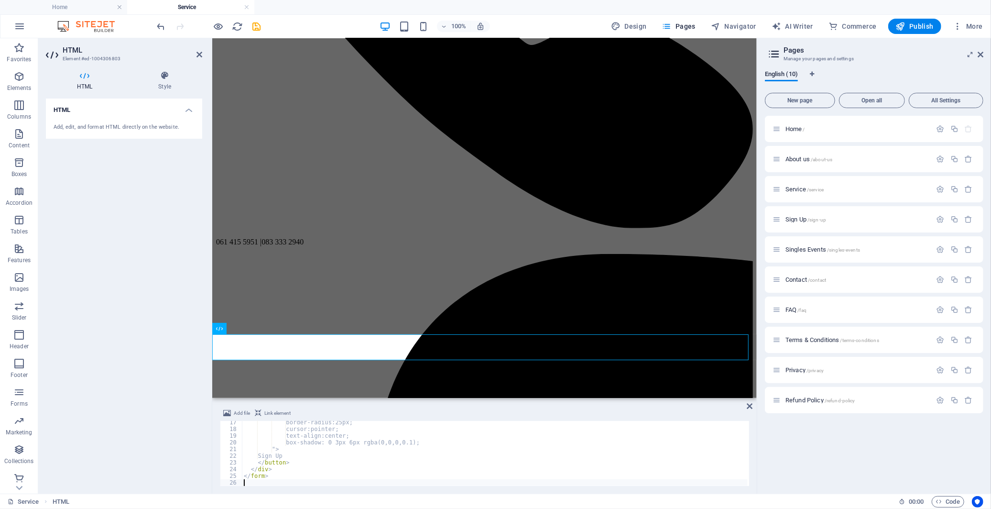
scroll to position [109, 0]
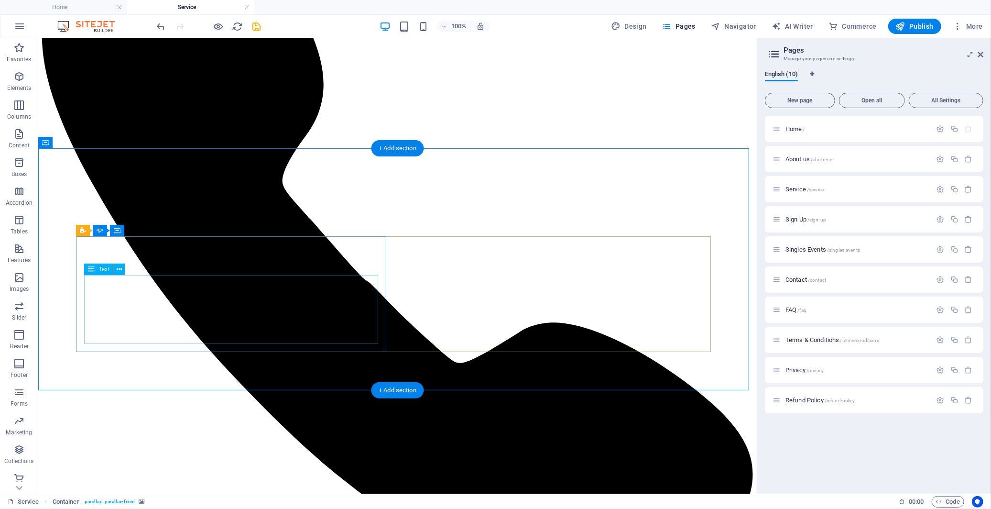
scroll to position [637, 0]
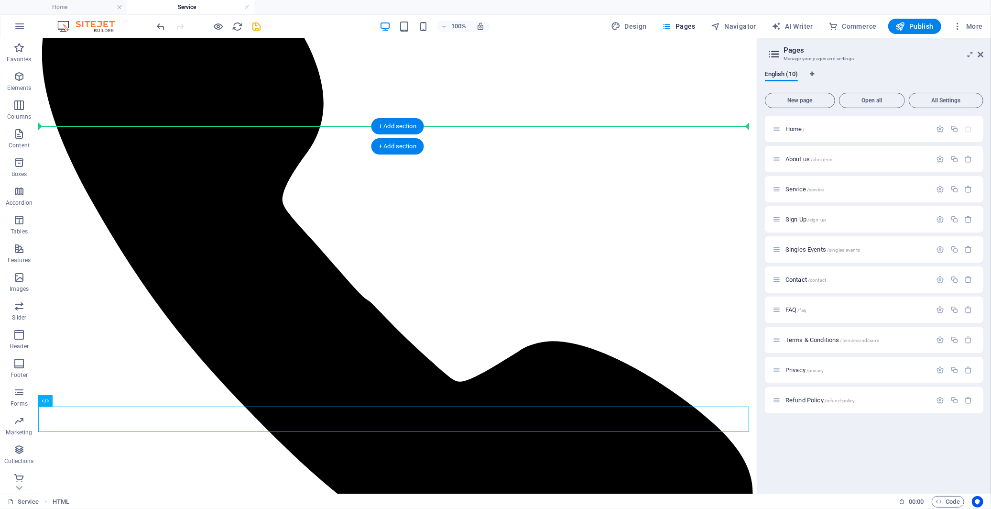
drag, startPoint x: 118, startPoint y: 266, endPoint x: 168, endPoint y: 133, distance: 142.1
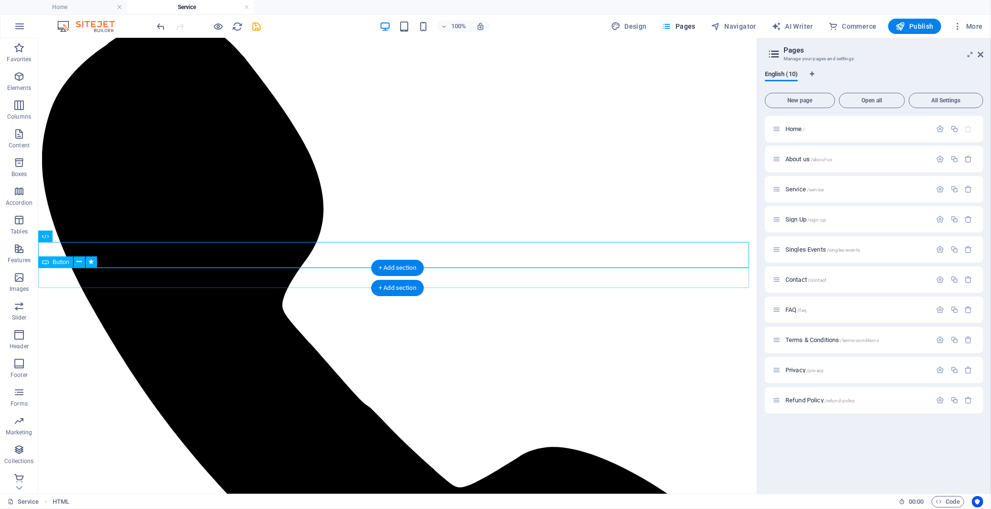
scroll to position [531, 0]
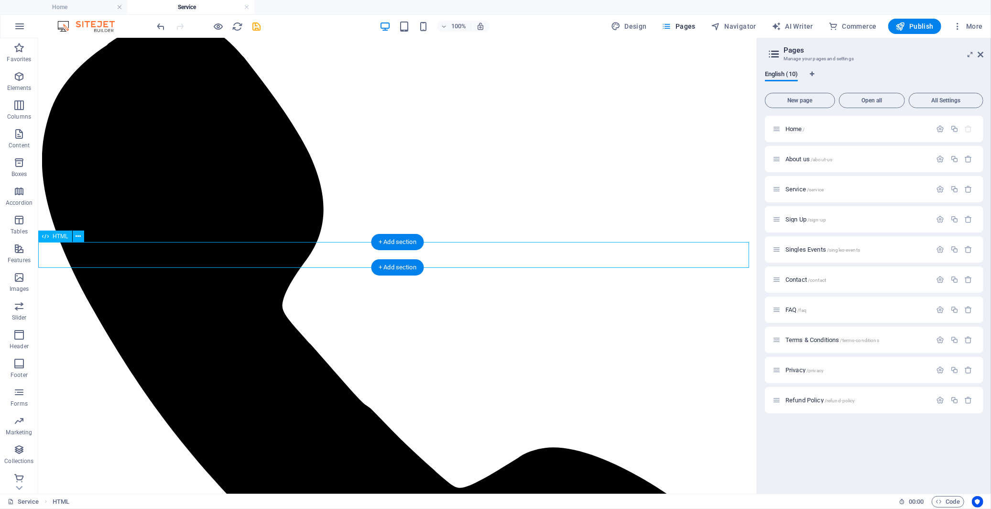
click at [80, 237] on icon at bounding box center [78, 236] width 5 height 10
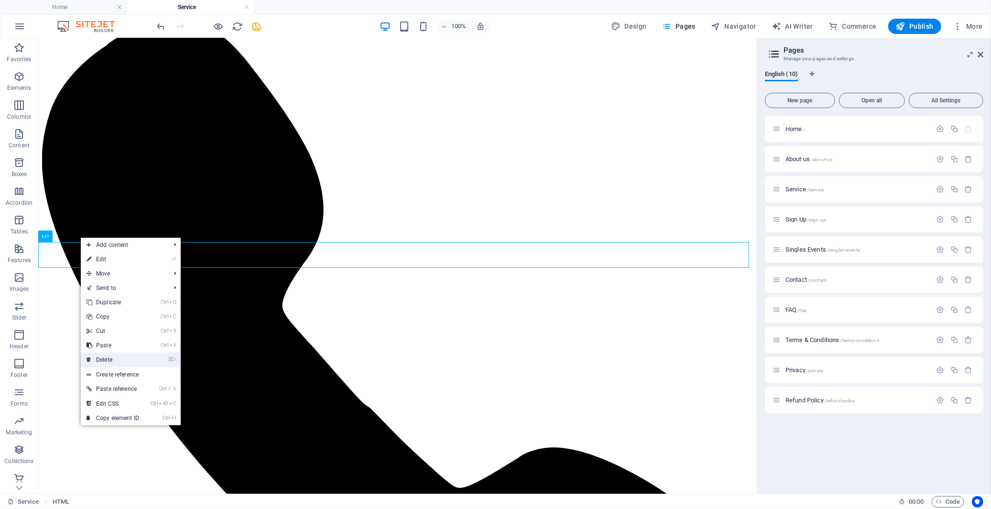
drag, startPoint x: 126, startPoint y: 353, endPoint x: 147, endPoint y: 312, distance: 45.8
click at [126, 353] on link "⌦ Delete" at bounding box center [113, 359] width 64 height 14
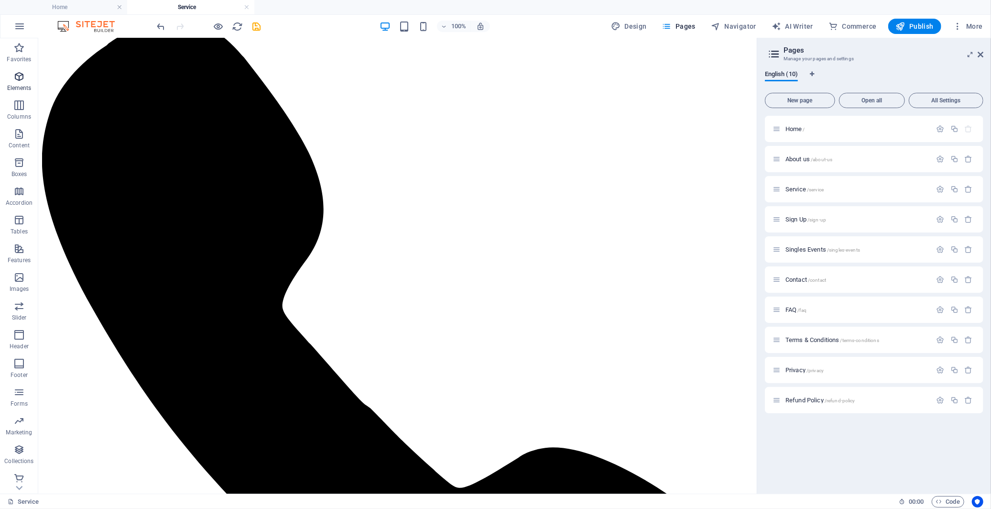
click at [18, 76] on icon "button" at bounding box center [18, 76] width 11 height 11
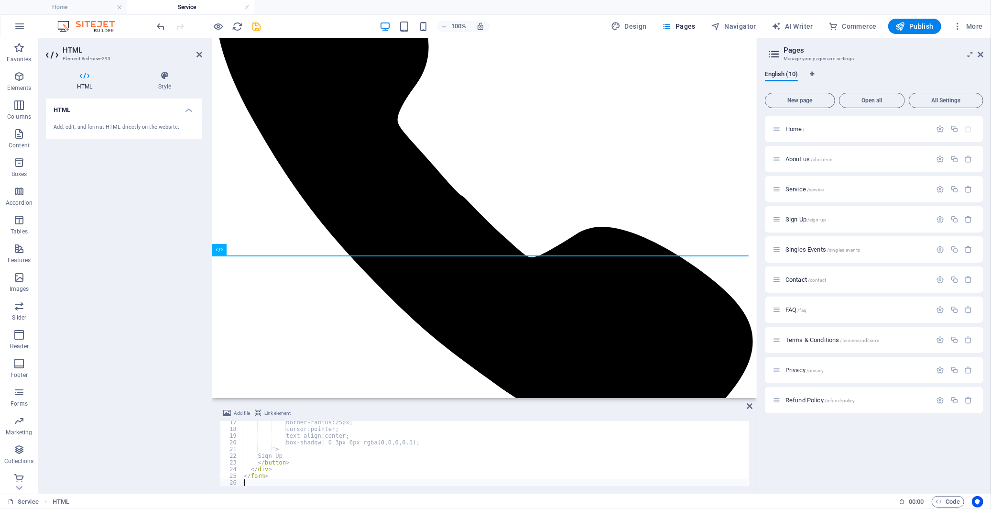
scroll to position [109, 0]
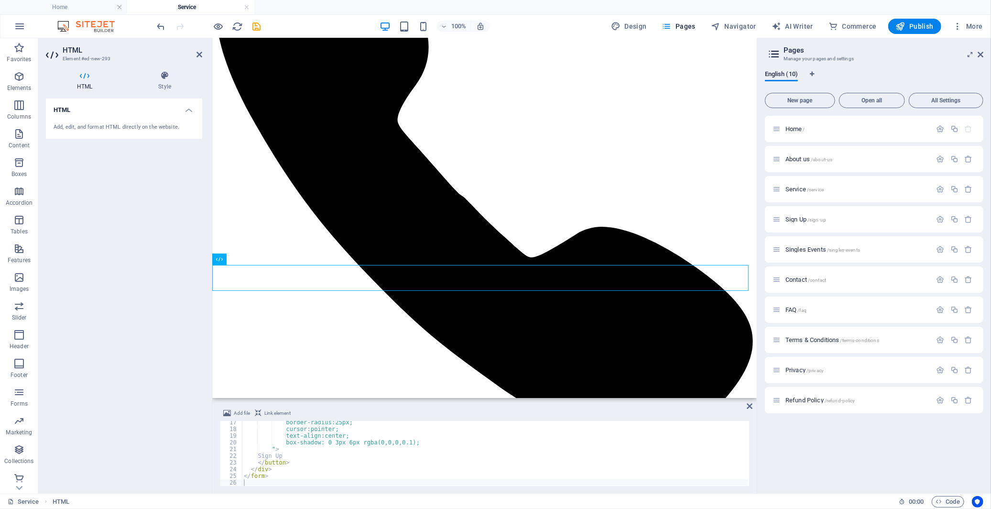
click at [511, 458] on div "border-radius:25px; cursor:pointer; text-align:center; box-shadow: 0 3px 6px rg…" at bounding box center [495, 458] width 506 height 78
drag, startPoint x: 511, startPoint y: 460, endPoint x: 512, endPoint y: 451, distance: 8.7
click at [511, 456] on div "border-radius:25px; cursor:pointer; text-align:center; box-shadow: 0 3px 6px rg…" at bounding box center [495, 458] width 506 height 78
type textarea "</form>"
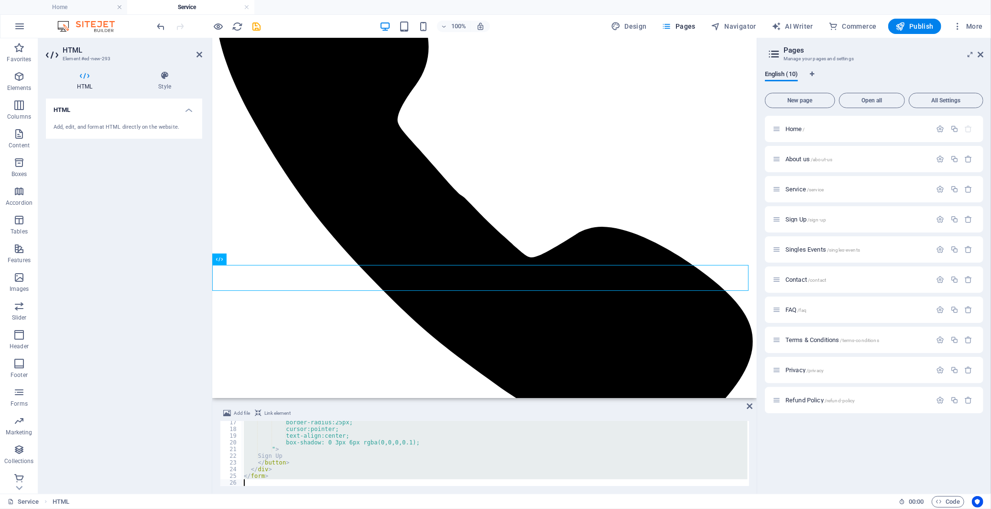
paste textarea
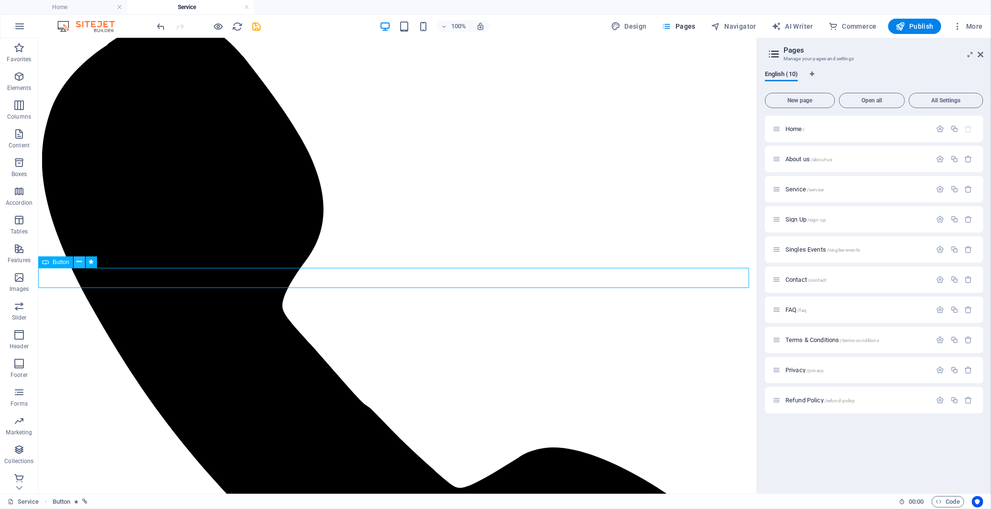
click at [80, 260] on icon at bounding box center [78, 262] width 5 height 10
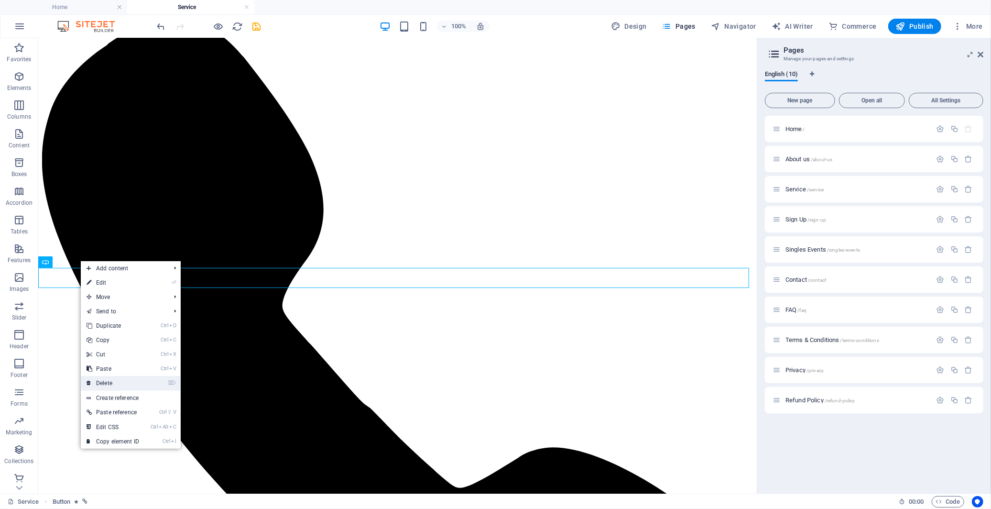
click at [132, 380] on link "⌦ Delete" at bounding box center [113, 383] width 64 height 14
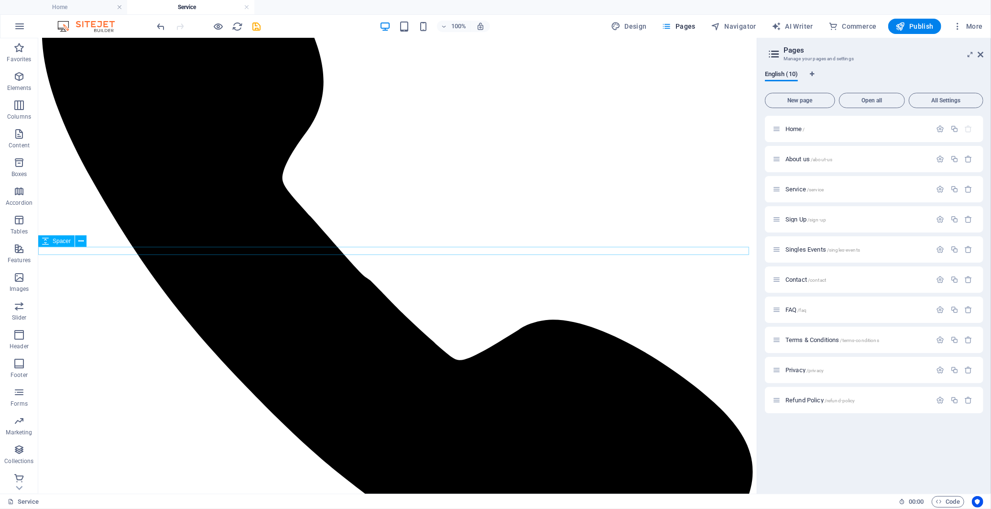
scroll to position [690, 0]
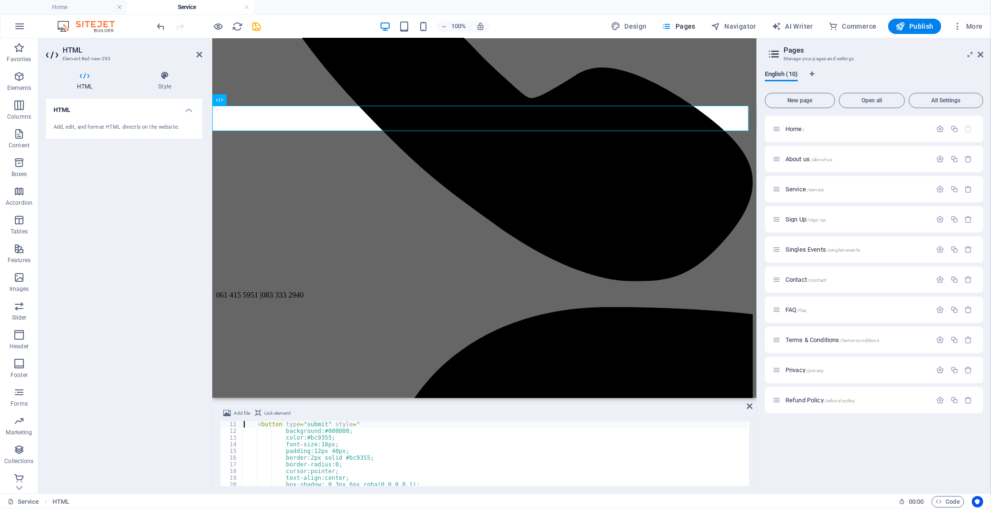
scroll to position [60, 0]
type textarea "<!-- Centered, rectangular button -->"
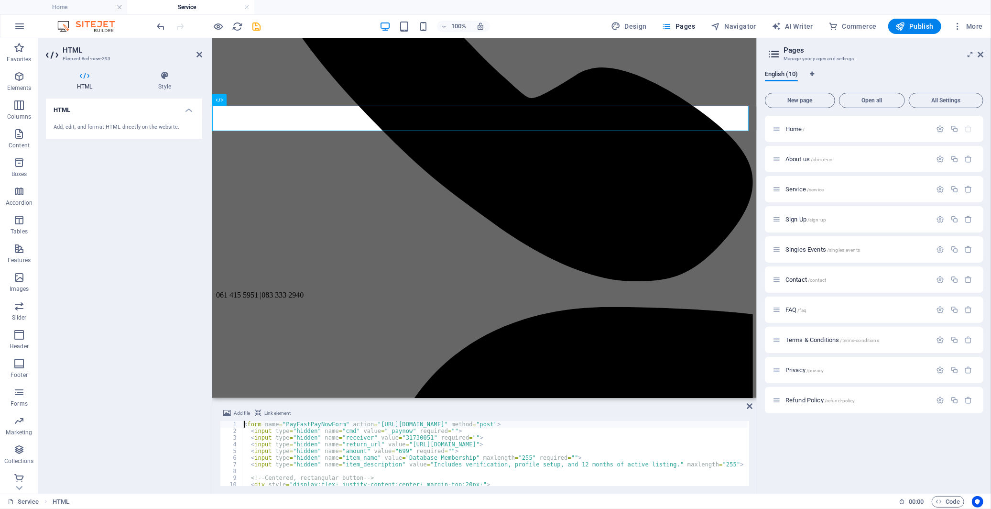
scroll to position [0, 0]
click at [603, 452] on div "< form name = "PayFastPayNowForm" action = "[URL][DOMAIN_NAME]" method = "post"…" at bounding box center [495, 460] width 506 height 78
click at [495, 458] on div "< form name = "PayFastPayNowForm" action = "[URL][DOMAIN_NAME]" method = "post"…" at bounding box center [495, 460] width 506 height 78
type textarea "</form>"
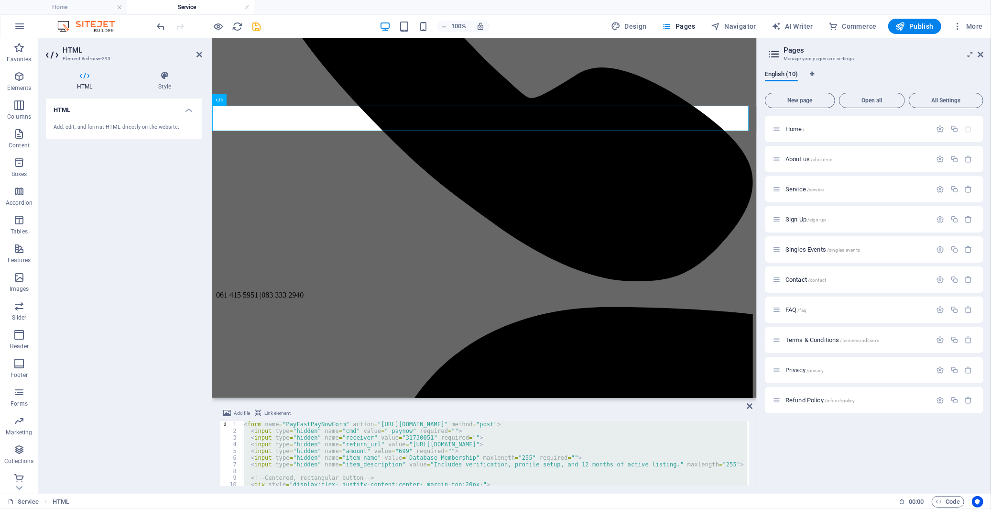
paste textarea
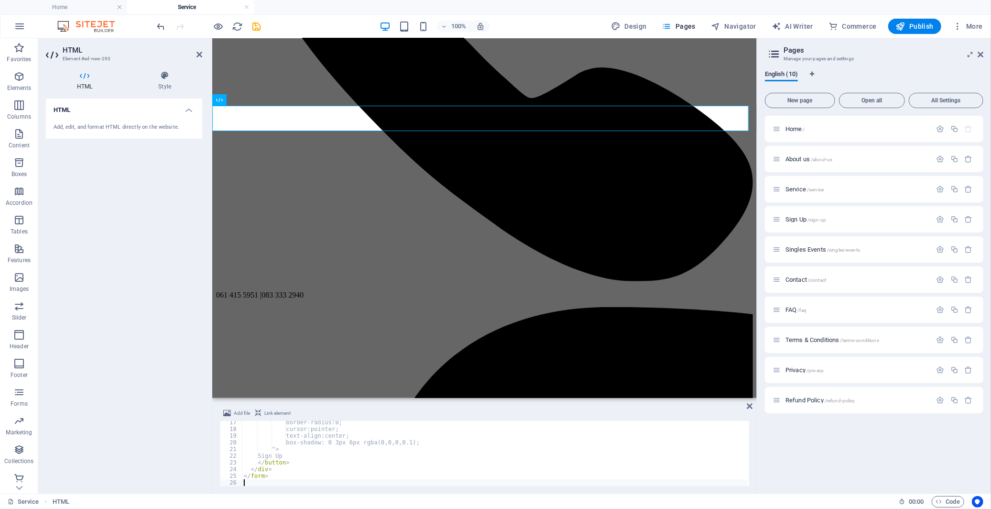
scroll to position [109, 0]
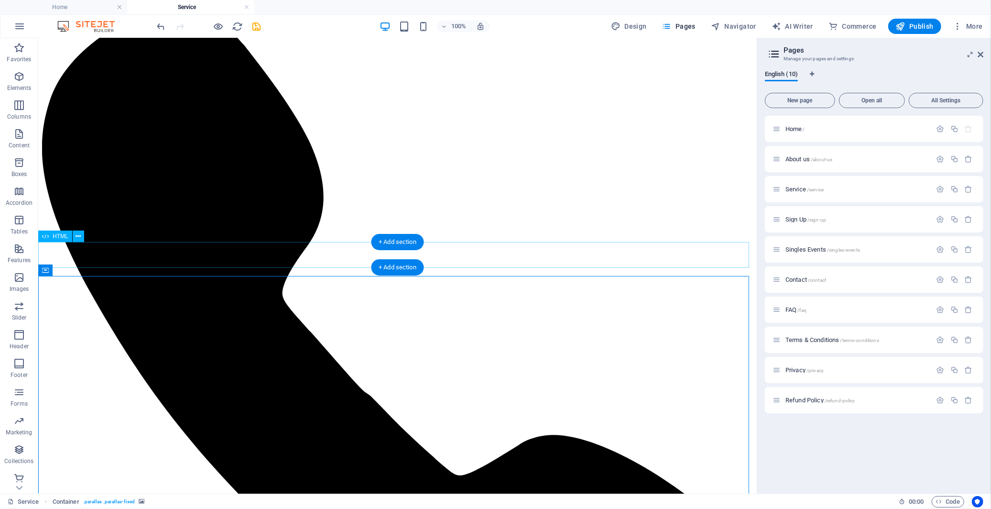
scroll to position [531, 0]
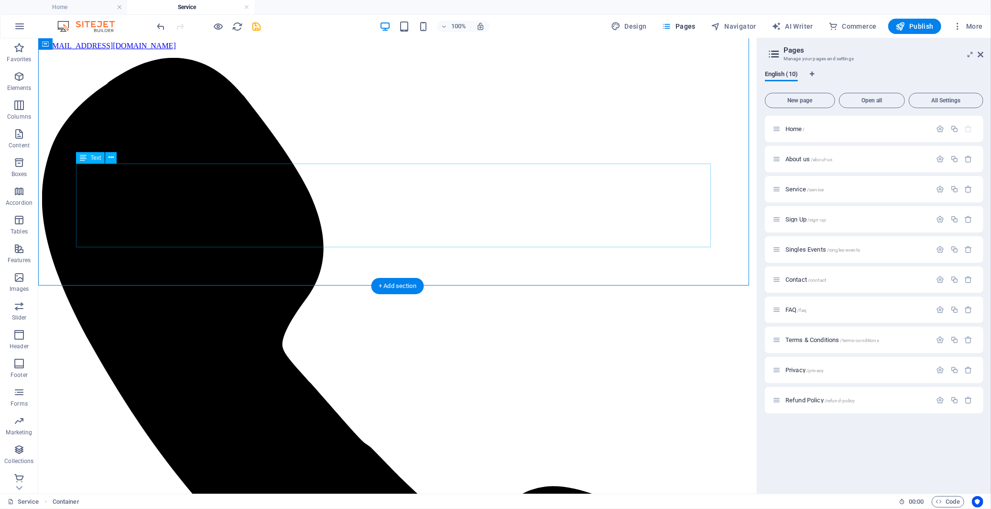
scroll to position [478, 0]
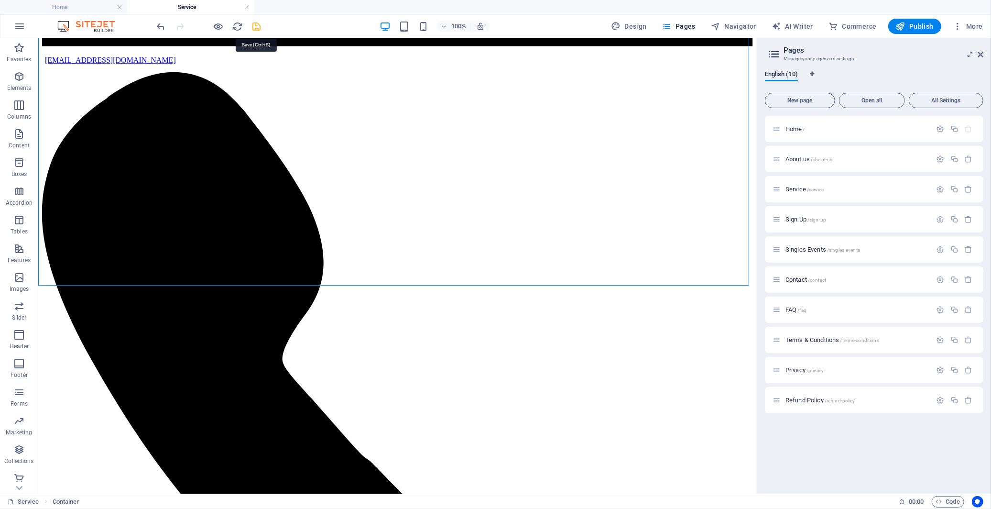
click at [257, 26] on icon "save" at bounding box center [256, 26] width 11 height 11
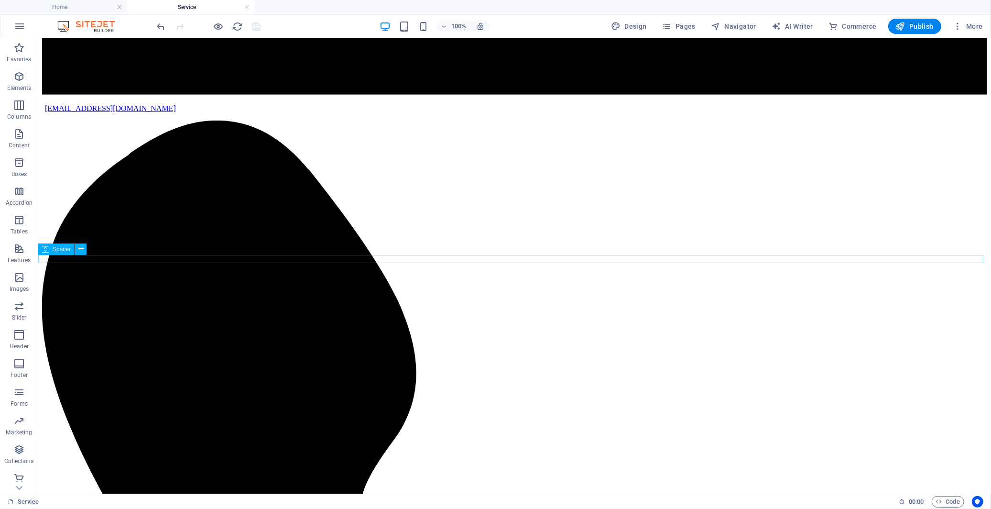
scroll to position [531, 0]
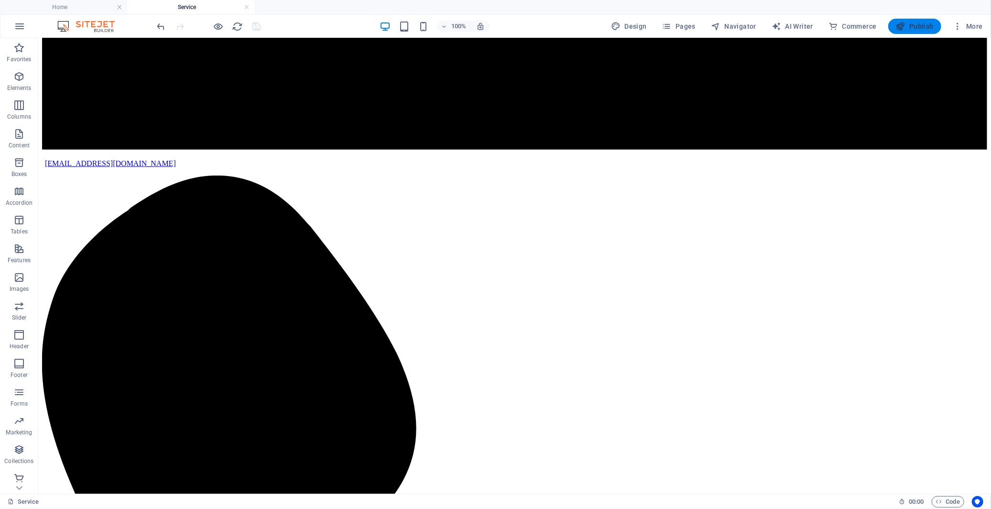
click at [892, 24] on span "Publish" at bounding box center [915, 27] width 38 height 10
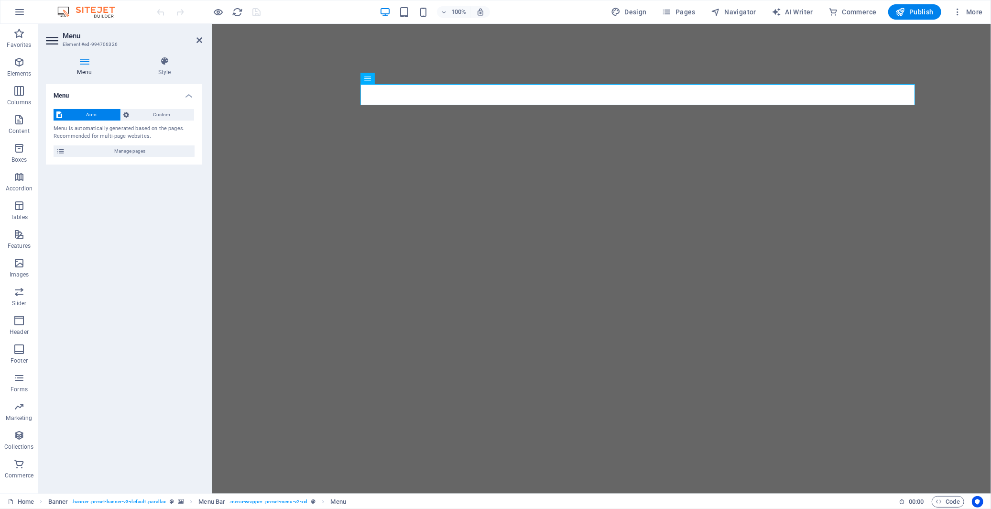
click at [146, 143] on div "Auto Custom Menu is automatically generated based on the pages. Recommended for…" at bounding box center [124, 132] width 156 height 63
click at [145, 149] on span "Manage pages" at bounding box center [130, 150] width 124 height 11
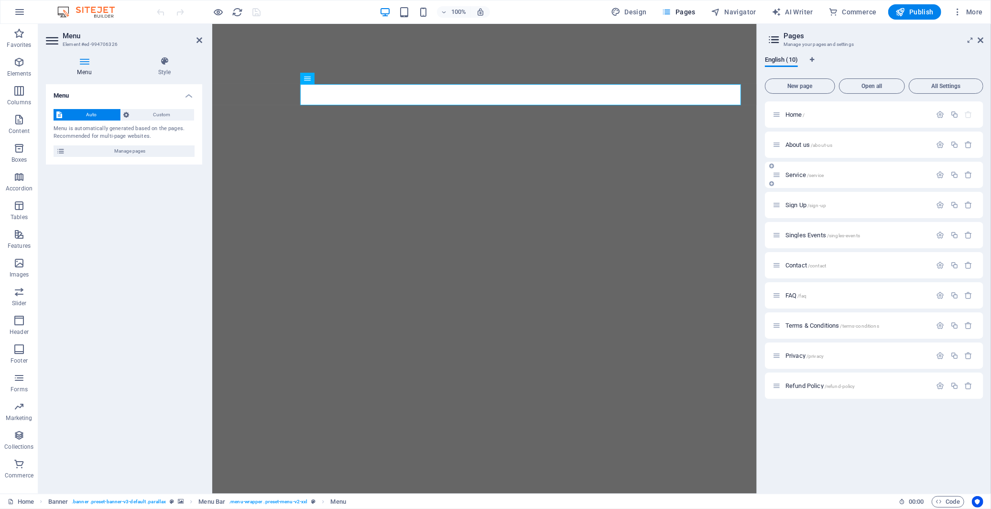
click at [795, 173] on span "Service /service" at bounding box center [805, 174] width 38 height 7
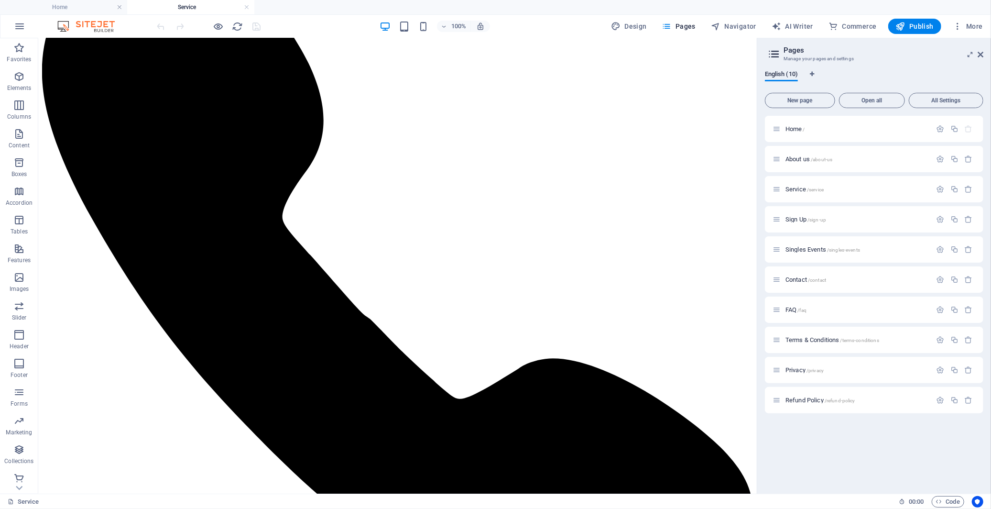
scroll to position [637, 0]
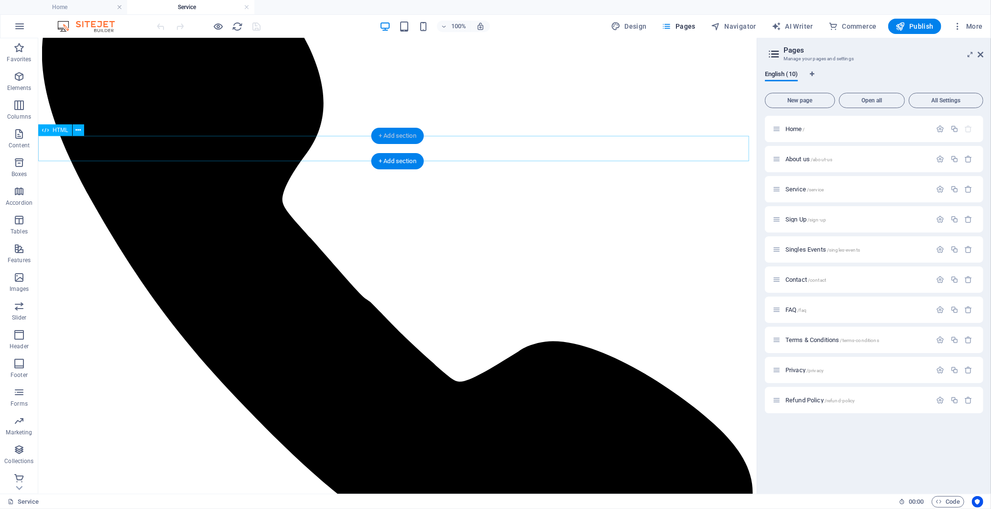
click at [421, 142] on div "+ Add section" at bounding box center [397, 136] width 53 height 16
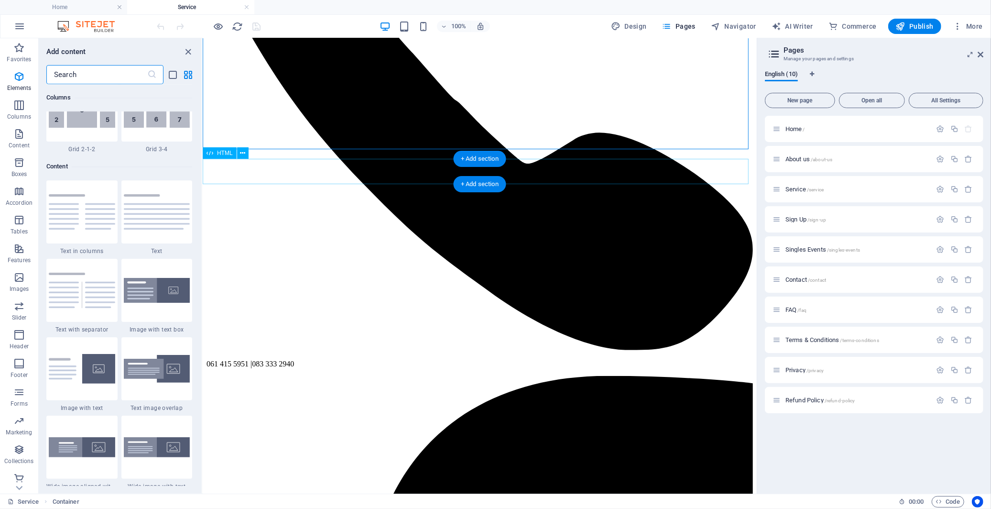
scroll to position [1672, 0]
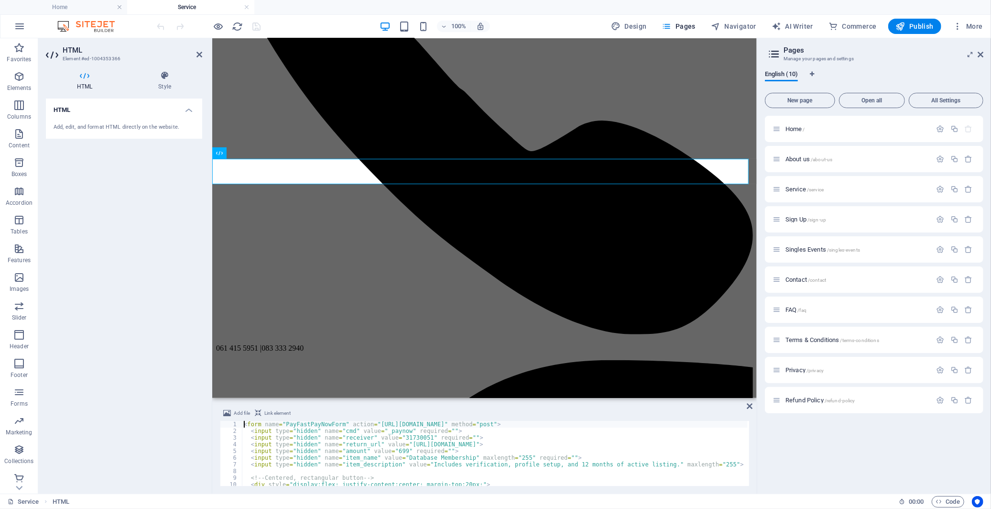
click at [299, 457] on div "< form name = "PayFastPayNowForm" action = "[URL][DOMAIN_NAME]" method = "post"…" at bounding box center [495, 460] width 506 height 78
type textarea "</form>"
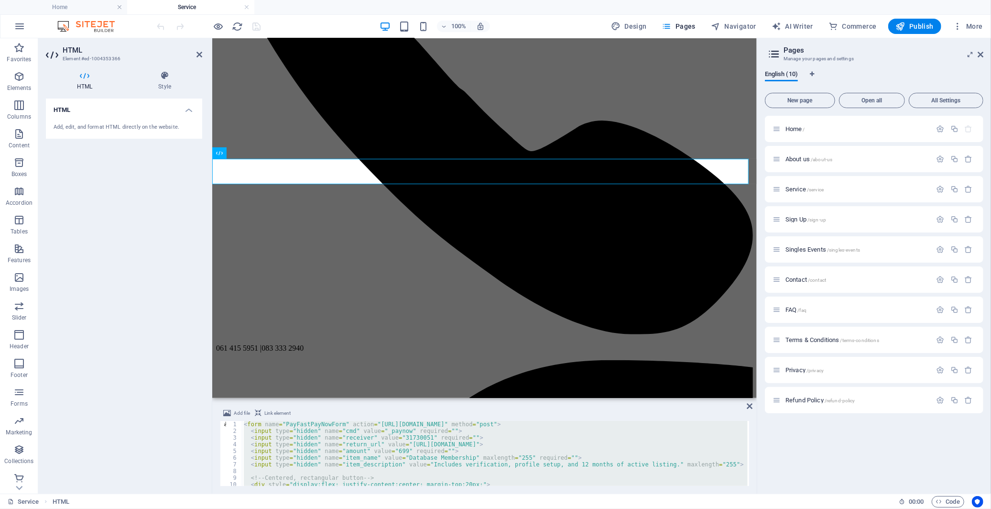
paste textarea
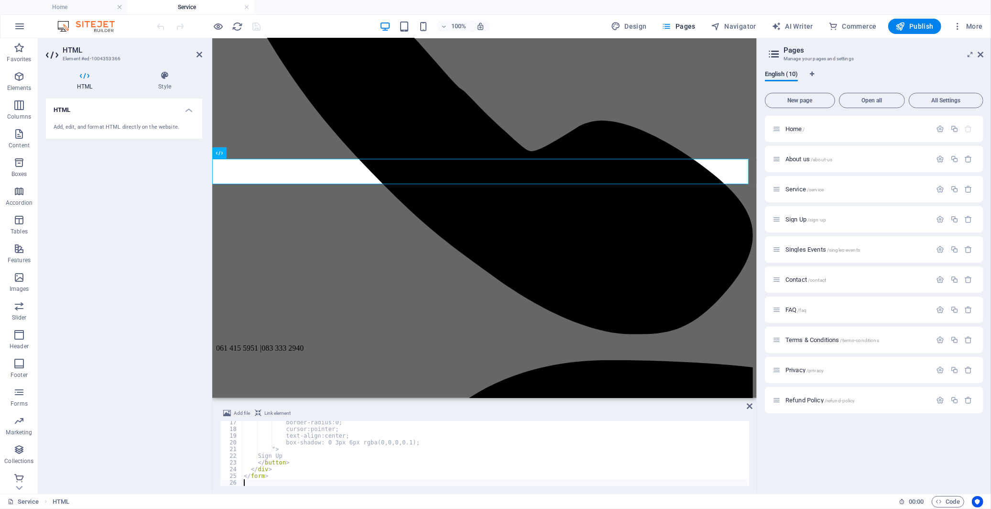
scroll to position [109, 0]
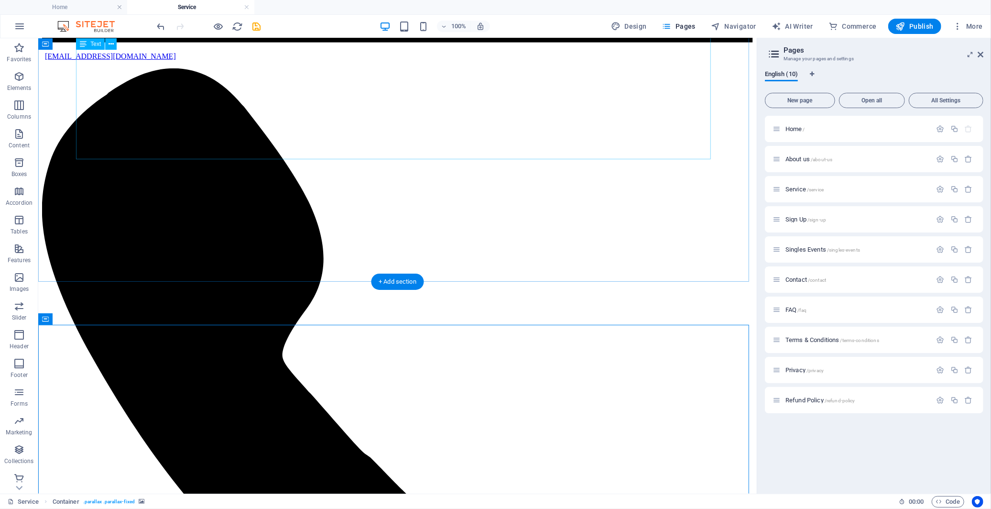
scroll to position [478, 0]
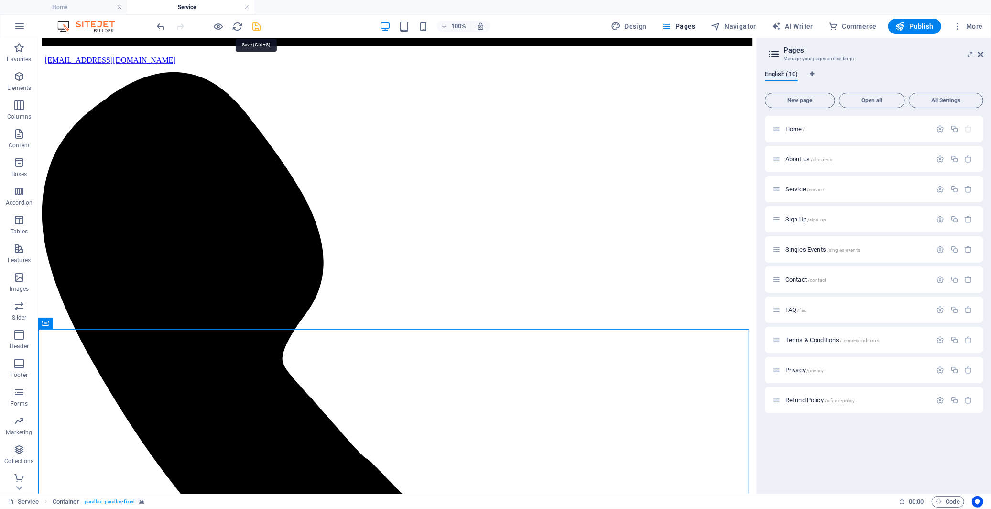
click at [255, 27] on icon "save" at bounding box center [256, 26] width 11 height 11
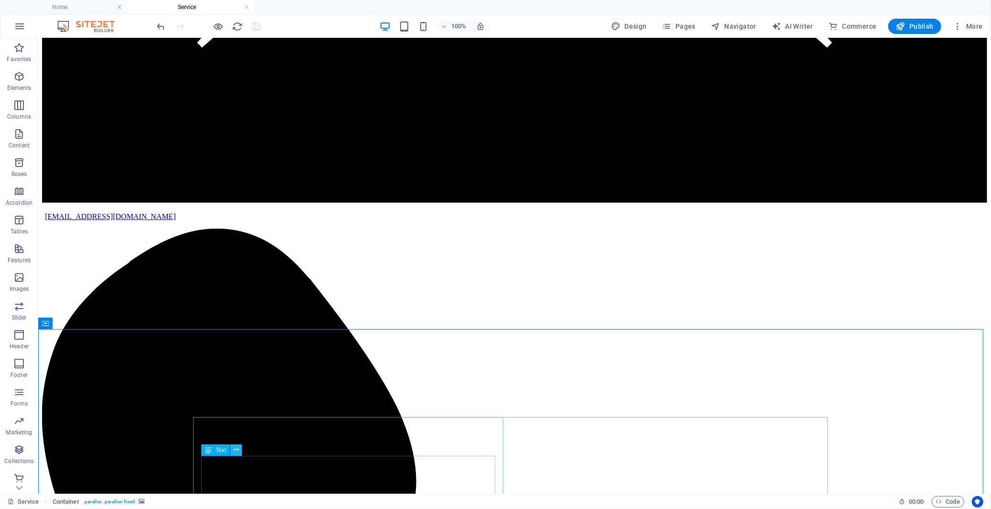
click at [236, 452] on icon at bounding box center [236, 450] width 5 height 10
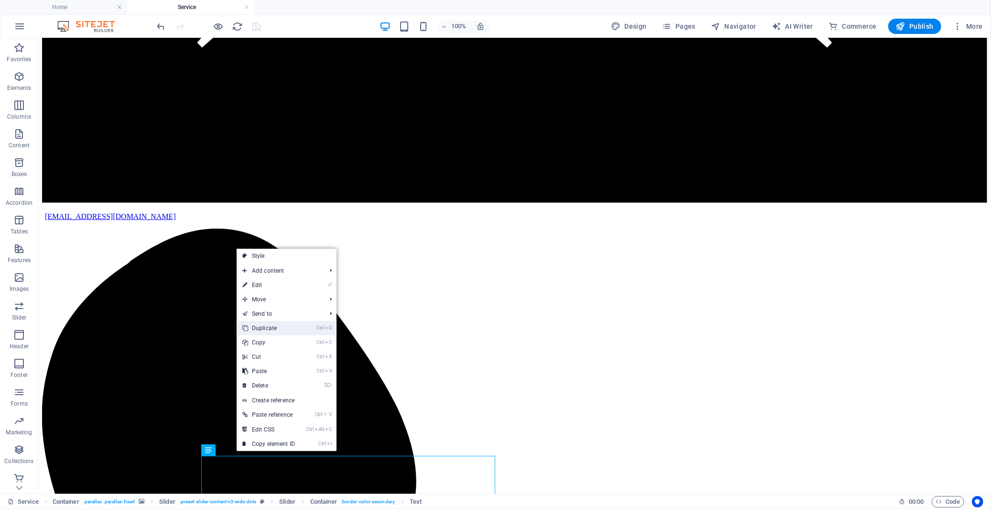
click at [265, 327] on link "Ctrl D Duplicate" at bounding box center [269, 328] width 64 height 14
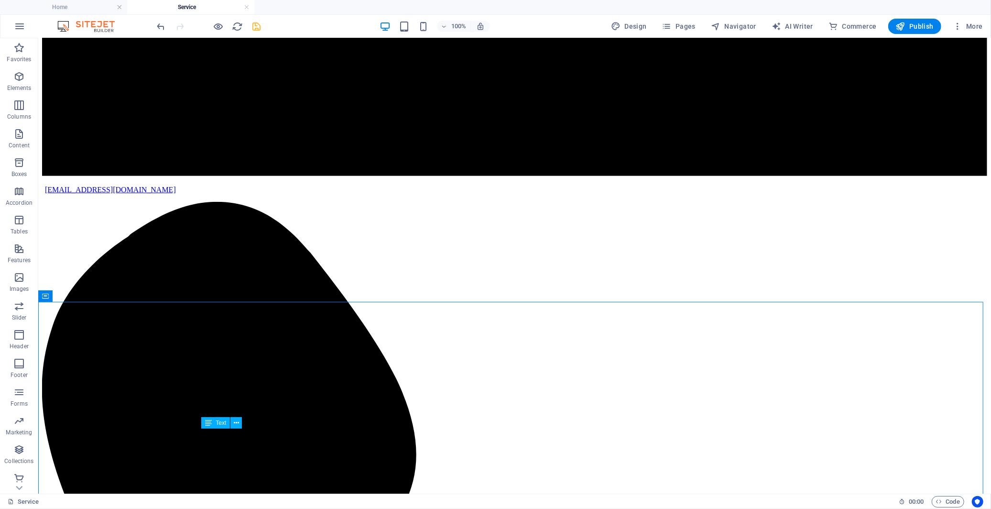
scroll to position [509, 0]
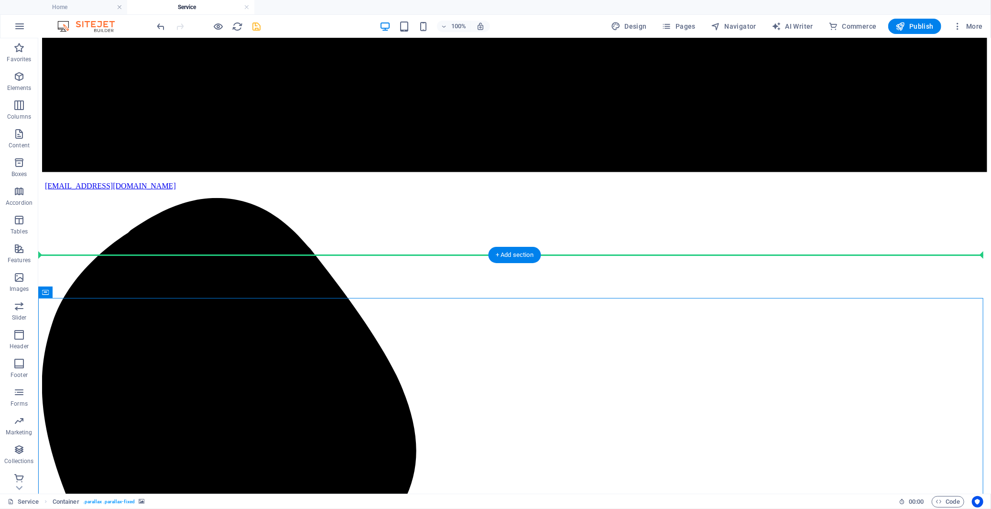
drag, startPoint x: 258, startPoint y: 464, endPoint x: 299, endPoint y: 221, distance: 246.4
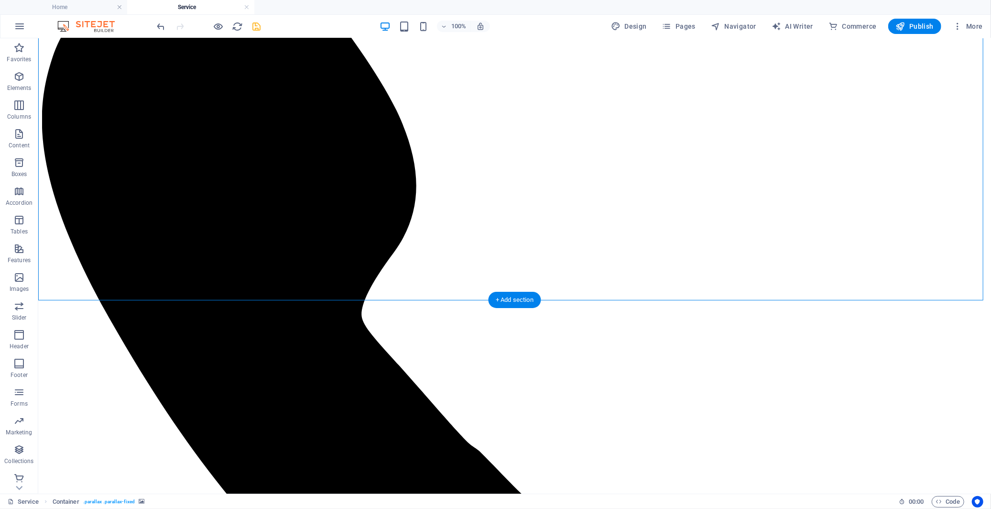
scroll to position [775, 0]
click at [166, 29] on span "undo" at bounding box center [160, 26] width 11 height 11
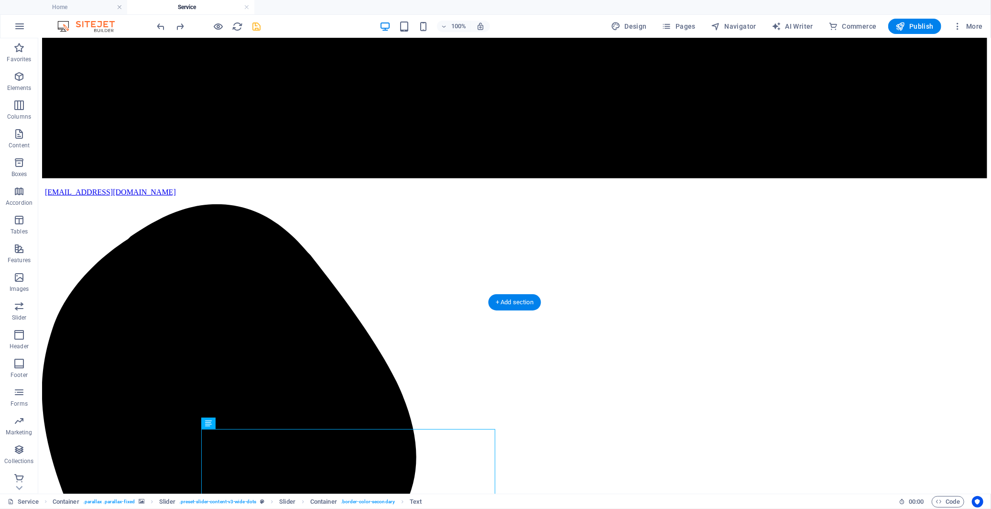
scroll to position [508, 0]
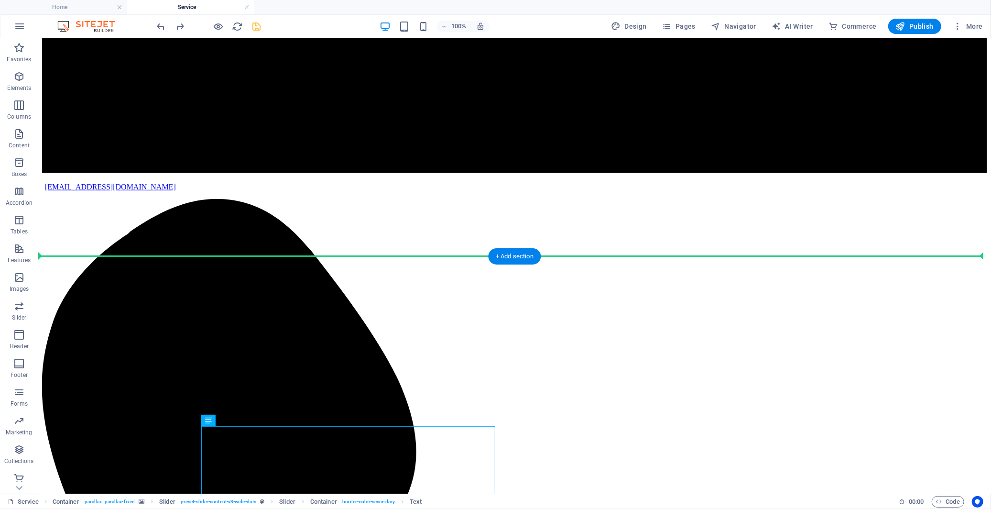
drag, startPoint x: 254, startPoint y: 504, endPoint x: 274, endPoint y: 232, distance: 272.3
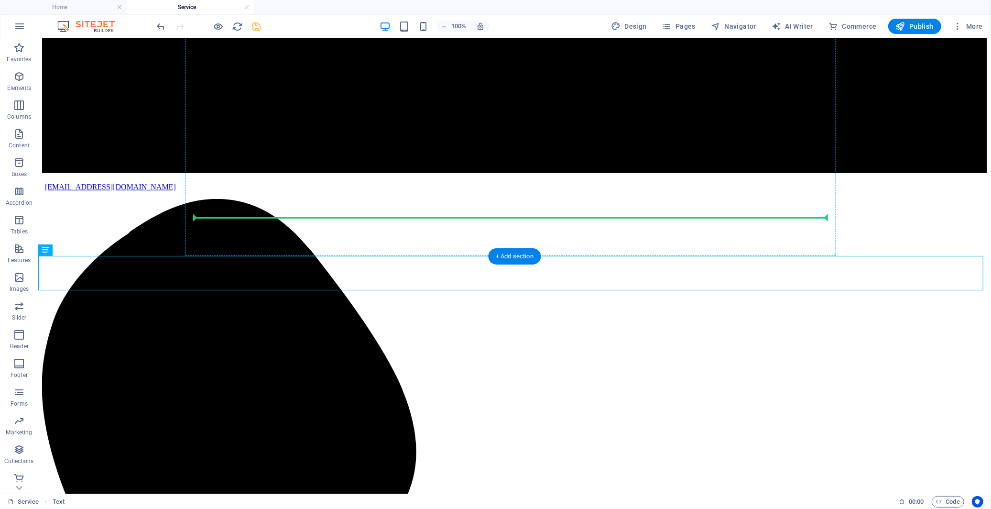
drag, startPoint x: 89, startPoint y: 288, endPoint x: 259, endPoint y: 211, distance: 186.6
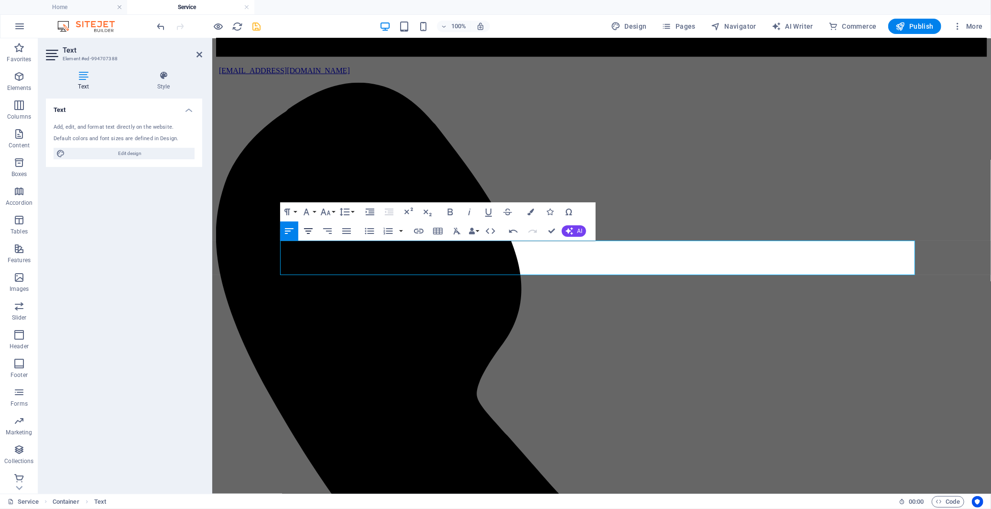
click at [312, 229] on icon "button" at bounding box center [308, 230] width 11 height 11
click at [451, 209] on icon "button" at bounding box center [450, 211] width 11 height 11
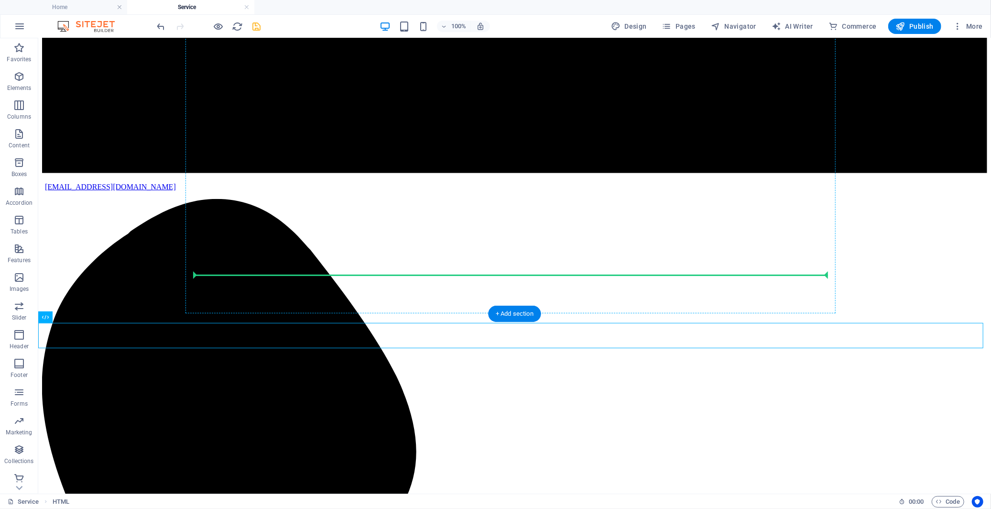
drag, startPoint x: 103, startPoint y: 356, endPoint x: 364, endPoint y: 265, distance: 276.4
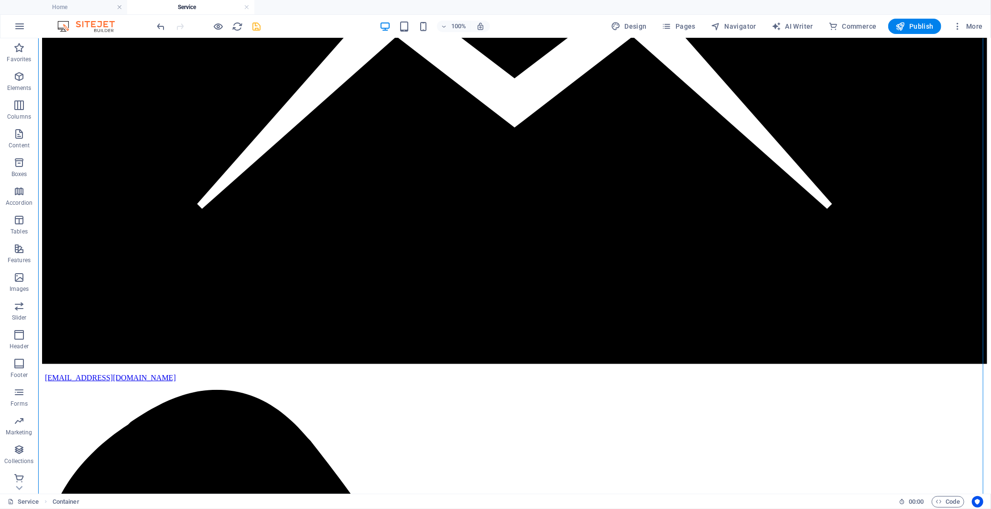
scroll to position [455, 0]
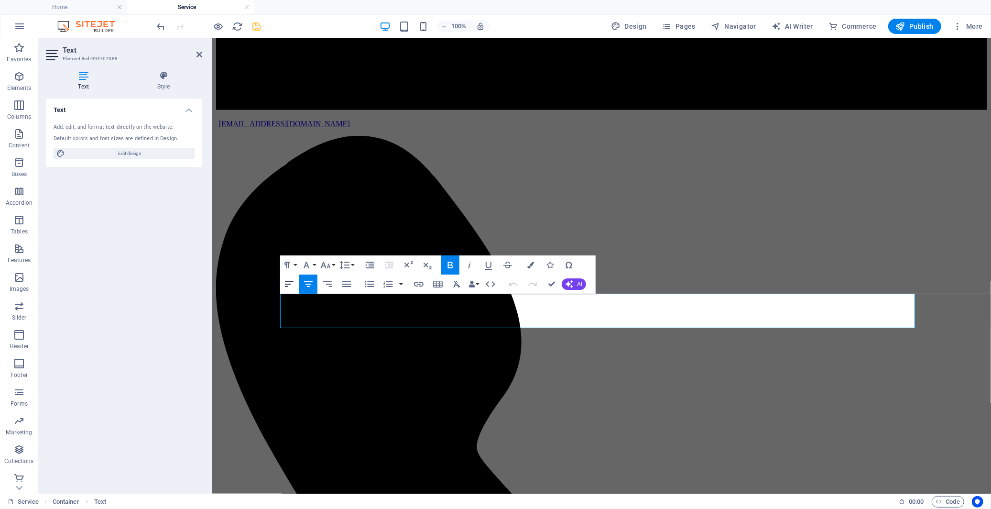
click at [289, 288] on icon "button" at bounding box center [289, 283] width 11 height 11
click at [309, 288] on icon "button" at bounding box center [308, 283] width 11 height 11
click at [365, 266] on icon "button" at bounding box center [369, 264] width 11 height 11
click at [385, 266] on icon "button" at bounding box center [388, 264] width 11 height 11
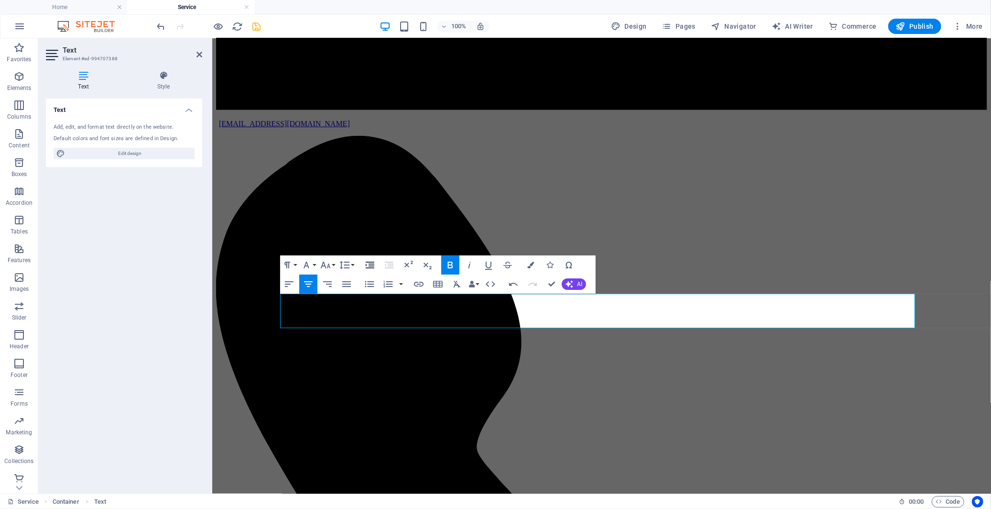
click at [366, 264] on icon "button" at bounding box center [369, 264] width 11 height 11
click at [367, 264] on icon "button" at bounding box center [369, 264] width 11 height 11
click at [387, 264] on icon "button" at bounding box center [388, 264] width 11 height 11
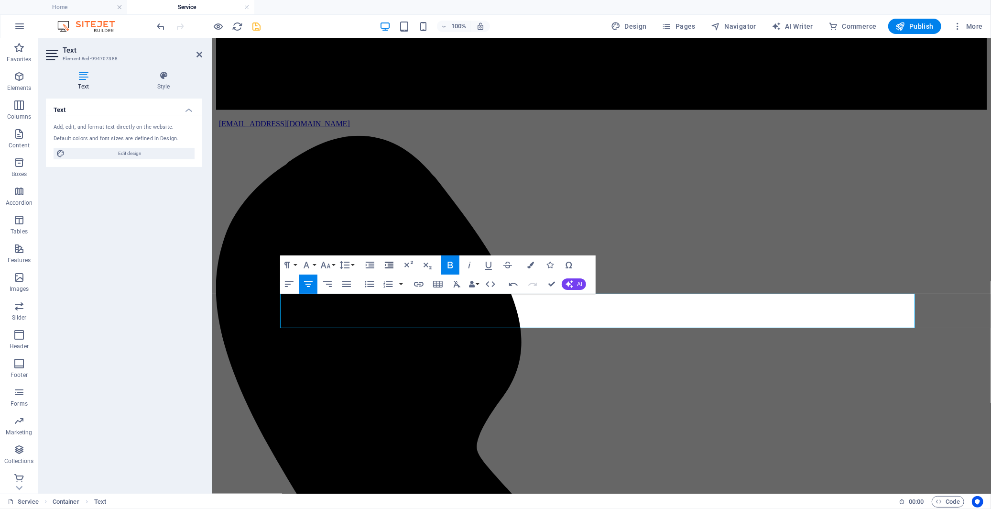
click at [387, 264] on icon "button" at bounding box center [388, 264] width 11 height 11
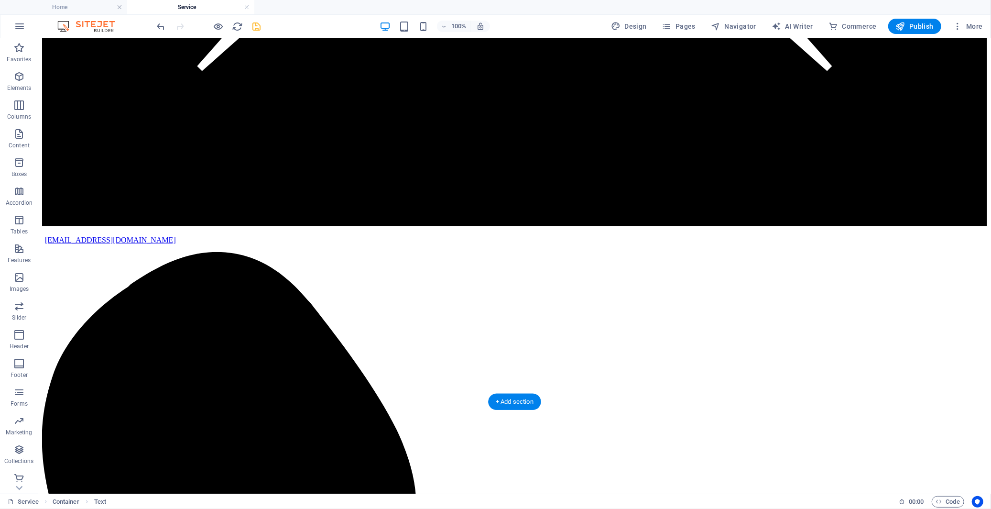
drag, startPoint x: 240, startPoint y: 327, endPoint x: 206, endPoint y: 344, distance: 38.7
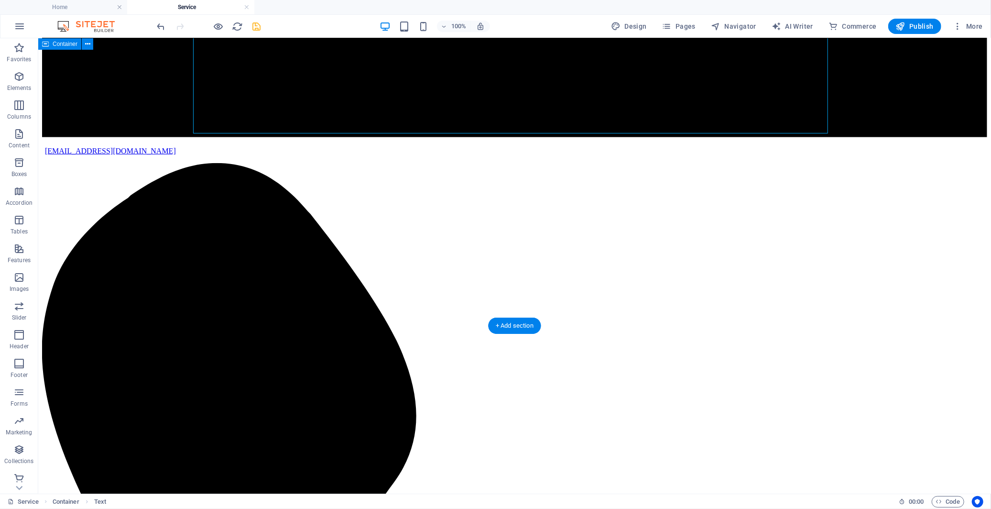
scroll to position [561, 0]
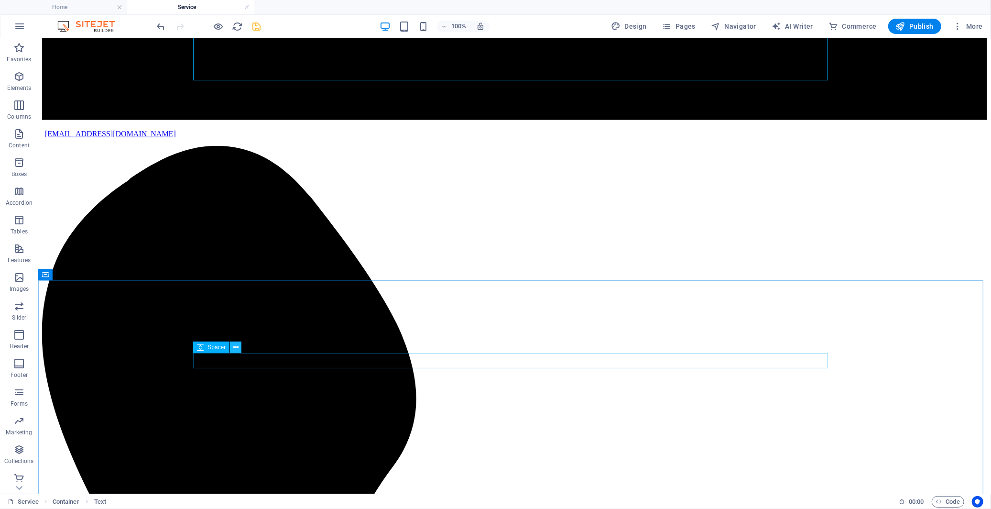
click at [236, 349] on icon at bounding box center [235, 347] width 5 height 10
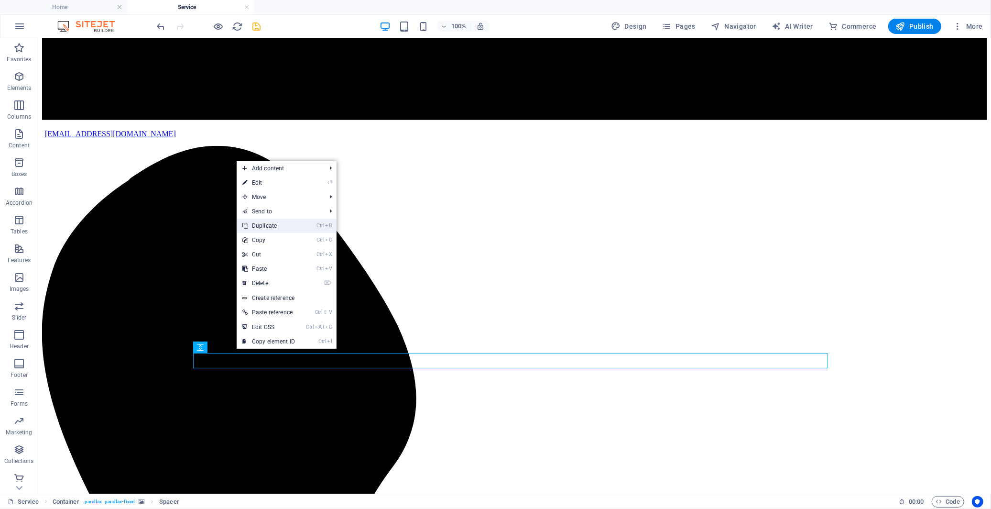
drag, startPoint x: 279, startPoint y: 227, endPoint x: 230, endPoint y: 211, distance: 51.3
click at [279, 227] on link "Ctrl D Duplicate" at bounding box center [269, 225] width 64 height 14
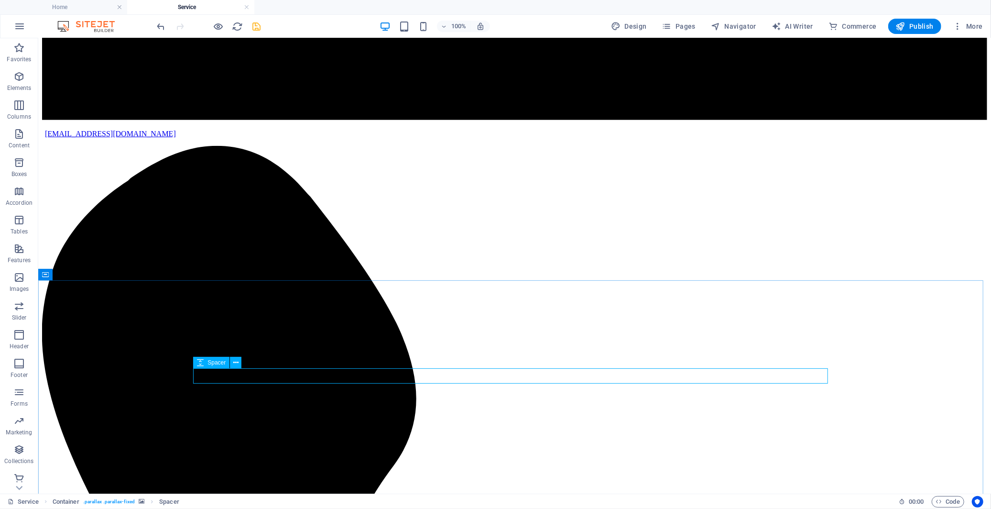
click at [206, 364] on div "Spacer" at bounding box center [211, 362] width 36 height 11
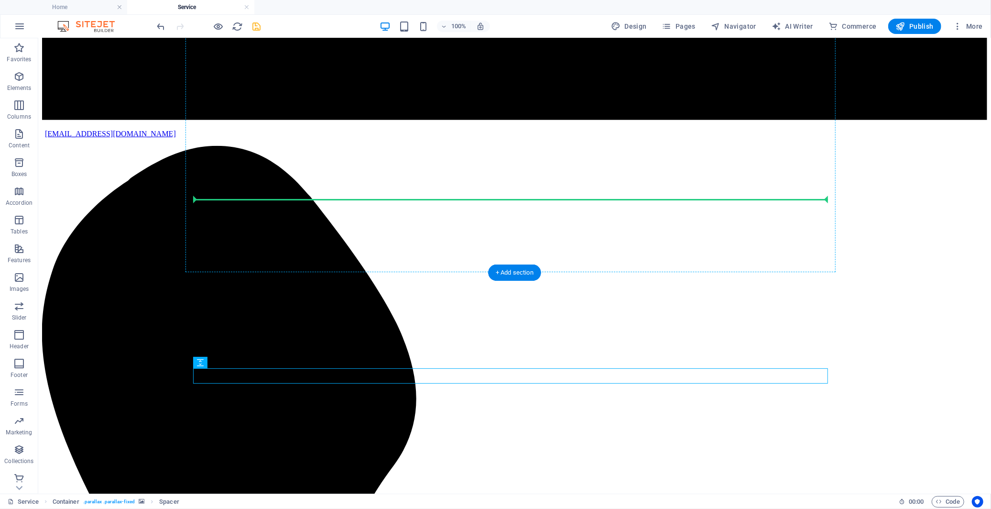
drag, startPoint x: 247, startPoint y: 402, endPoint x: 326, endPoint y: 210, distance: 207.8
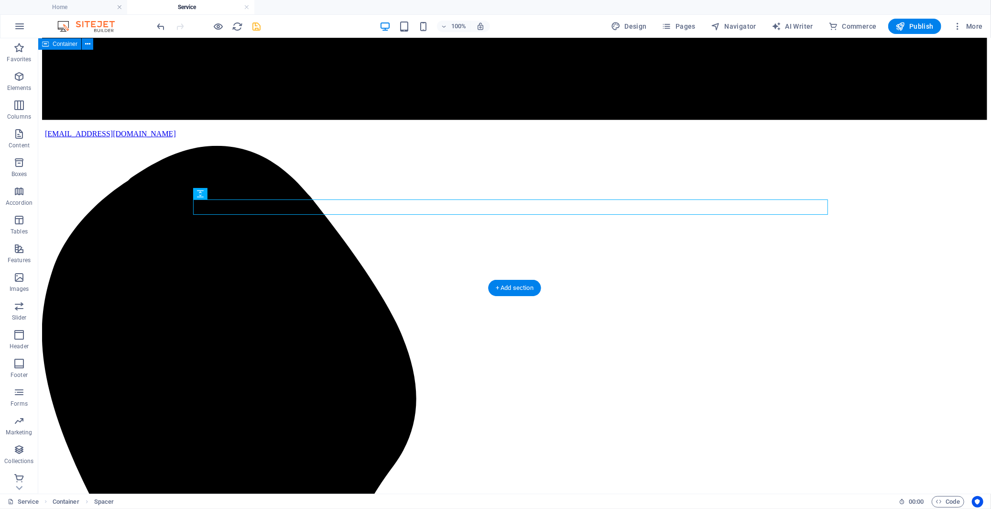
click at [229, 207] on icon at bounding box center [228, 209] width 5 height 10
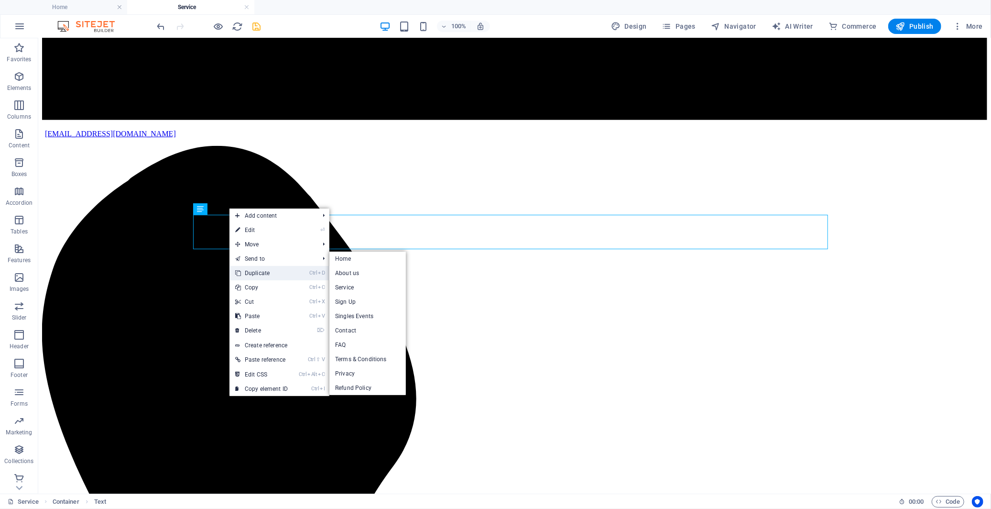
click at [252, 269] on link "Ctrl D Duplicate" at bounding box center [261, 273] width 64 height 14
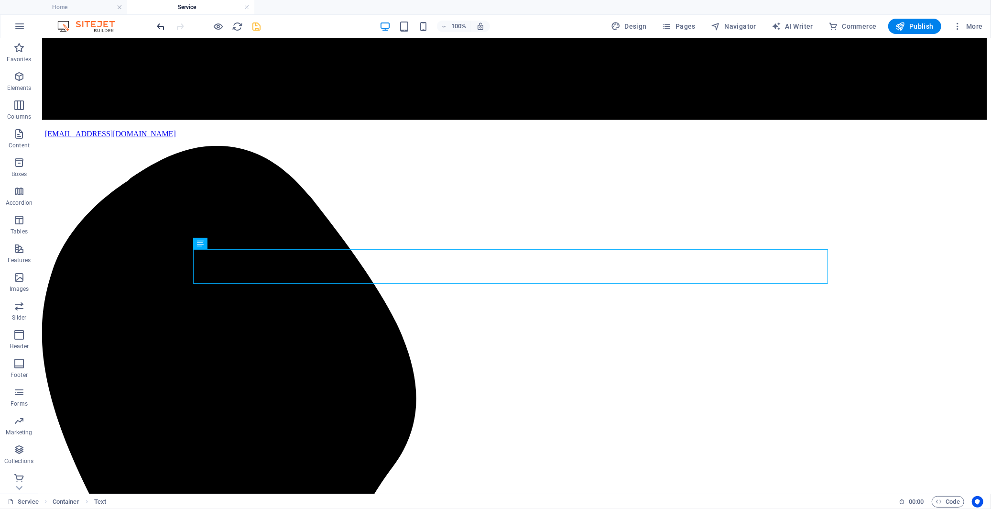
click at [162, 29] on icon "undo" at bounding box center [161, 26] width 11 height 11
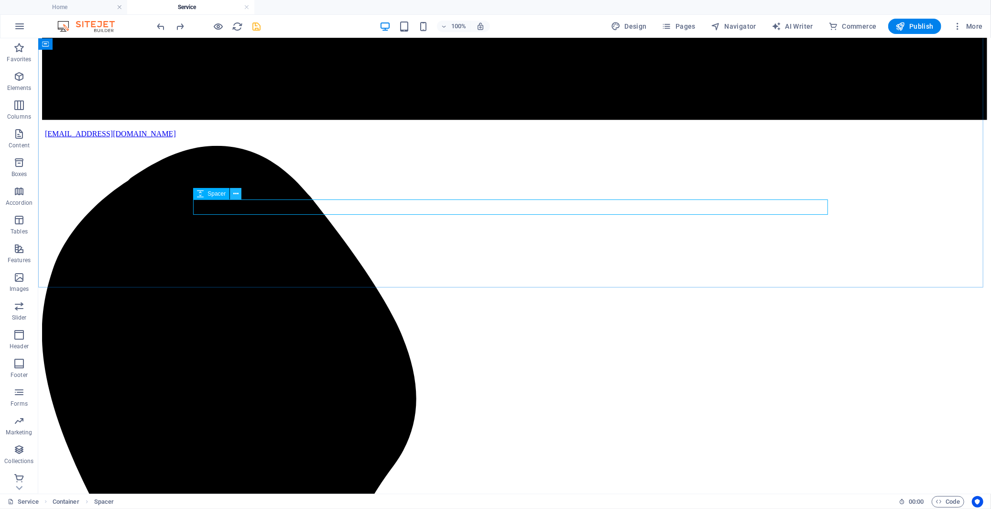
click at [231, 191] on button at bounding box center [235, 193] width 11 height 11
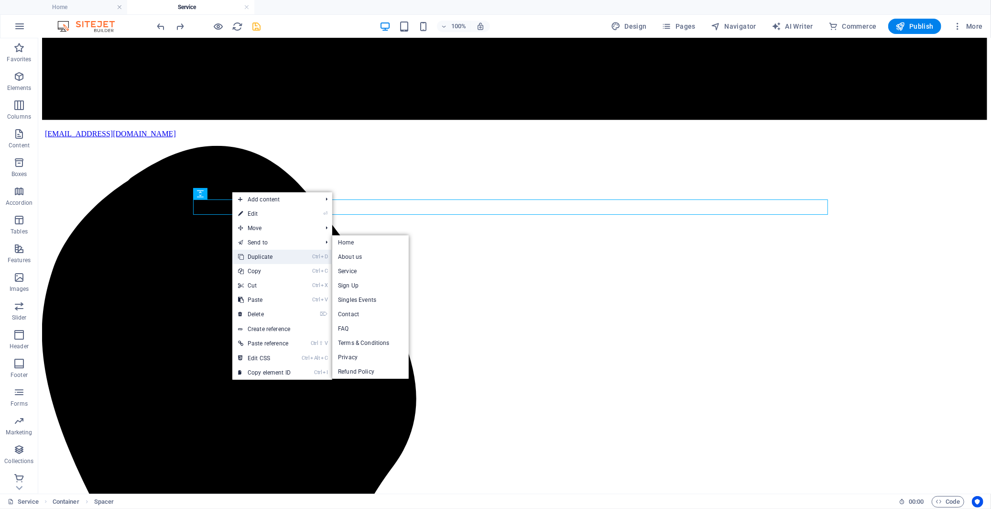
drag, startPoint x: 257, startPoint y: 259, endPoint x: 218, endPoint y: 218, distance: 57.1
click at [257, 259] on link "Ctrl D Duplicate" at bounding box center [264, 257] width 64 height 14
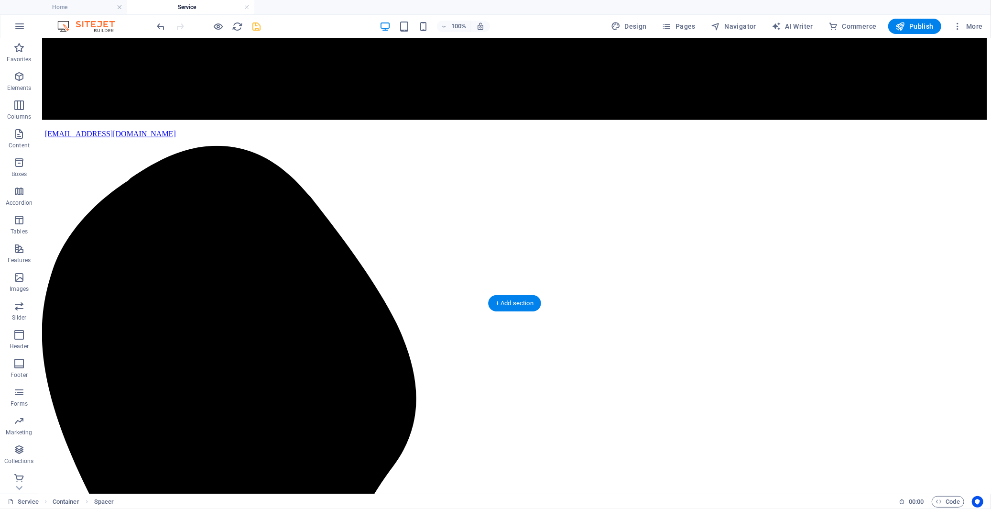
drag, startPoint x: 254, startPoint y: 233, endPoint x: 231, endPoint y: 173, distance: 64.2
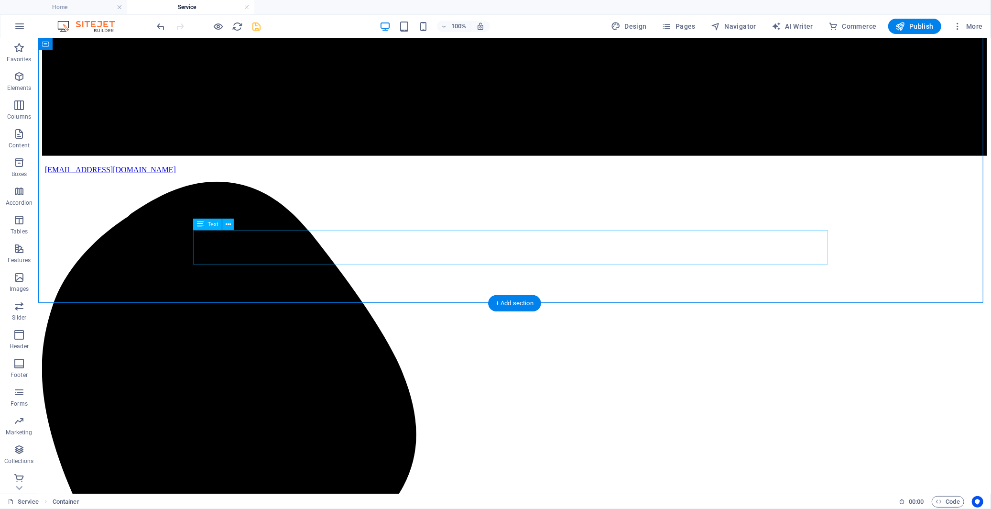
scroll to position [508, 0]
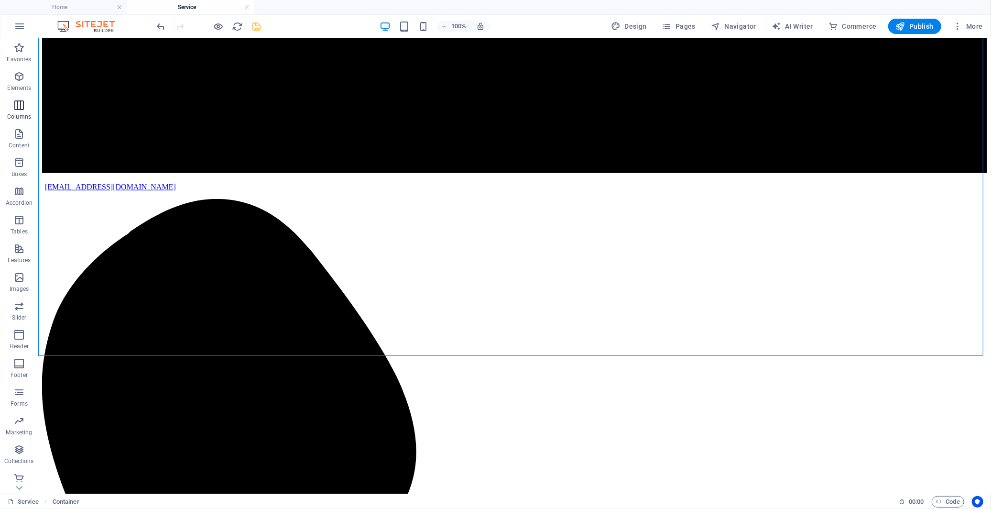
click at [19, 104] on icon "button" at bounding box center [18, 104] width 11 height 11
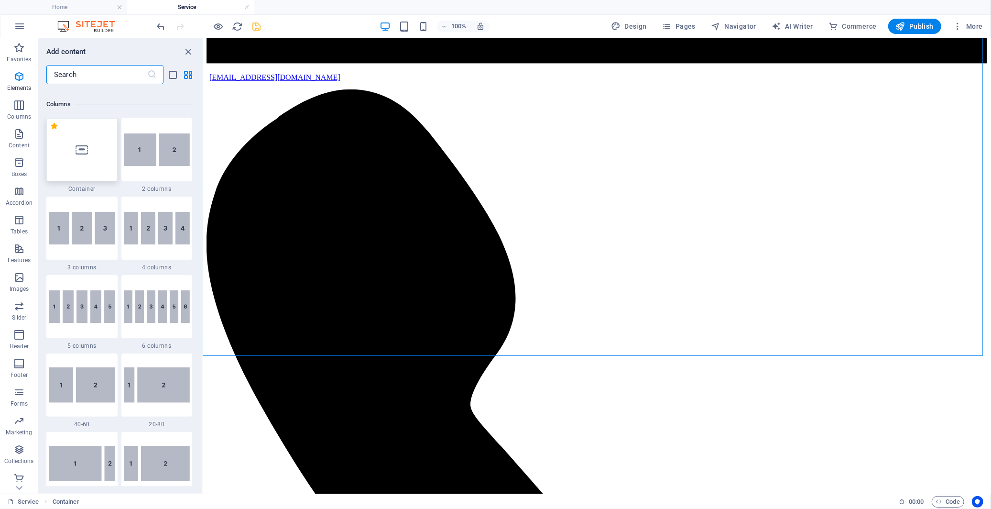
scroll to position [473, 0]
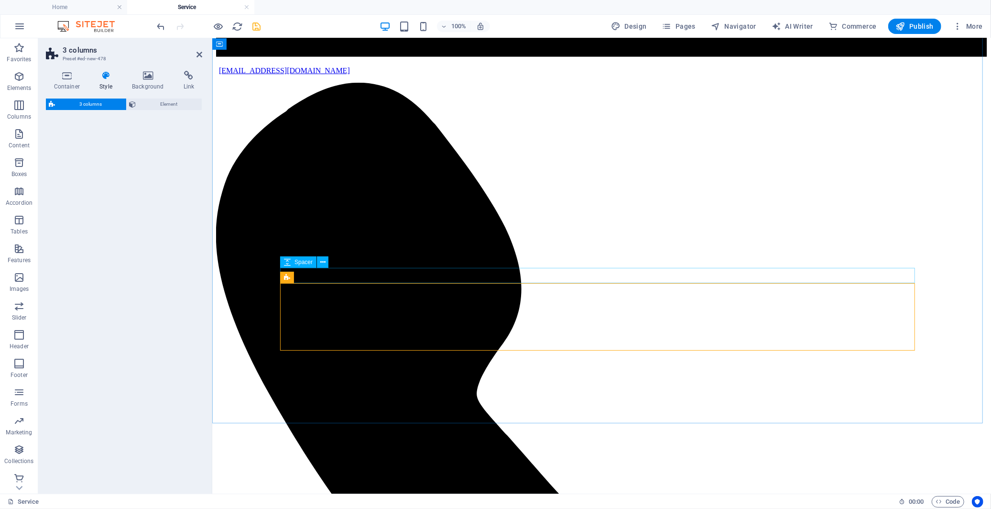
select select "rem"
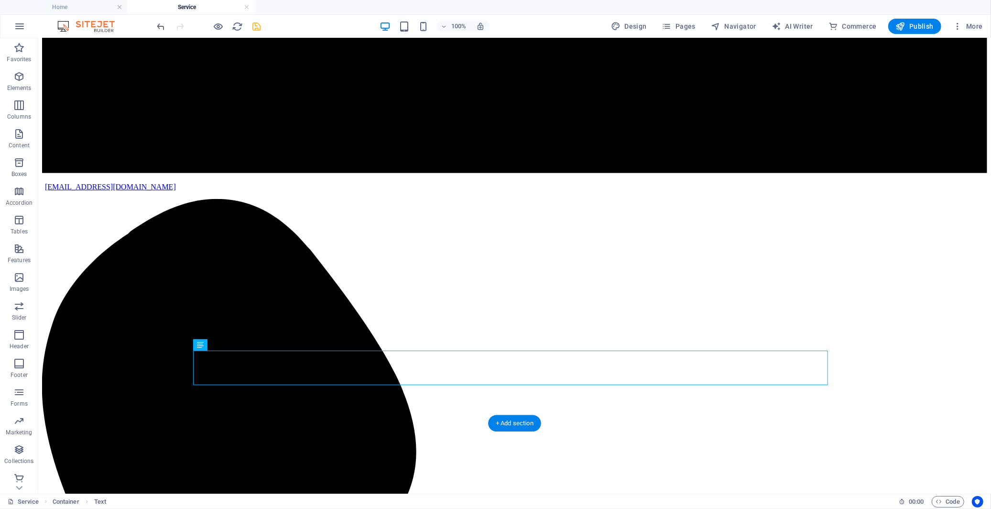
drag, startPoint x: 251, startPoint y: 384, endPoint x: 496, endPoint y: 317, distance: 253.3
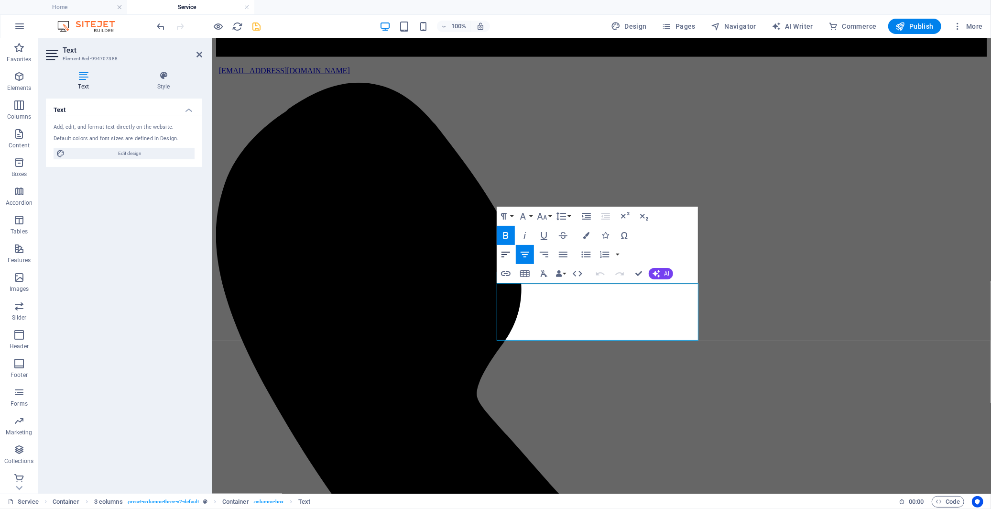
click at [502, 251] on icon "button" at bounding box center [506, 254] width 9 height 6
click at [524, 253] on icon "button" at bounding box center [524, 254] width 11 height 11
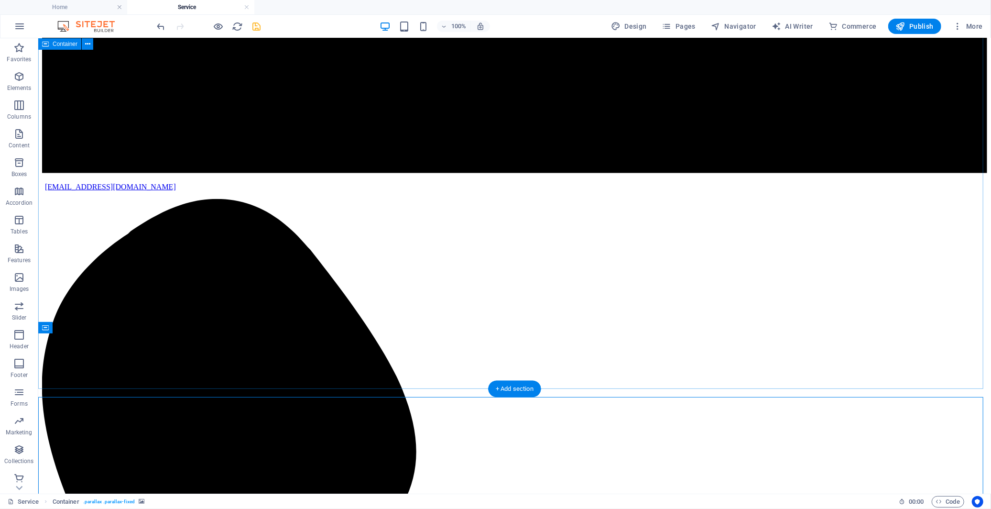
scroll to position [455, 0]
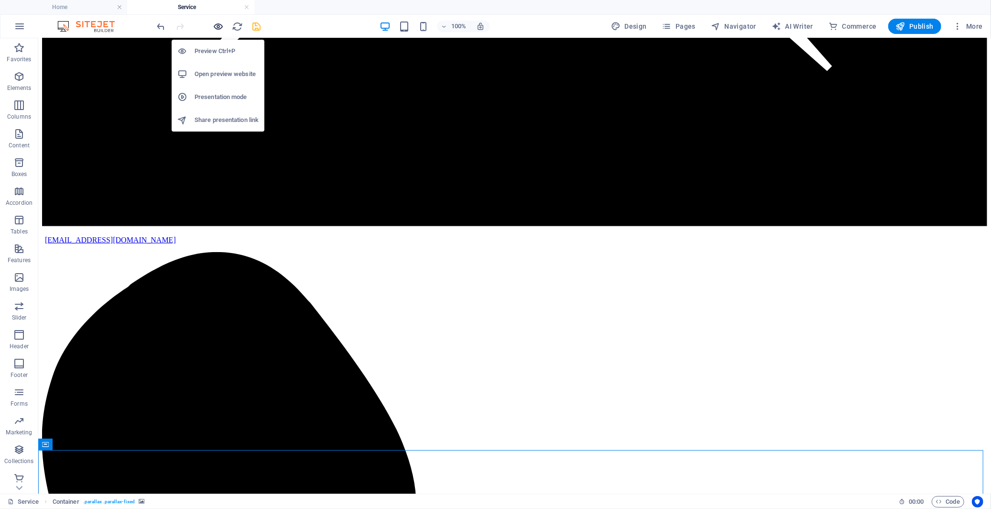
click at [217, 25] on icon "button" at bounding box center [218, 26] width 11 height 11
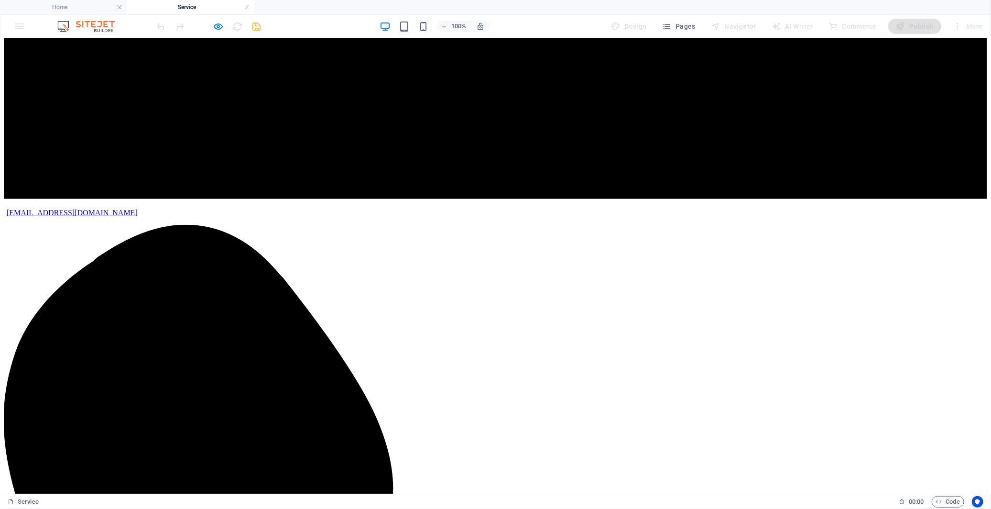
scroll to position [508, 0]
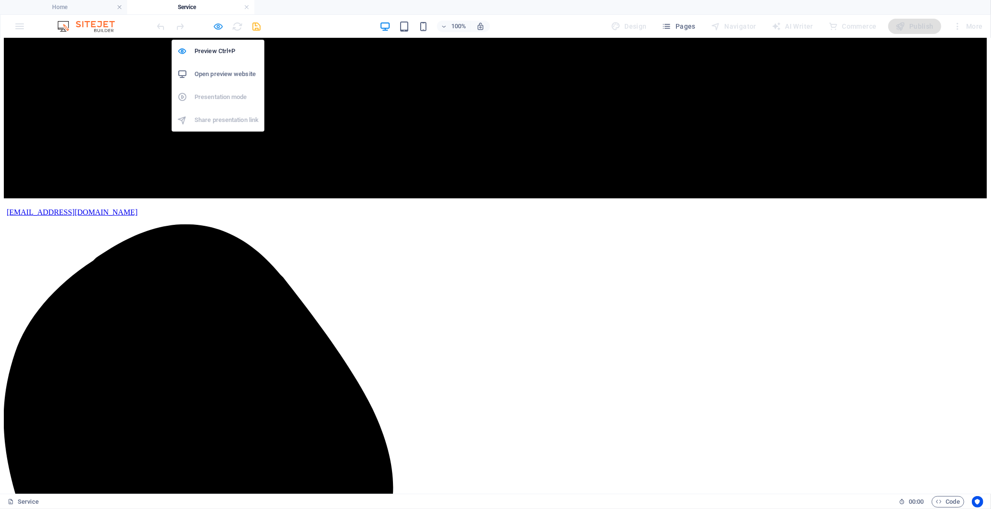
click at [218, 29] on icon "button" at bounding box center [218, 26] width 11 height 11
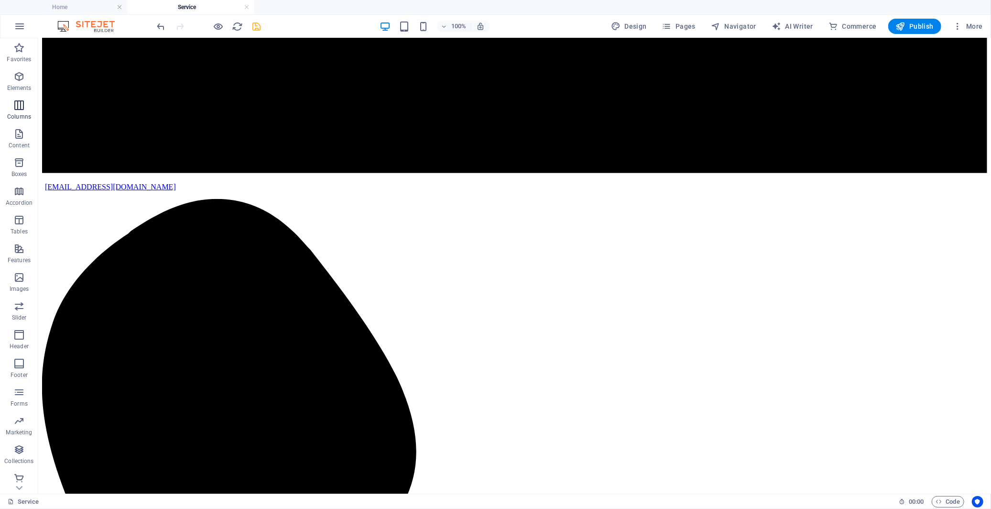
click at [21, 103] on icon "button" at bounding box center [18, 104] width 11 height 11
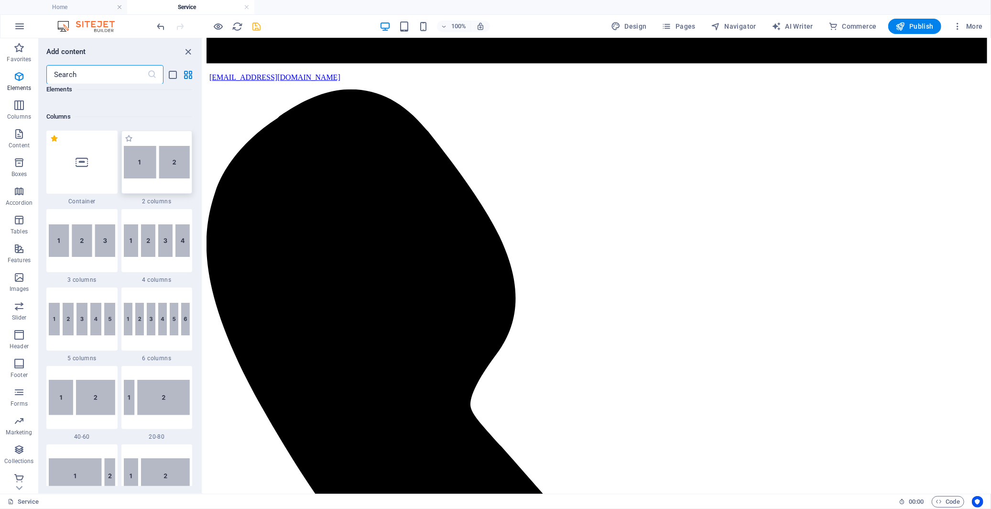
scroll to position [473, 0]
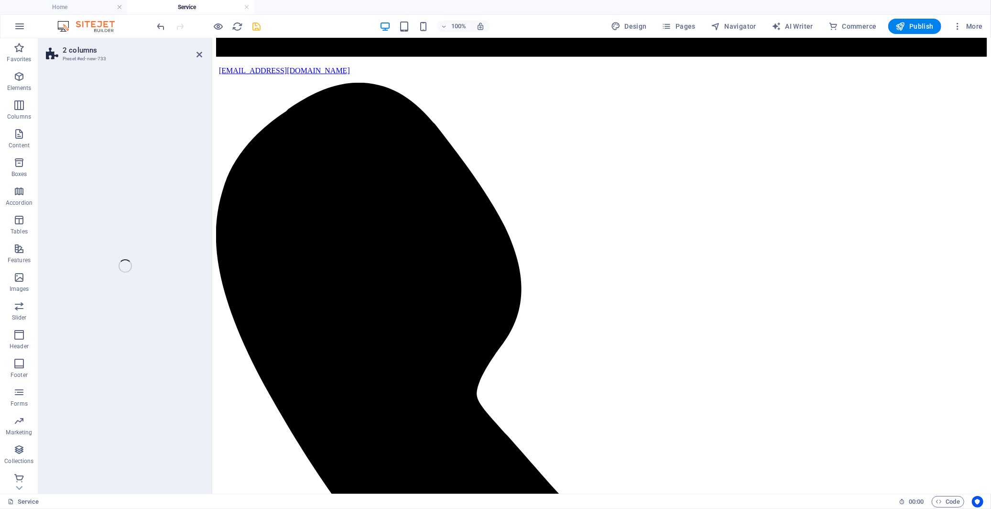
select select "rem"
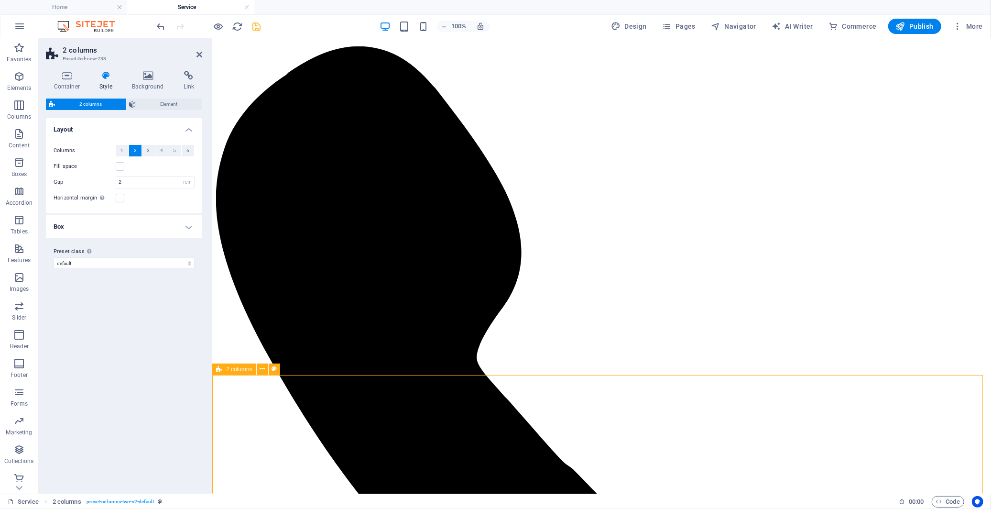
scroll to position [614, 0]
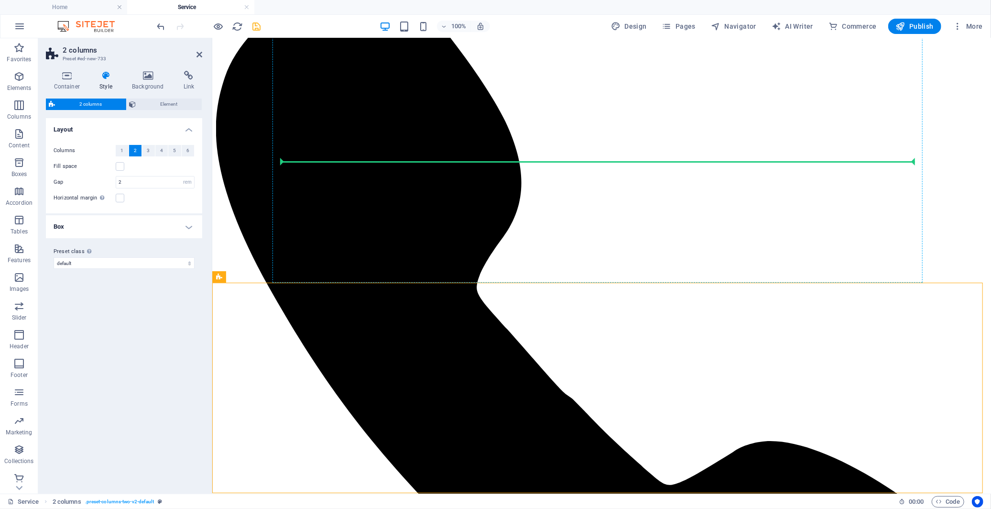
drag, startPoint x: 451, startPoint y: 315, endPoint x: 374, endPoint y: 156, distance: 176.8
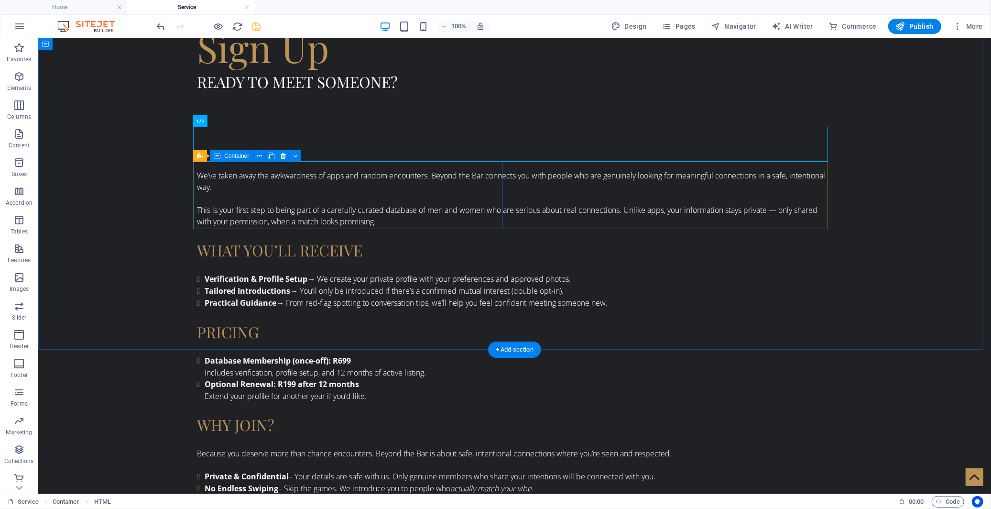
drag, startPoint x: 251, startPoint y: 160, endPoint x: 261, endPoint y: 177, distance: 20.2
drag, startPoint x: 249, startPoint y: 158, endPoint x: 239, endPoint y: 190, distance: 33.1
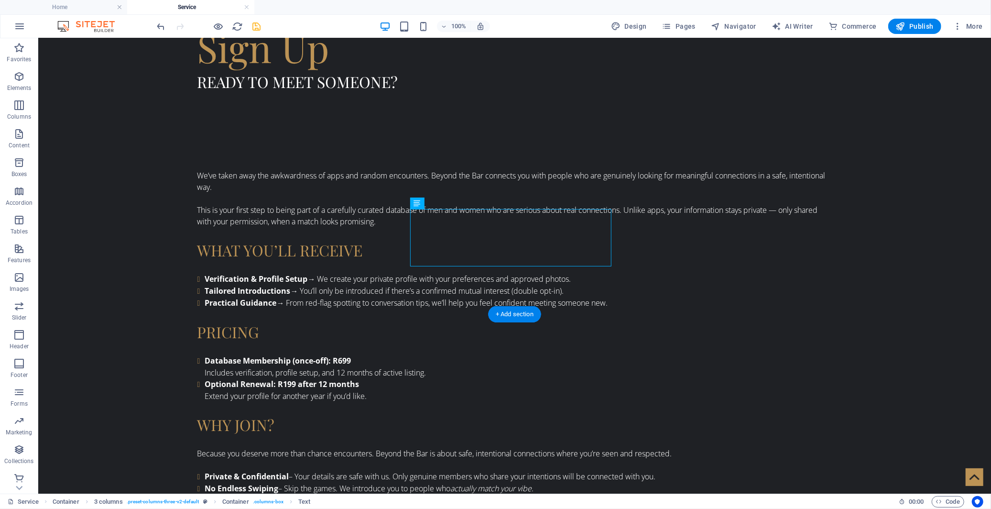
drag, startPoint x: 478, startPoint y: 244, endPoint x: 569, endPoint y: 165, distance: 120.4
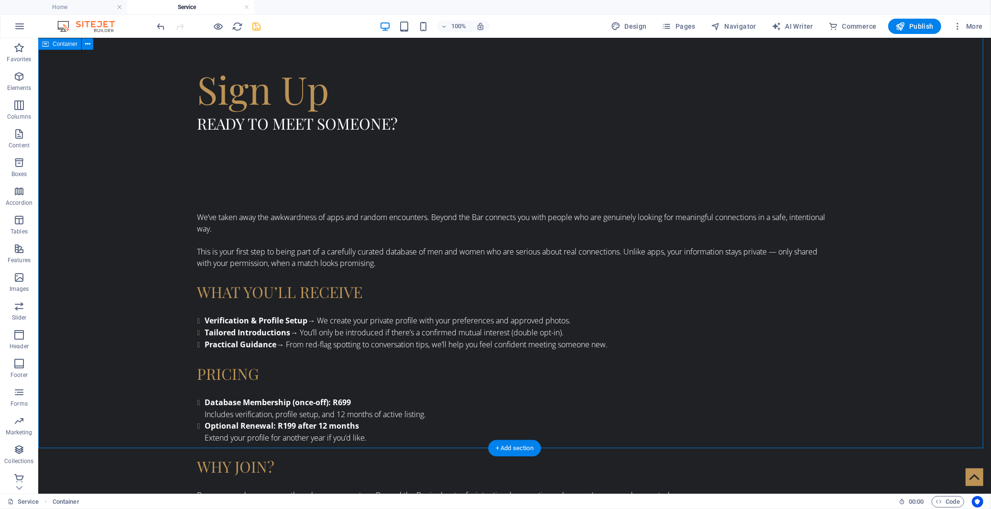
scroll to position [455, 0]
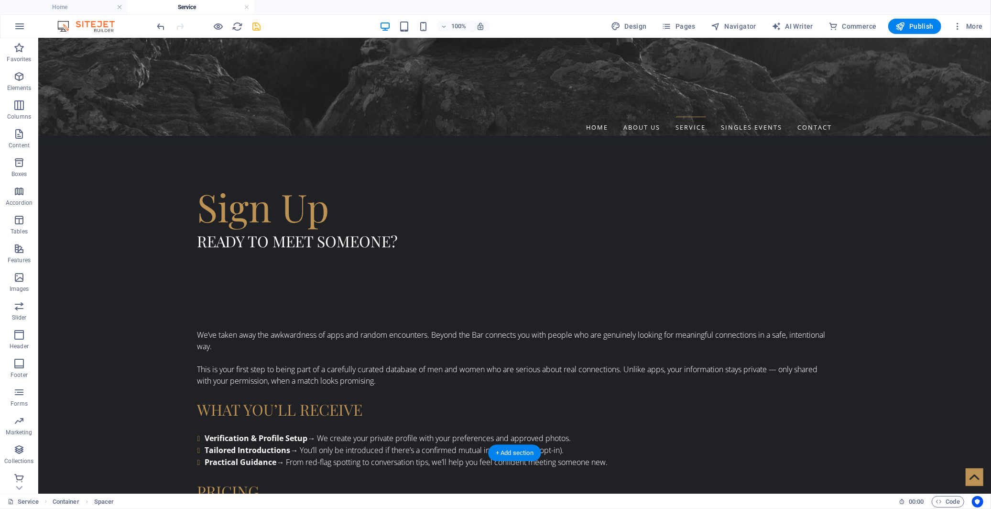
drag, startPoint x: 249, startPoint y: 366, endPoint x: 239, endPoint y: 278, distance: 88.1
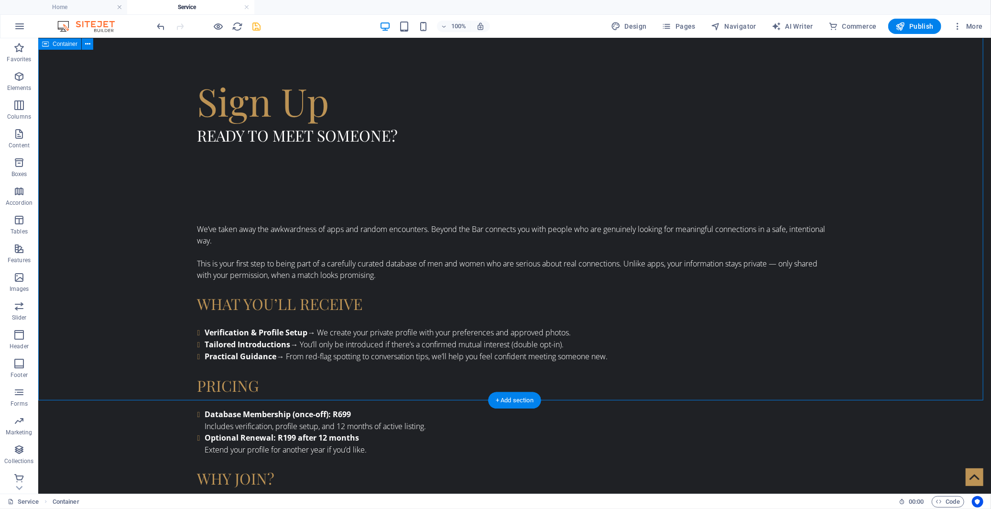
scroll to position [561, 0]
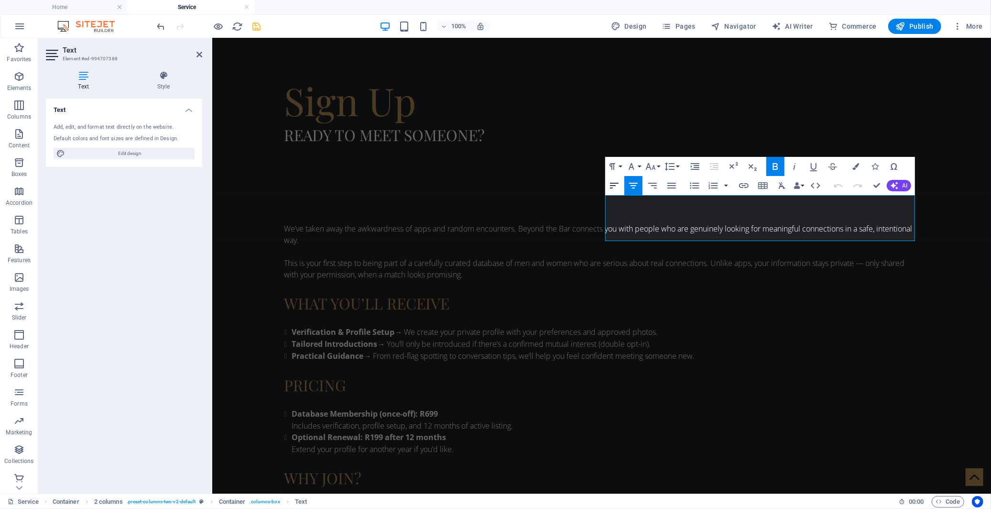
click at [613, 186] on icon "button" at bounding box center [614, 185] width 11 height 11
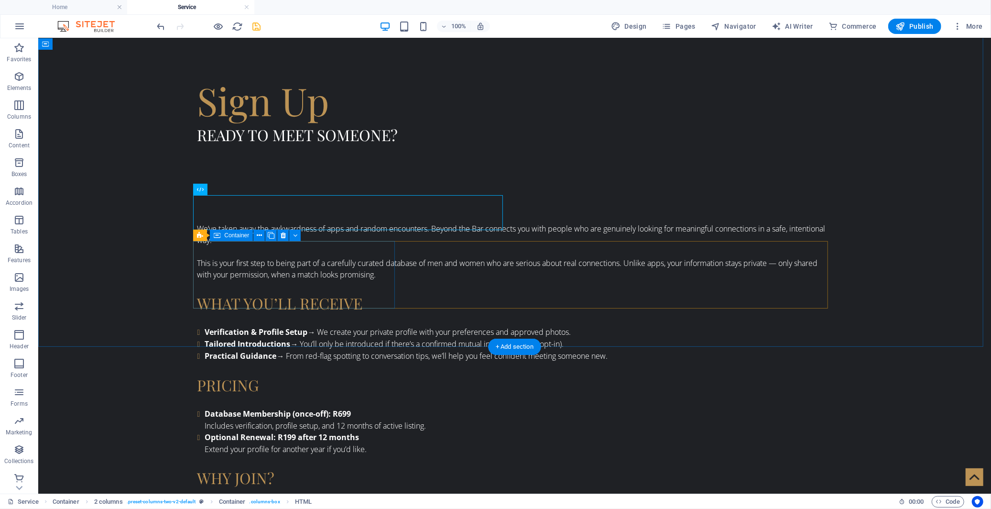
drag, startPoint x: 275, startPoint y: 228, endPoint x: 246, endPoint y: 251, distance: 37.8
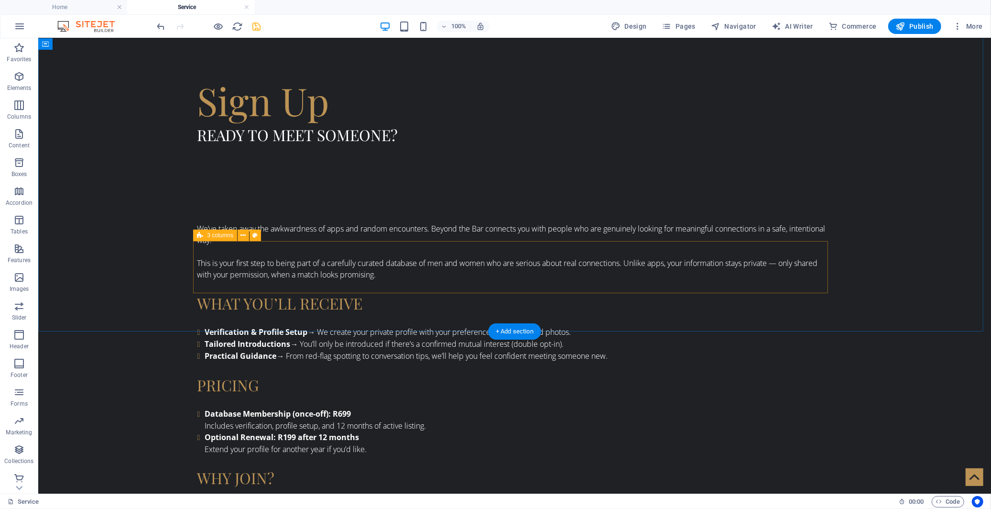
click at [19, 97] on button "Columns" at bounding box center [19, 110] width 38 height 29
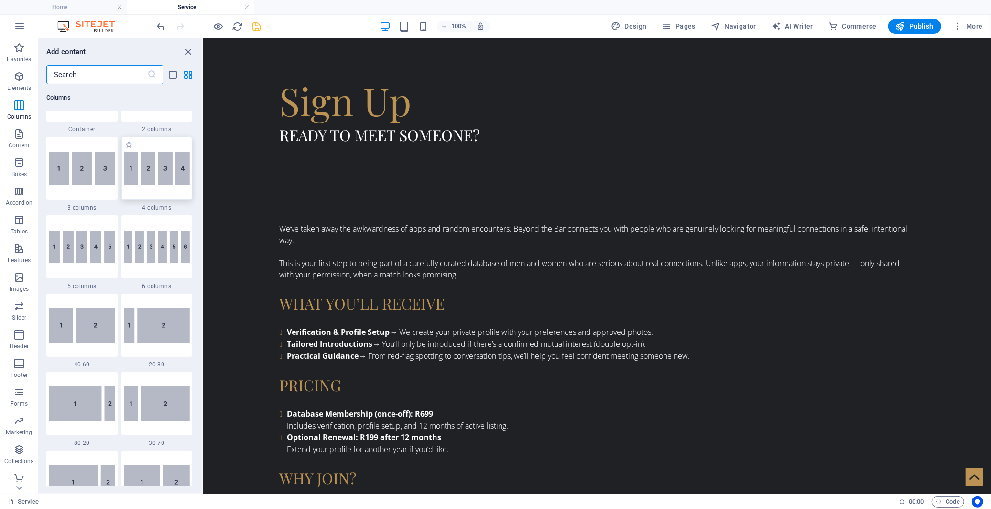
scroll to position [579, 0]
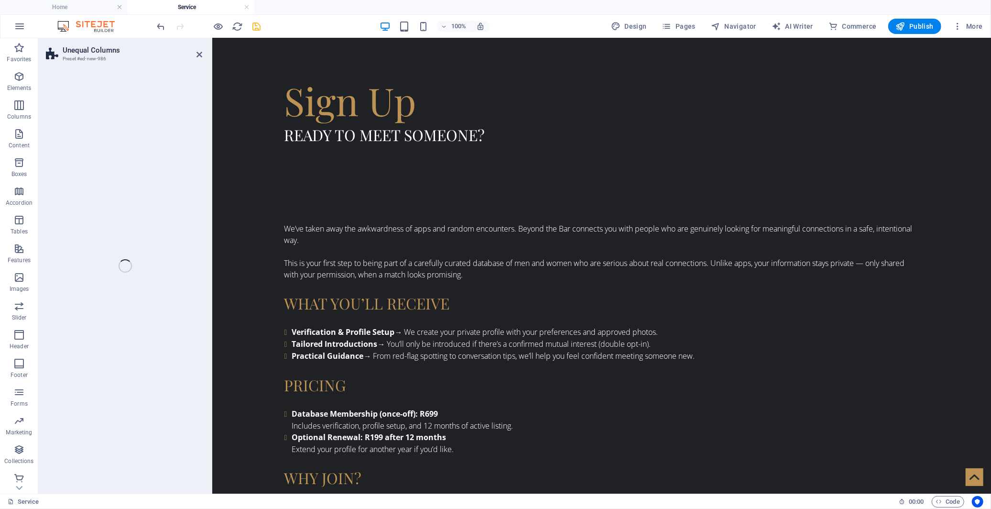
select select "%"
select select "rem"
select select "preset-unequal-columns-v2-2-20-80"
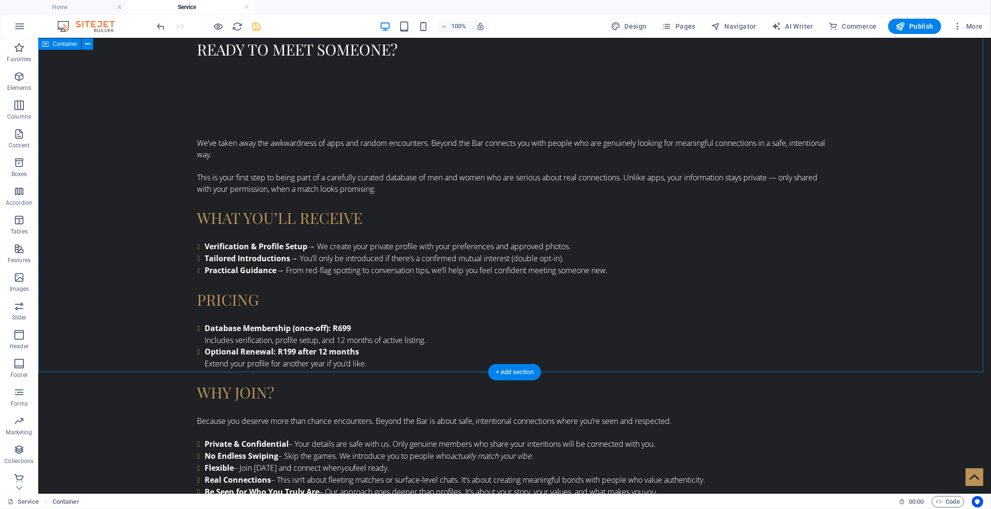
scroll to position [614, 0]
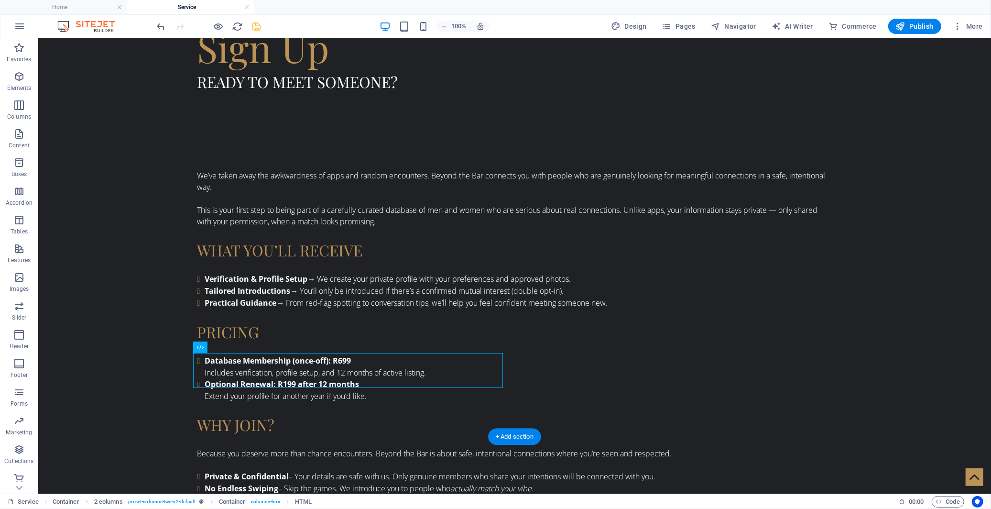
drag, startPoint x: 279, startPoint y: 384, endPoint x: 284, endPoint y: 222, distance: 162.1
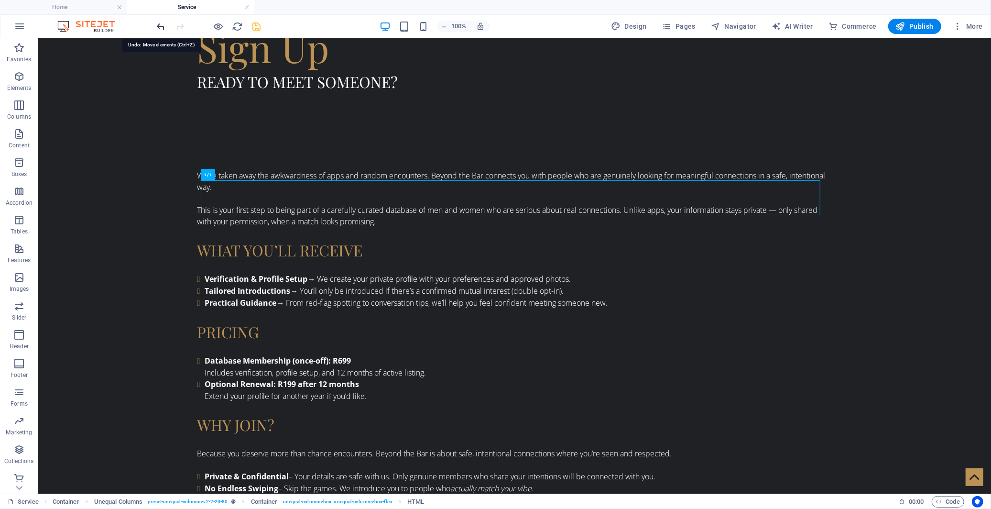
click at [161, 24] on icon "undo" at bounding box center [161, 26] width 11 height 11
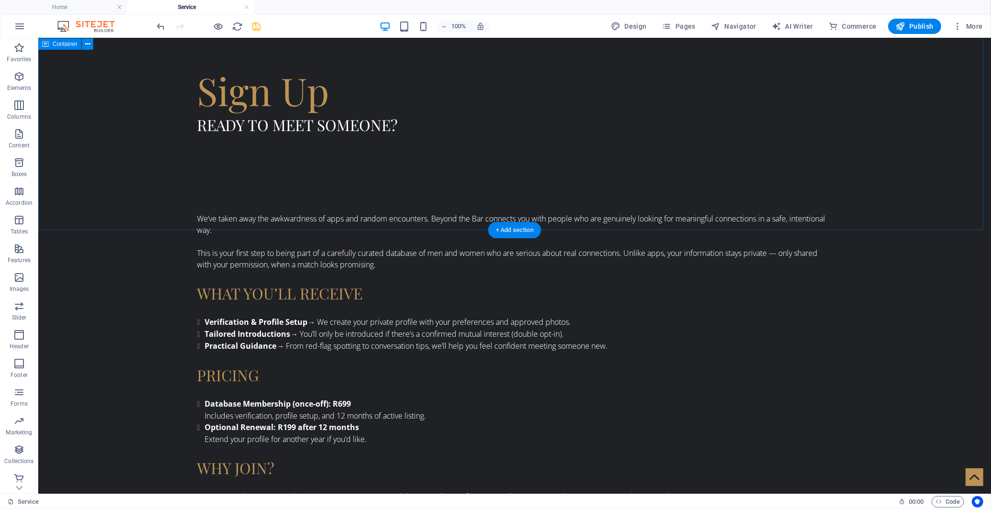
scroll to position [508, 0]
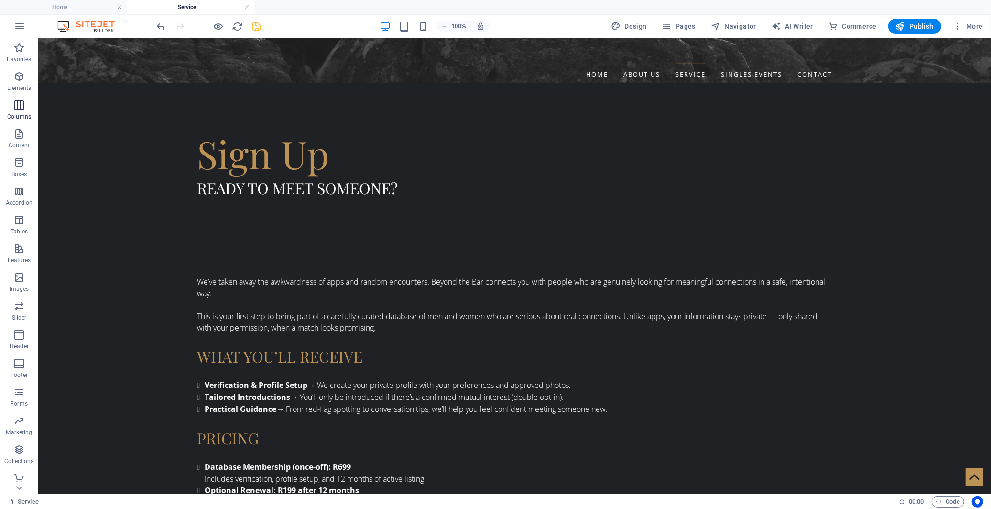
click at [18, 104] on icon "button" at bounding box center [18, 104] width 11 height 11
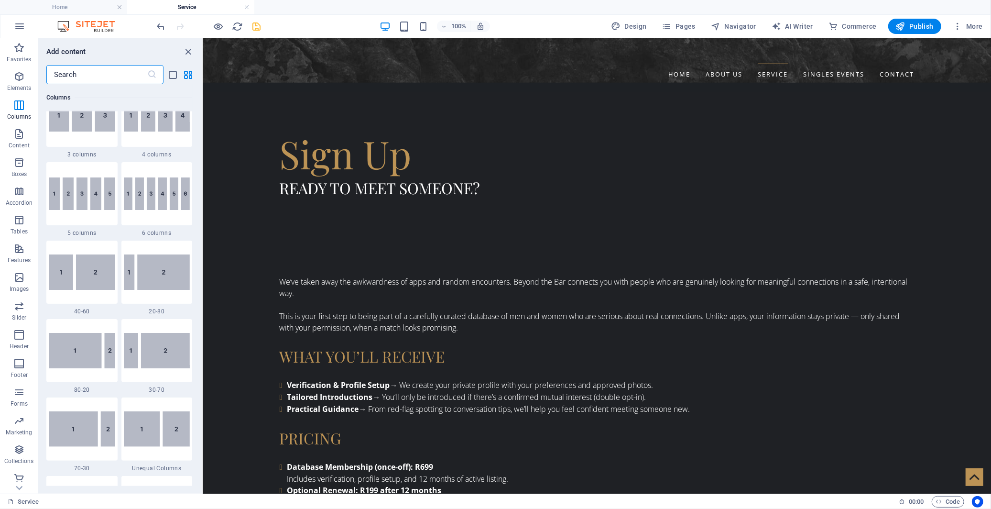
scroll to position [633, 0]
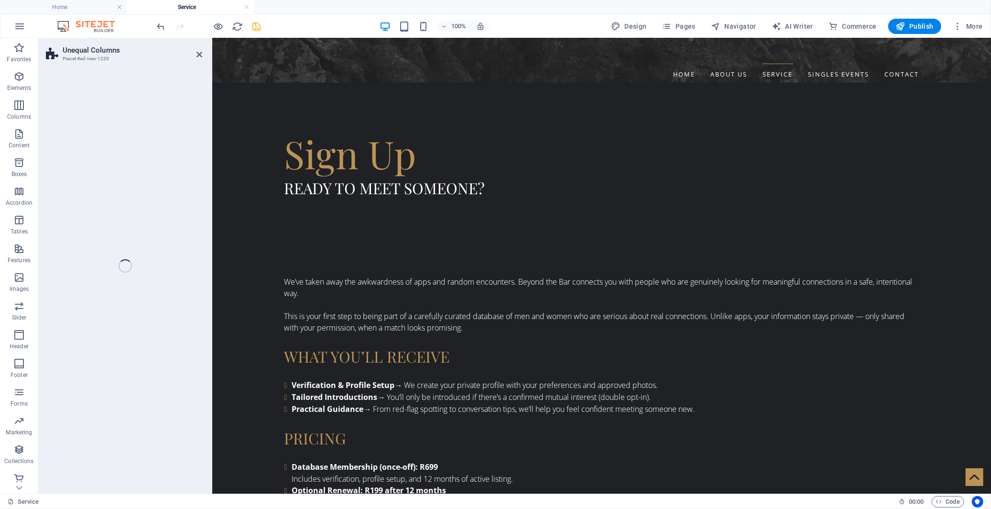
select select "%"
select select "rem"
select select "preset-unequal-columns-v2-4-30-70"
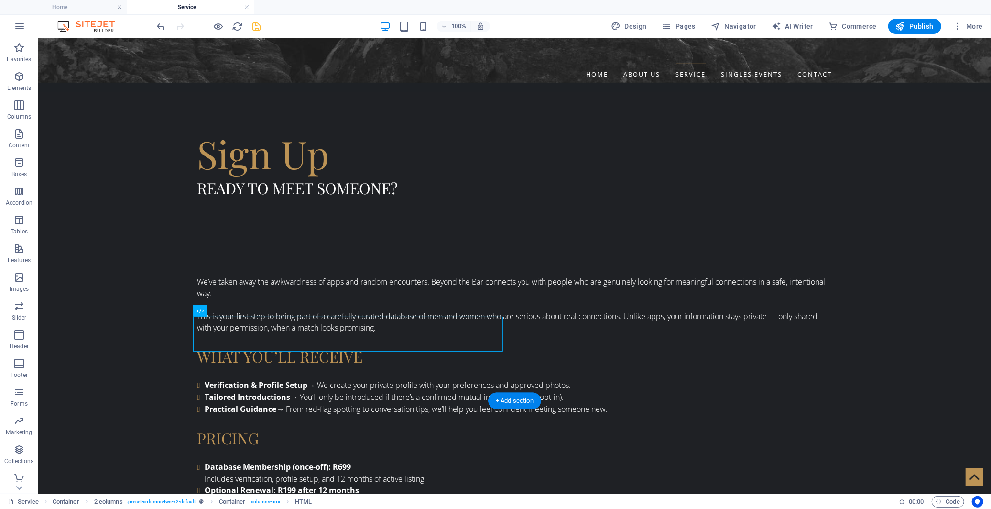
drag, startPoint x: 370, startPoint y: 349, endPoint x: 322, endPoint y: 278, distance: 85.5
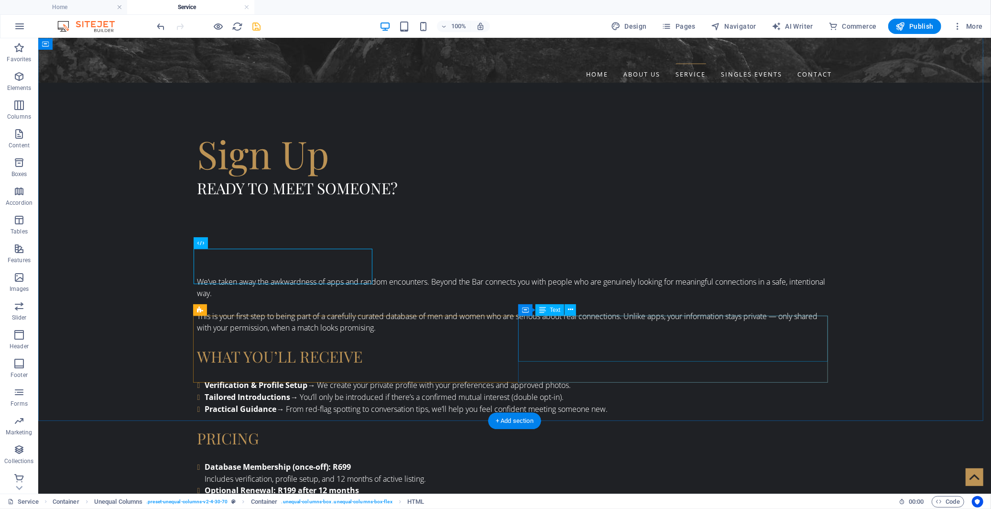
drag, startPoint x: 583, startPoint y: 349, endPoint x: 521, endPoint y: 274, distance: 97.5
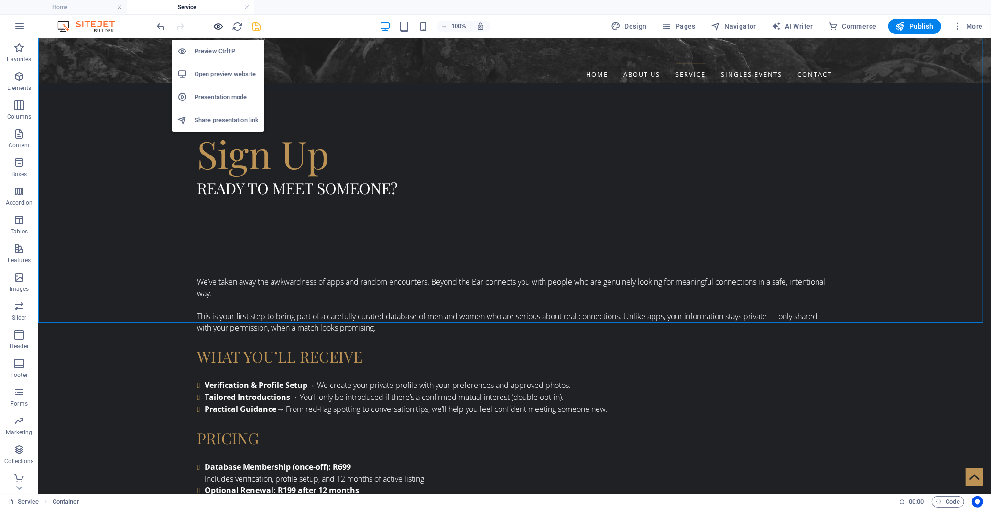
click at [222, 27] on icon "button" at bounding box center [218, 26] width 11 height 11
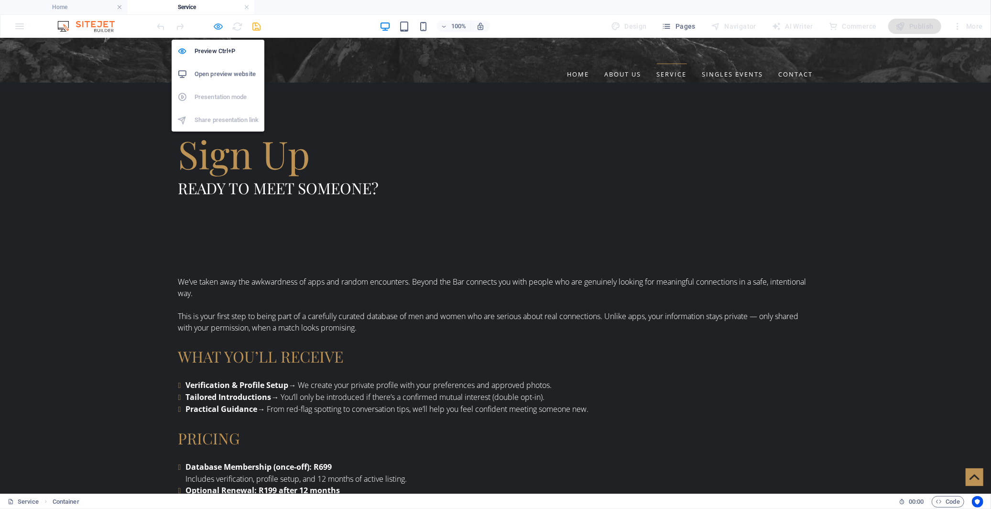
click at [216, 25] on icon "button" at bounding box center [218, 26] width 11 height 11
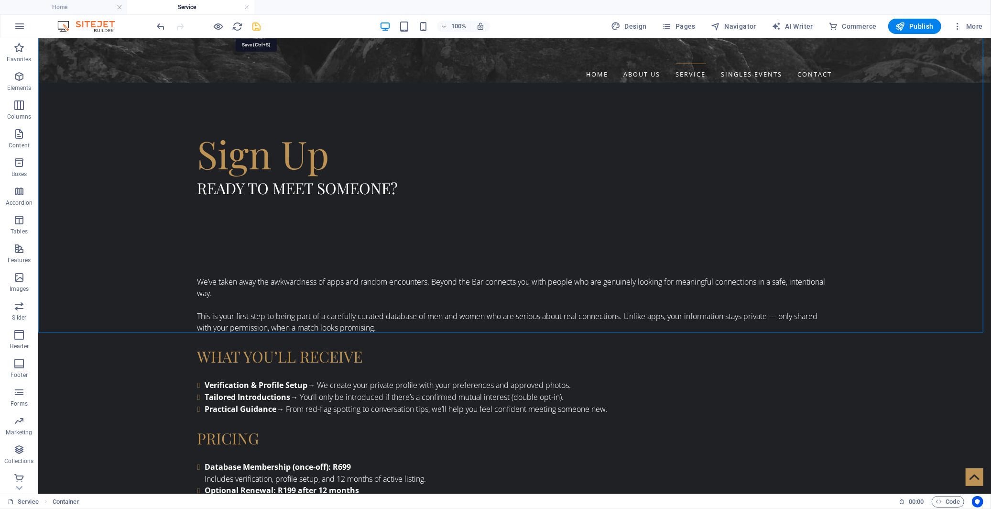
click at [255, 28] on icon "save" at bounding box center [256, 26] width 11 height 11
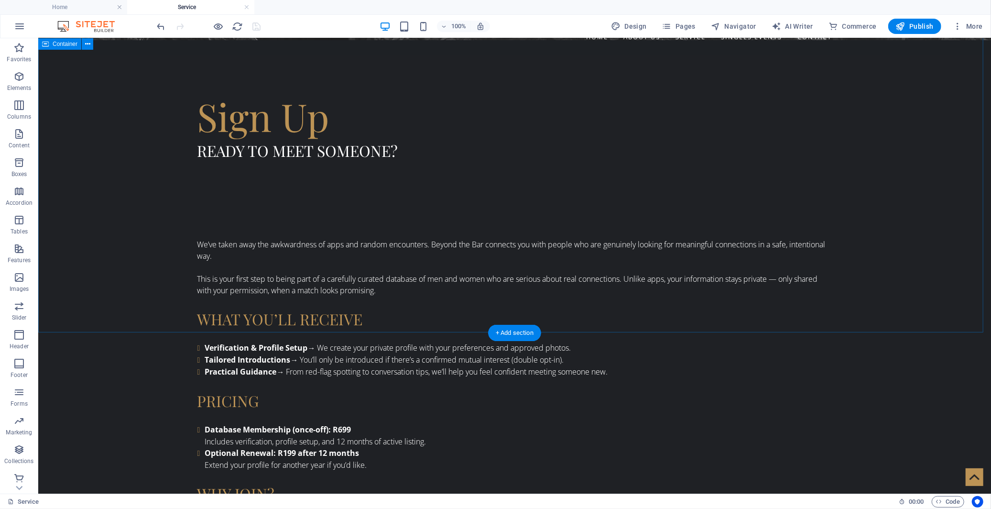
scroll to position [561, 0]
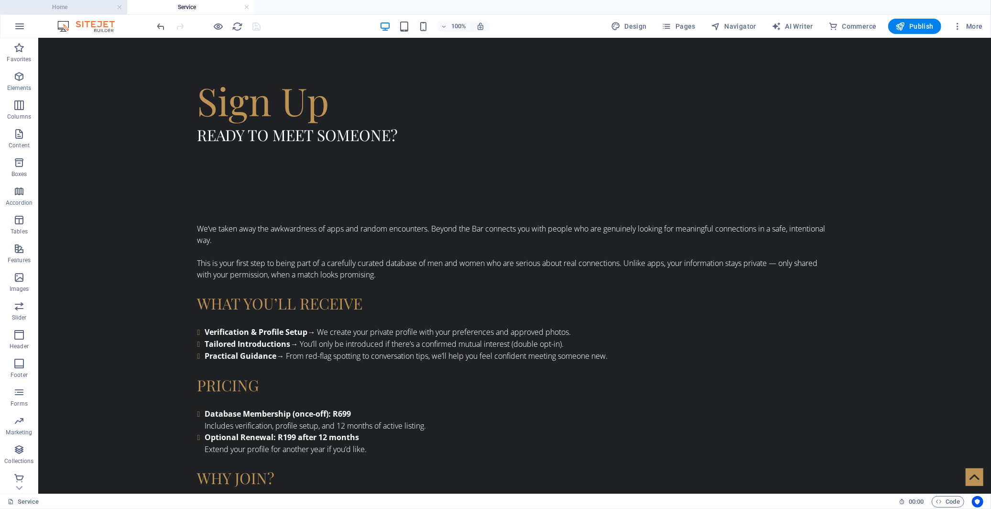
click at [80, 5] on h4 "Home" at bounding box center [63, 7] width 127 height 11
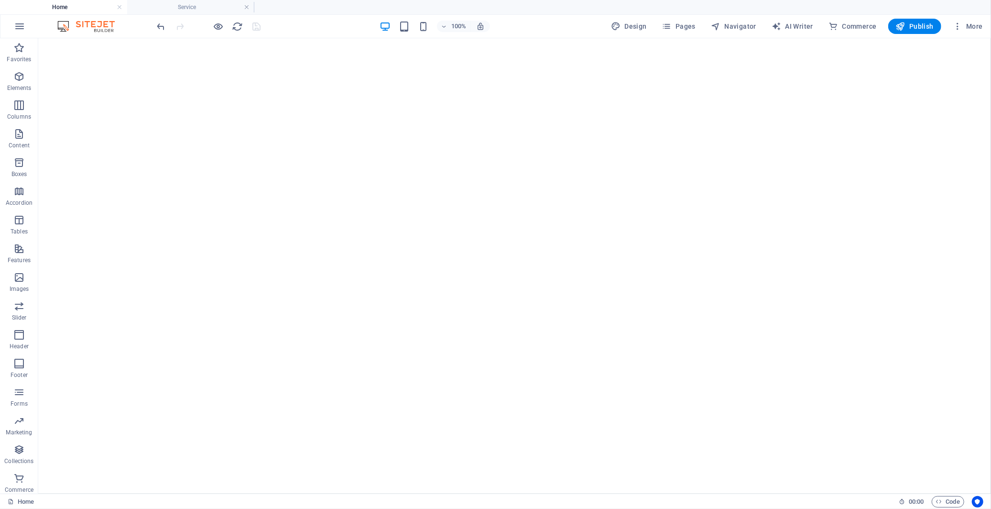
scroll to position [0, 0]
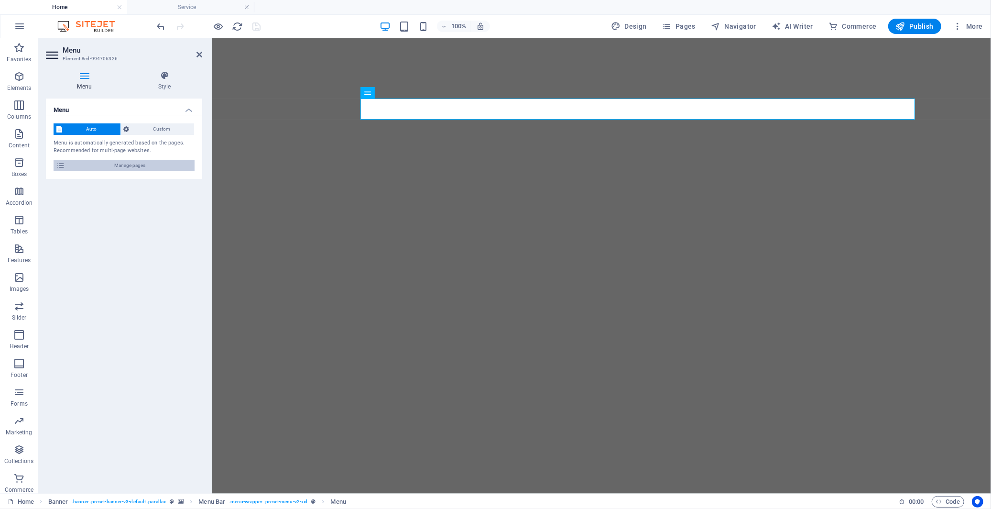
click at [109, 165] on span "Manage pages" at bounding box center [130, 165] width 124 height 11
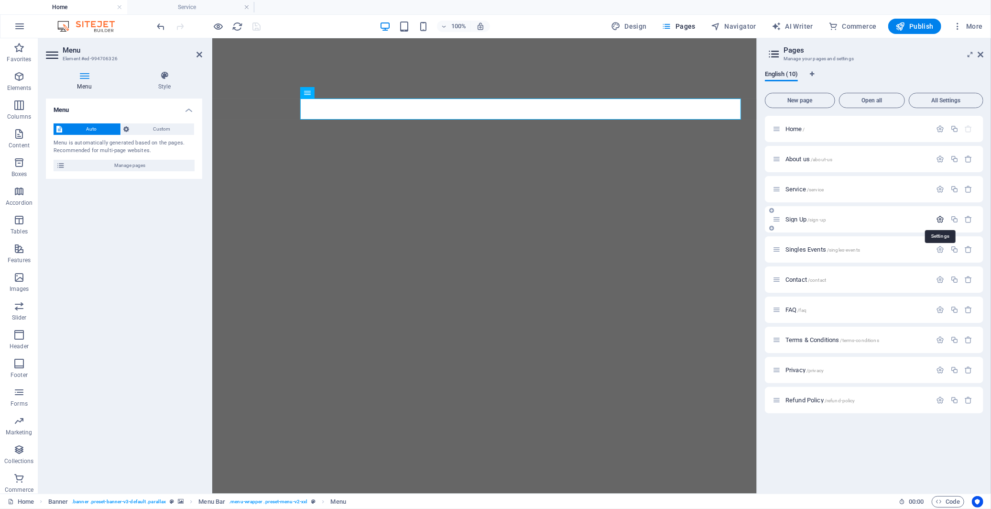
click at [892, 218] on icon "button" at bounding box center [941, 219] width 8 height 8
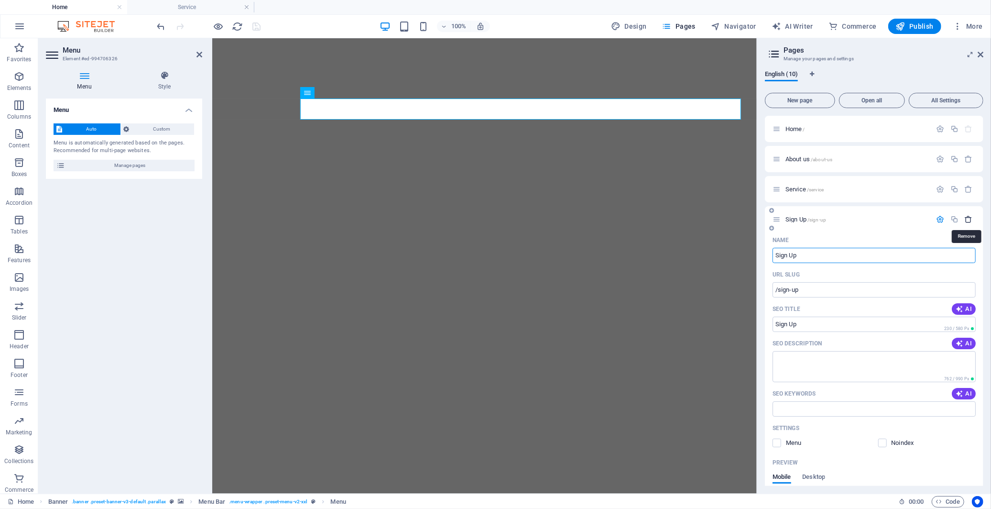
click at [892, 218] on icon "button" at bounding box center [969, 219] width 8 height 8
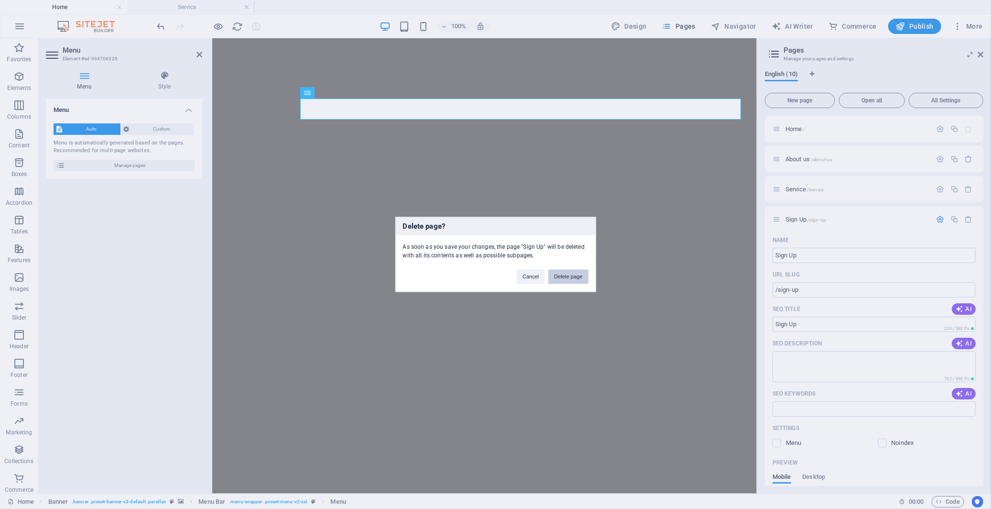
click at [584, 274] on button "Delete page" at bounding box center [568, 277] width 40 height 14
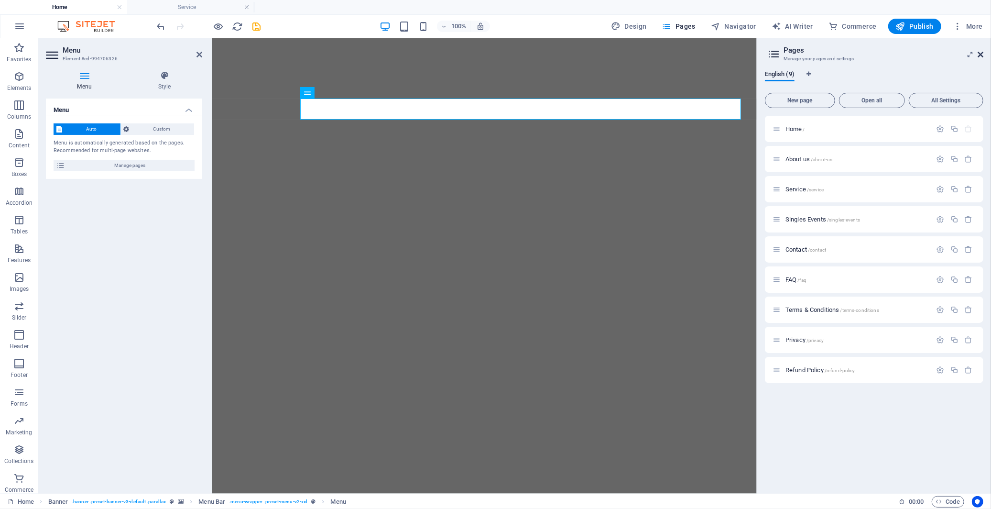
click at [892, 55] on icon at bounding box center [981, 55] width 6 height 8
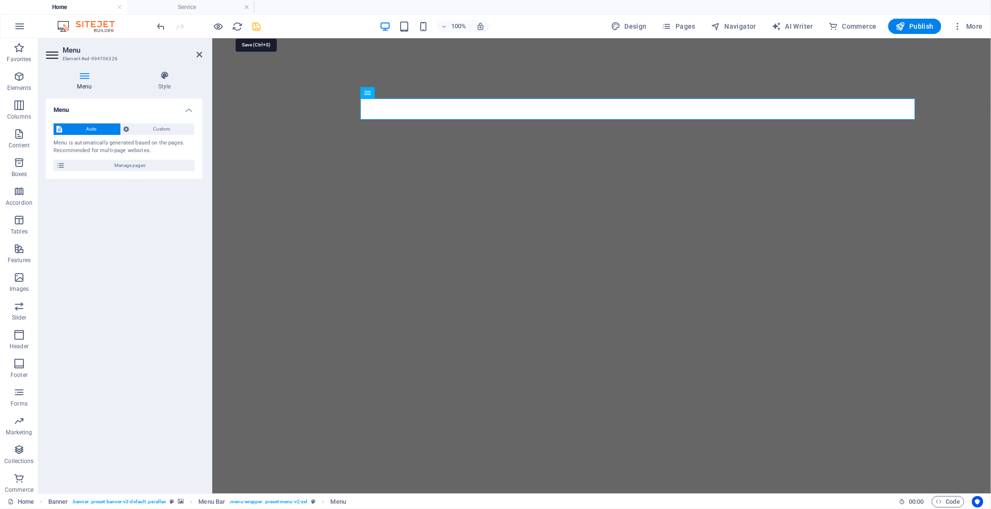
click at [255, 26] on icon "save" at bounding box center [256, 26] width 11 height 11
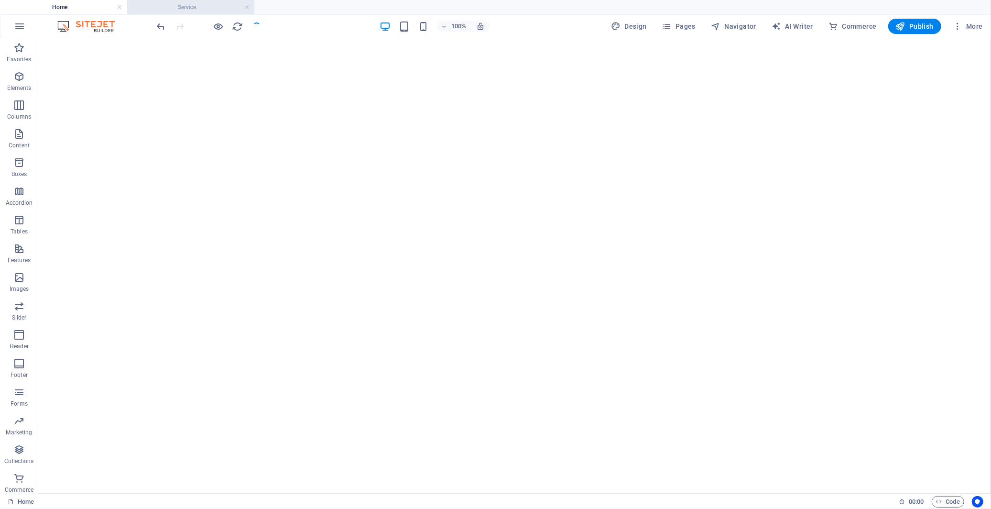
click at [223, 6] on h4 "Service" at bounding box center [190, 7] width 127 height 11
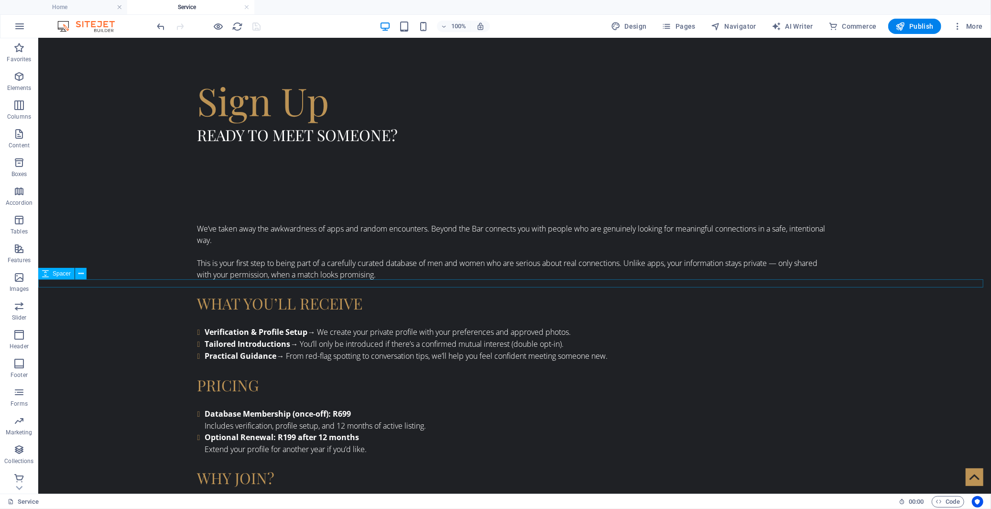
click at [76, 276] on button at bounding box center [80, 273] width 11 height 11
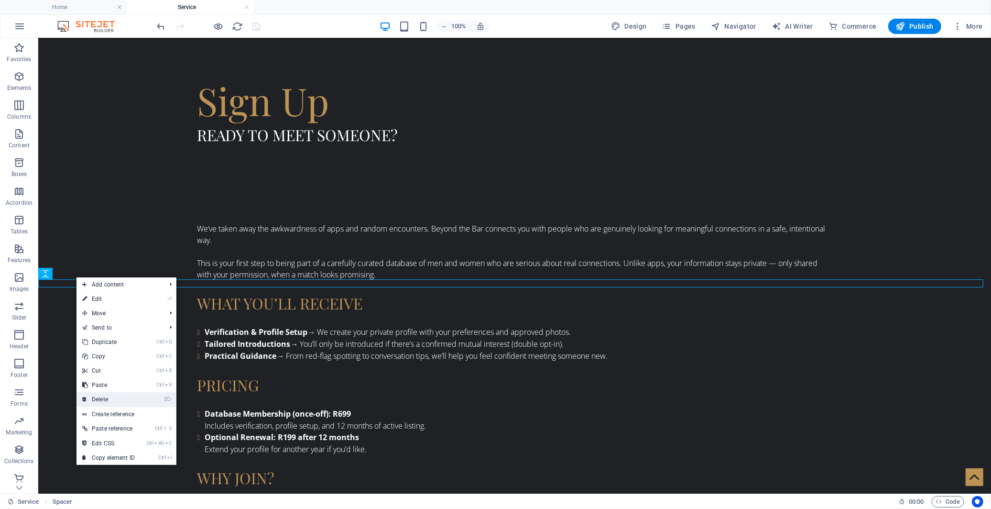
click at [133, 395] on link "⌦ Delete" at bounding box center [108, 399] width 64 height 14
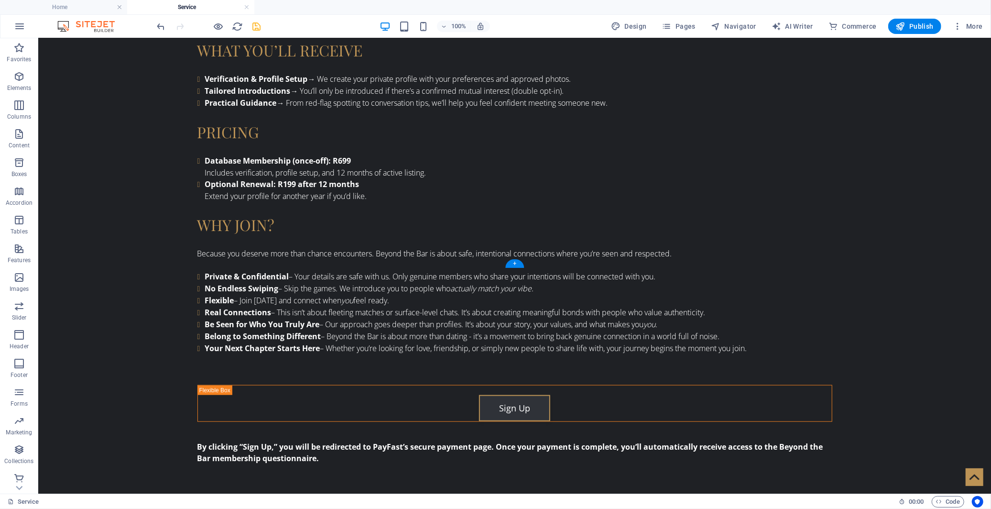
scroll to position [708, 0]
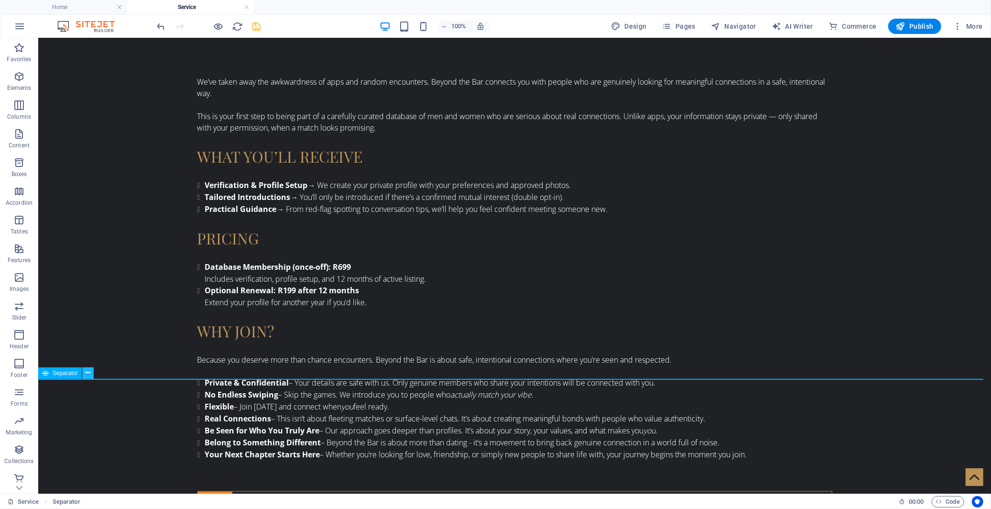
click at [87, 373] on icon at bounding box center [87, 373] width 5 height 10
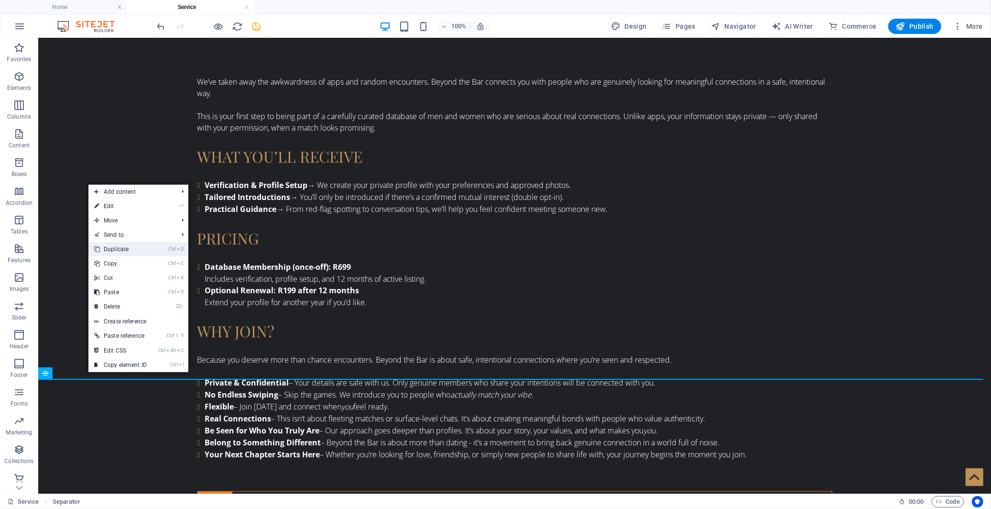
click at [118, 251] on link "Ctrl D Duplicate" at bounding box center [120, 249] width 64 height 14
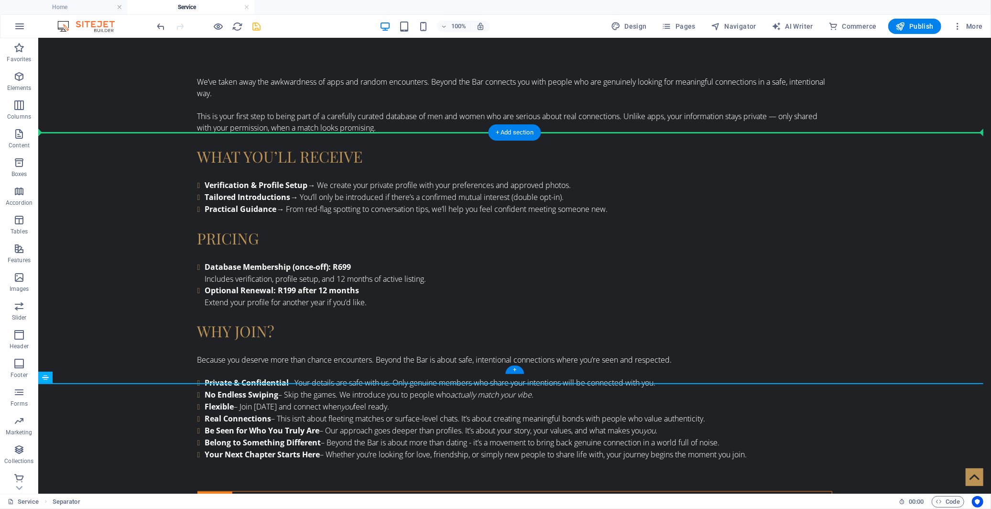
drag, startPoint x: 92, startPoint y: 413, endPoint x: 86, endPoint y: 251, distance: 162.7
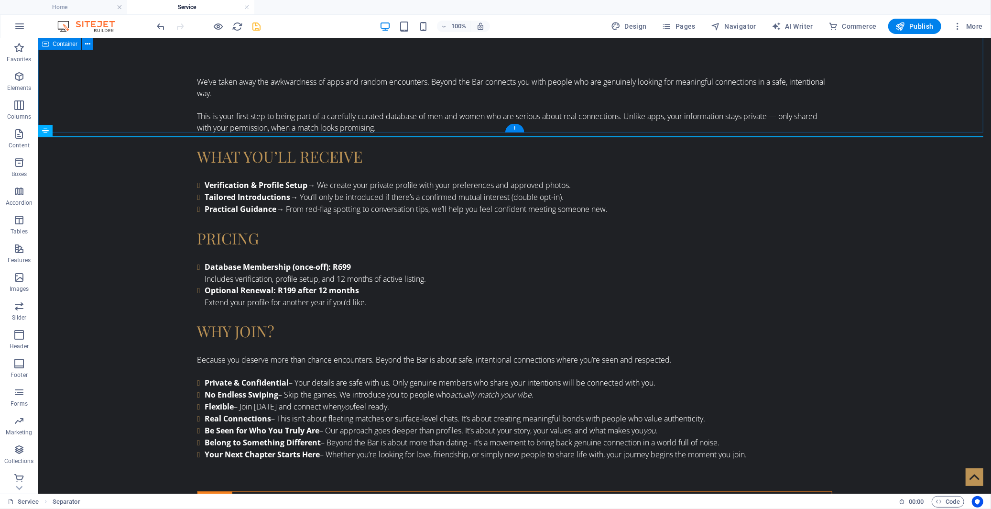
click at [102, 65] on div "We’ve taken away the awkwardness of apps and random encounters. Beyond the Bar …" at bounding box center [514, 328] width 953 height 582
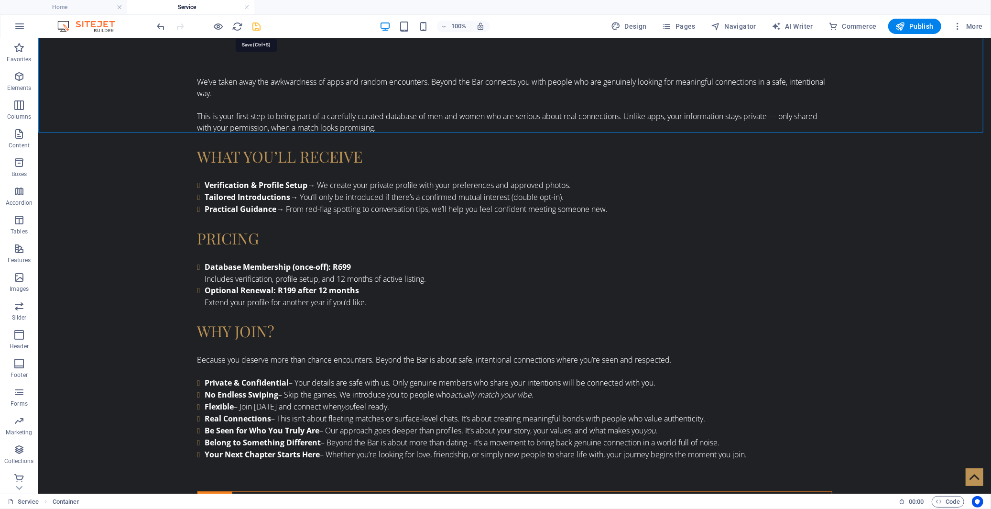
click at [256, 27] on icon "save" at bounding box center [256, 26] width 11 height 11
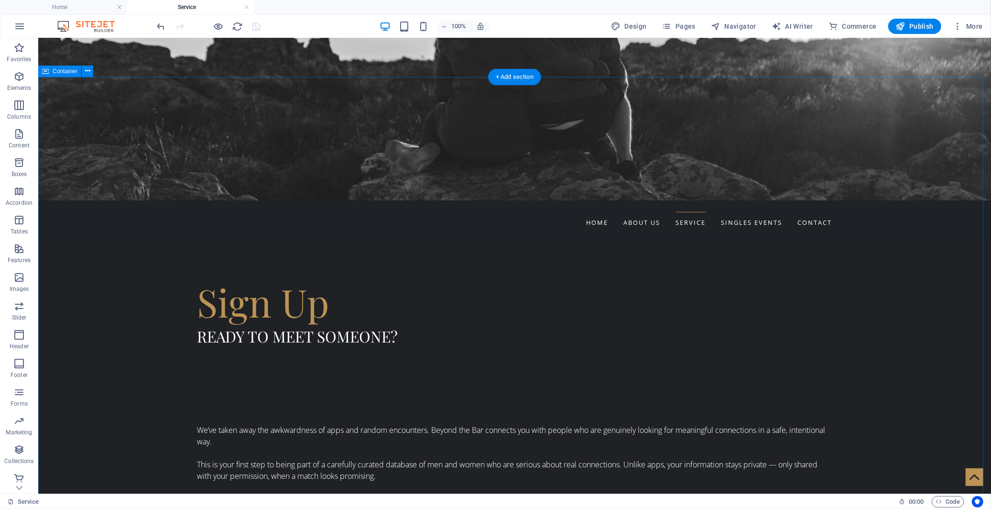
scroll to position [442, 0]
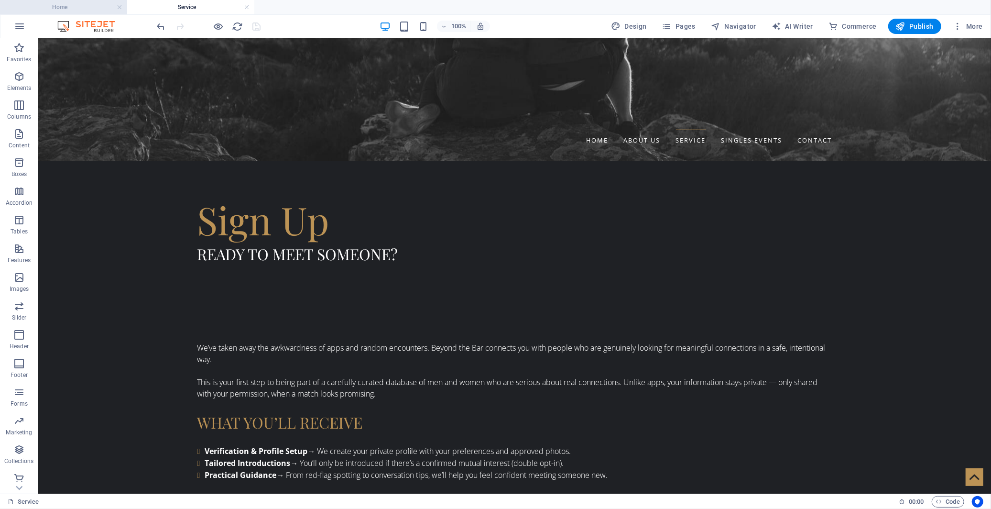
click at [59, 9] on h4 "Home" at bounding box center [63, 7] width 127 height 11
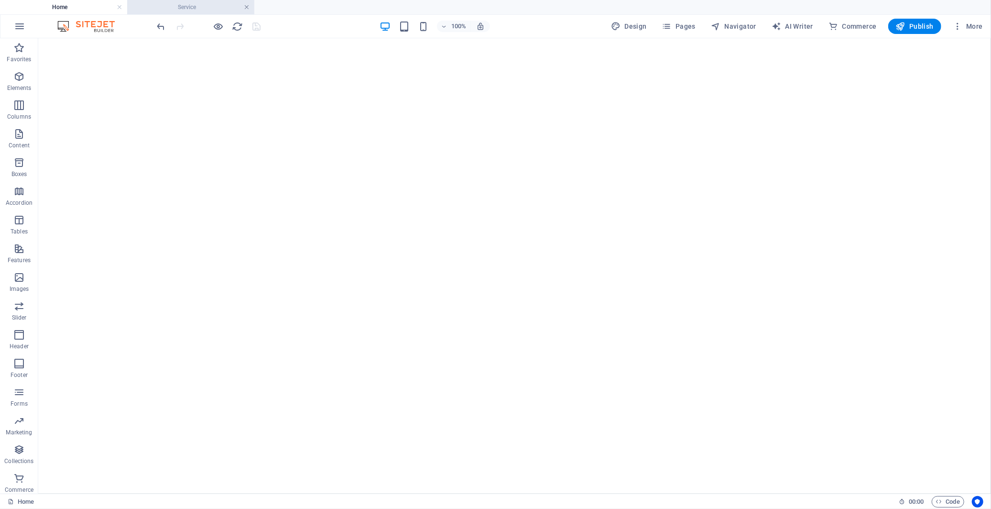
click at [245, 6] on link at bounding box center [247, 7] width 6 height 9
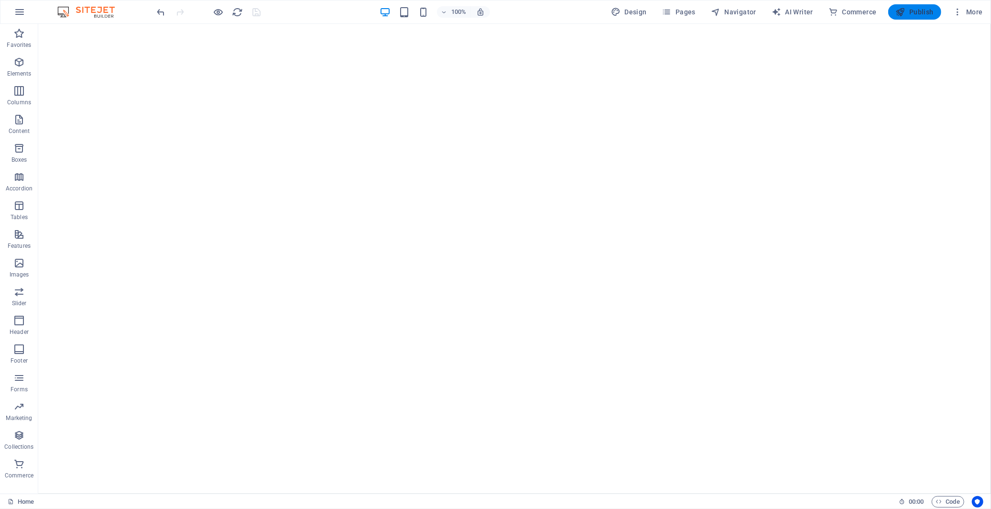
click at [892, 17] on button "Publish" at bounding box center [914, 11] width 53 height 15
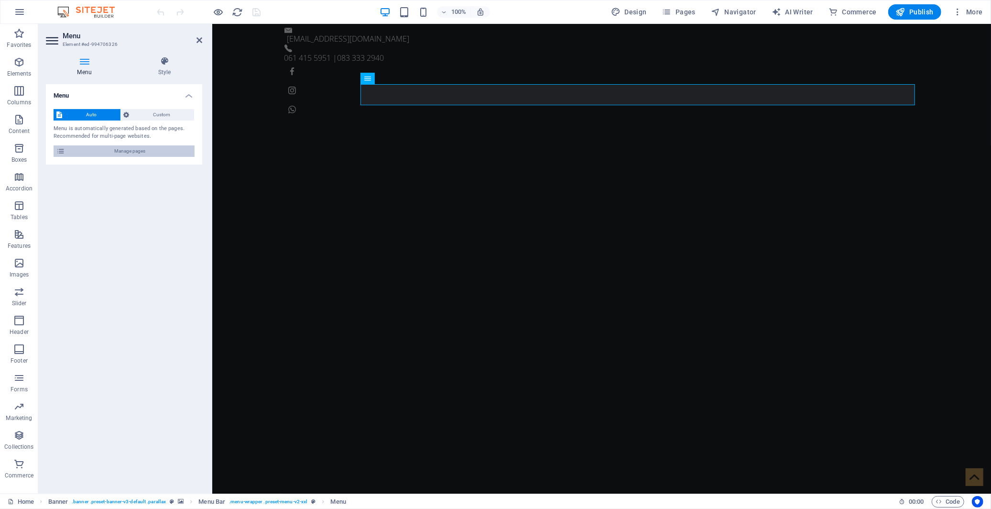
click at [128, 150] on span "Manage pages" at bounding box center [130, 150] width 124 height 11
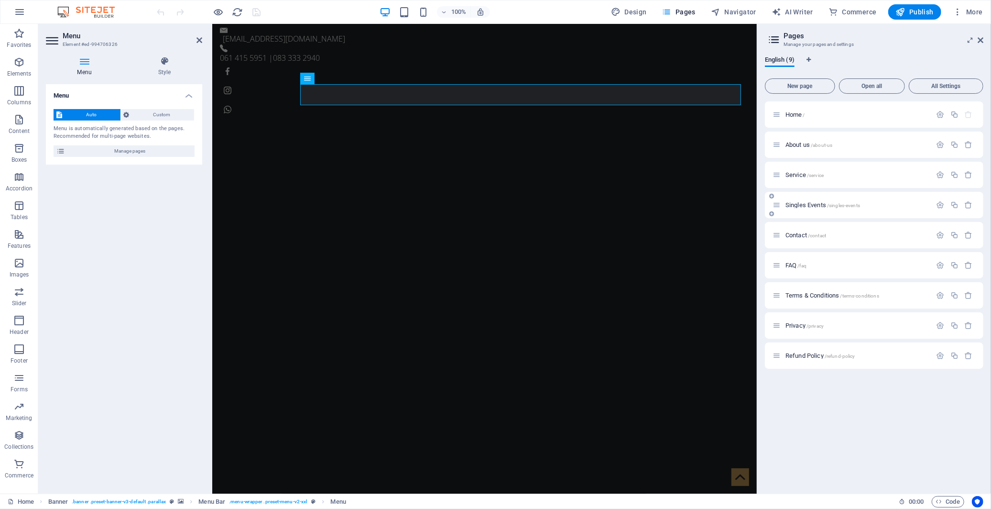
click at [795, 204] on span "Singles Events /singles-events" at bounding box center [823, 204] width 75 height 7
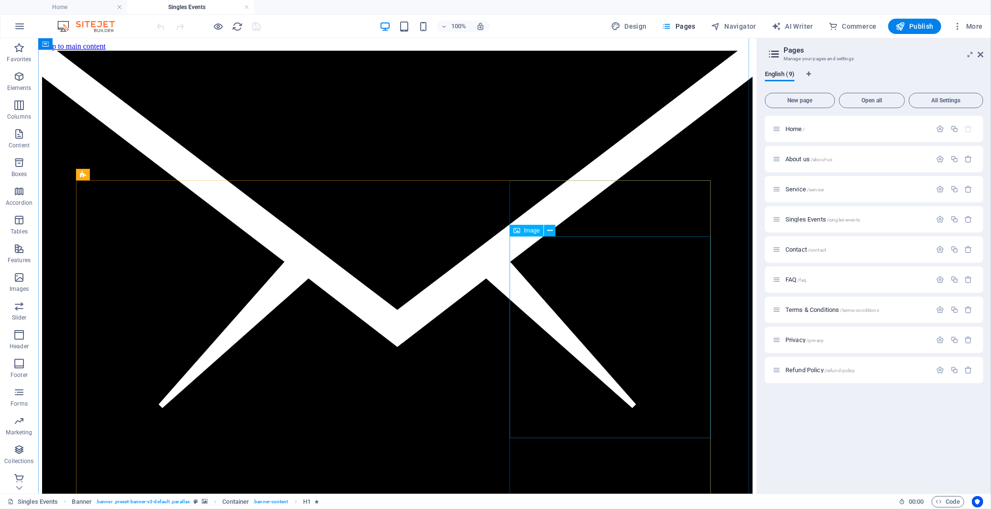
scroll to position [531, 0]
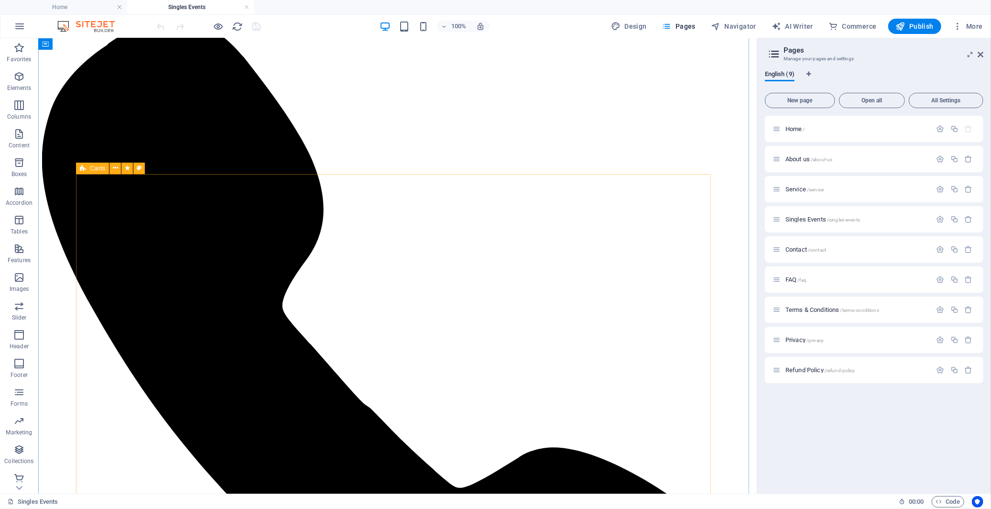
click at [118, 168] on icon at bounding box center [115, 168] width 5 height 10
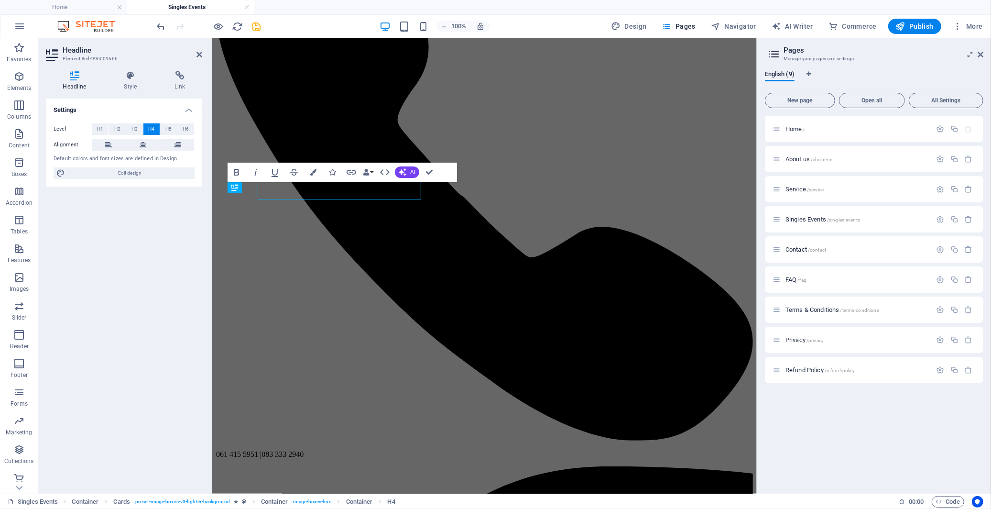
click at [177, 192] on div "Settings Level H1 H2 H3 H4 H5 H6 Alignment Default colors and font sizes are de…" at bounding box center [124, 291] width 156 height 387
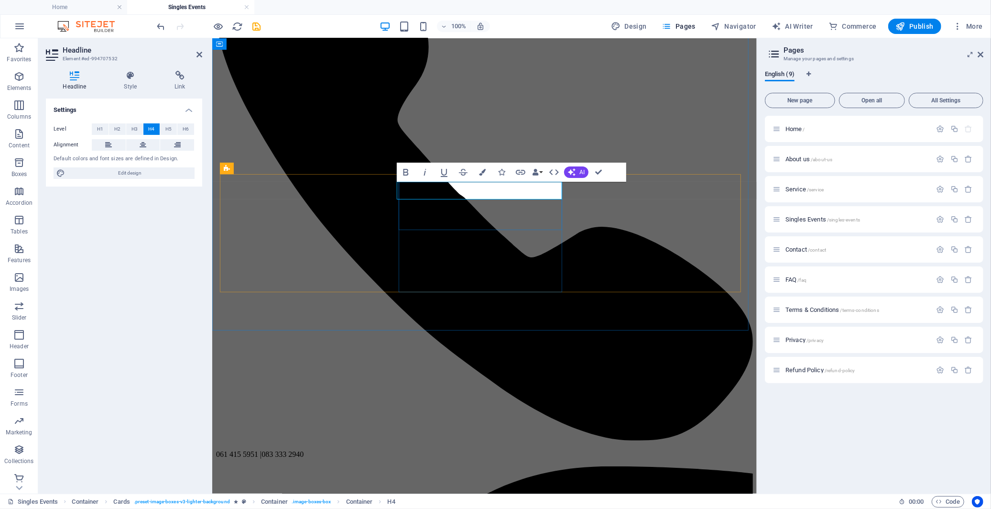
scroll to position [0, 10]
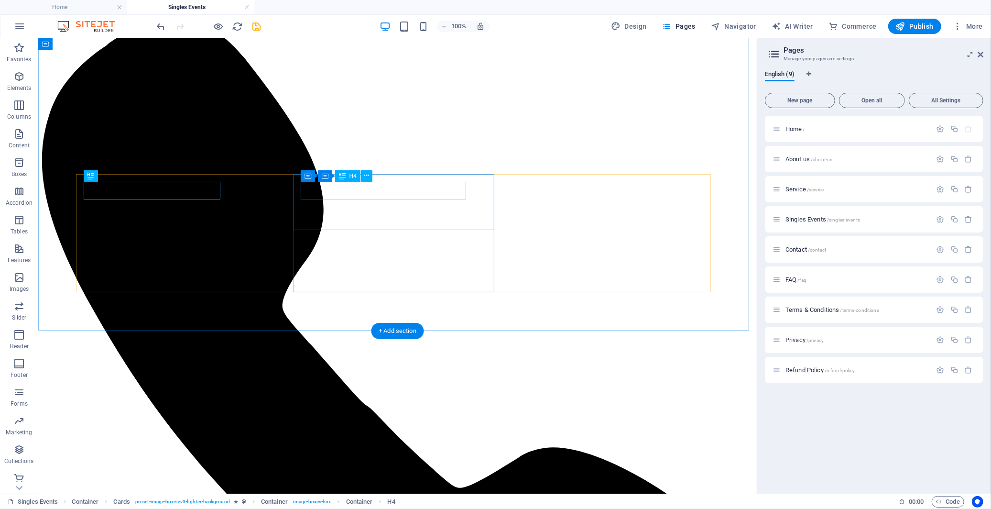
scroll to position [0, 0]
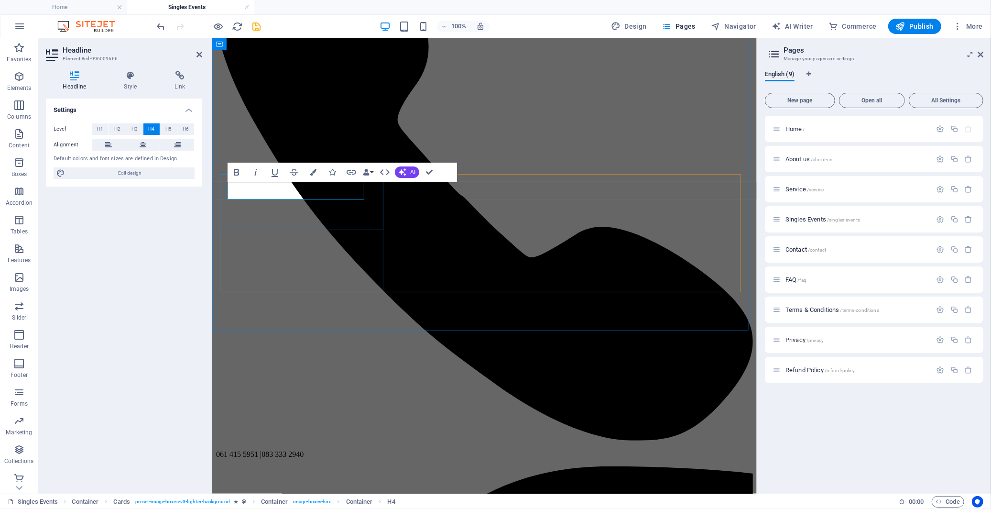
drag, startPoint x: 292, startPoint y: 192, endPoint x: 219, endPoint y: 192, distance: 72.7
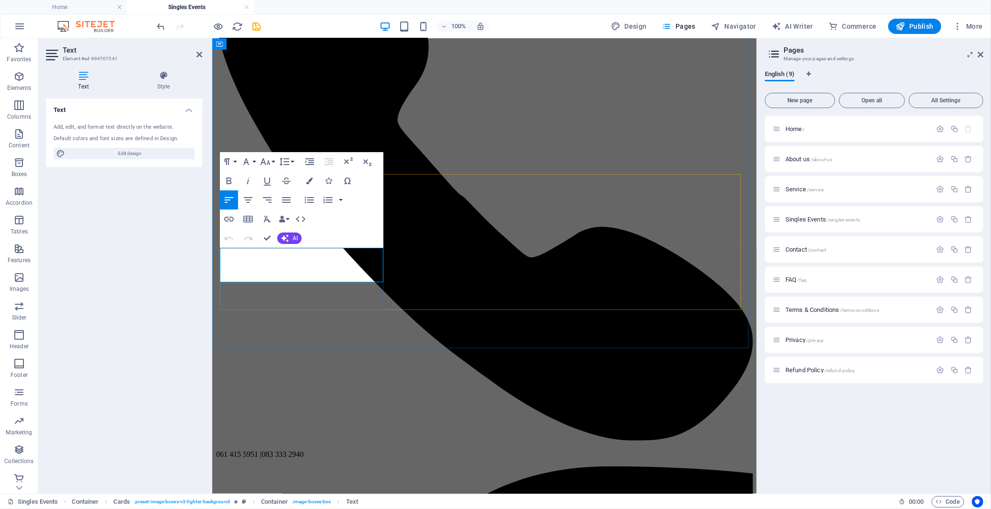
drag, startPoint x: 239, startPoint y: 252, endPoint x: 228, endPoint y: 252, distance: 11.0
